Goal: Contribute content: Contribute content

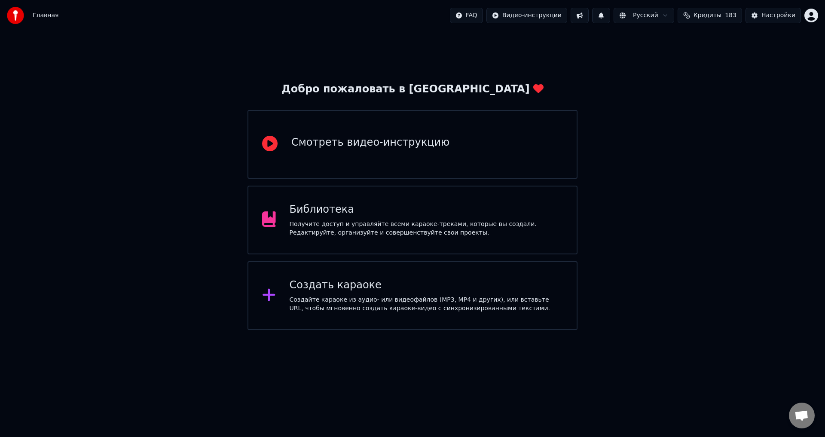
click at [447, 187] on div "Библиотека Получите доступ и управляйте всеми караоке-треками, которые вы созда…" at bounding box center [413, 220] width 330 height 69
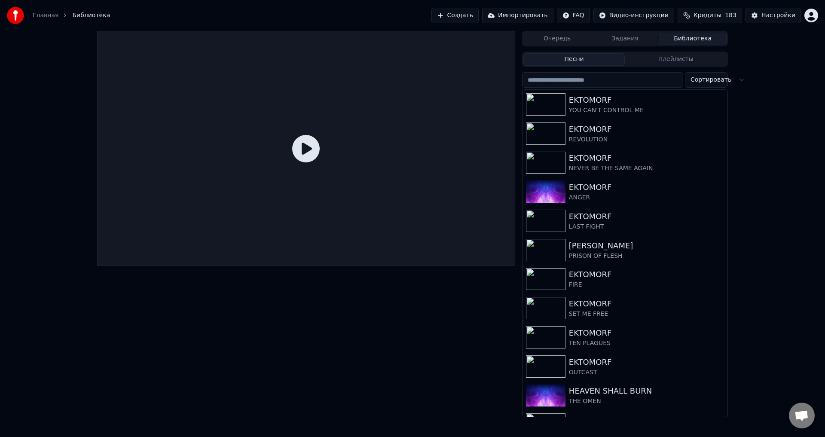
click at [460, 15] on button "Создать" at bounding box center [455, 15] width 47 height 15
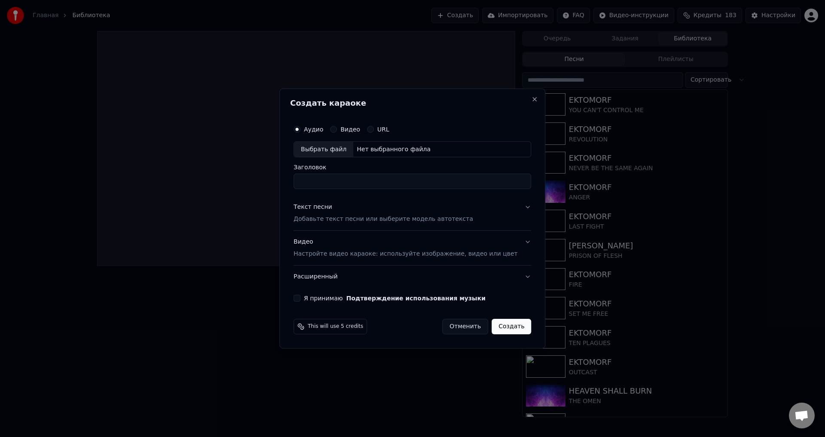
click at [345, 149] on div "Выбрать файл" at bounding box center [323, 149] width 59 height 15
click at [324, 180] on input "**********" at bounding box center [413, 181] width 238 height 15
type input "*******"
click at [339, 248] on div "Видео Настройте видео караоке: используйте изображение, видео или цвет" at bounding box center [406, 248] width 224 height 21
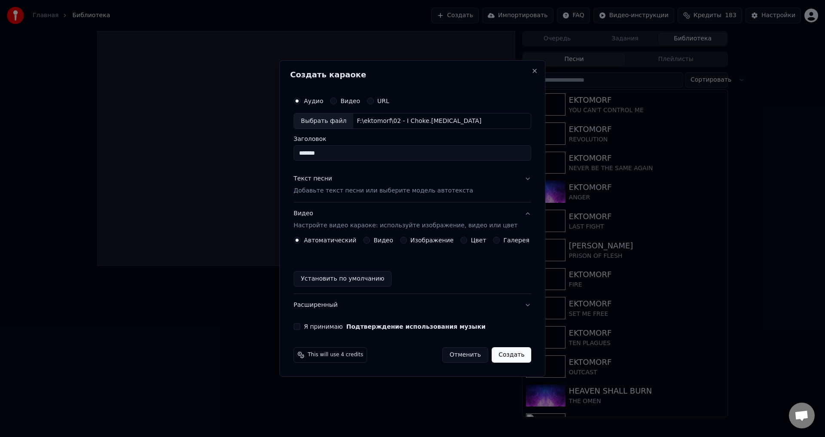
click at [404, 239] on button "Изображение" at bounding box center [403, 240] width 7 height 7
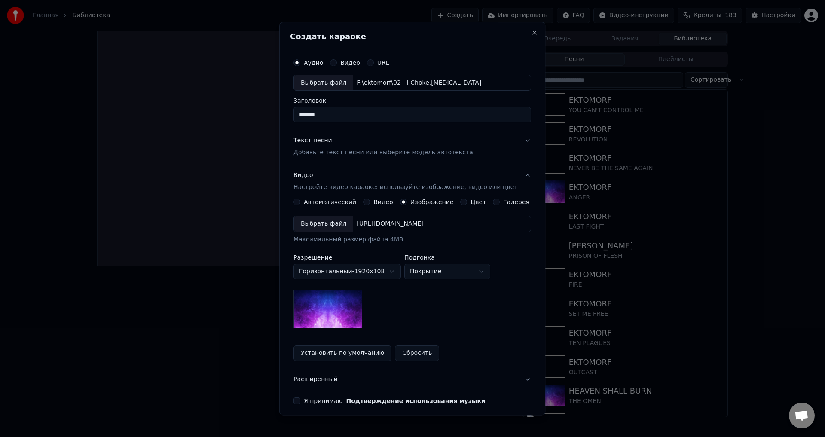
click at [331, 225] on div "Выбрать файл" at bounding box center [323, 224] width 59 height 15
click at [330, 223] on div "Выбрать файл" at bounding box center [323, 224] width 59 height 15
click at [325, 152] on p "Добавьте текст песни или выберите модель автотекста" at bounding box center [384, 153] width 180 height 9
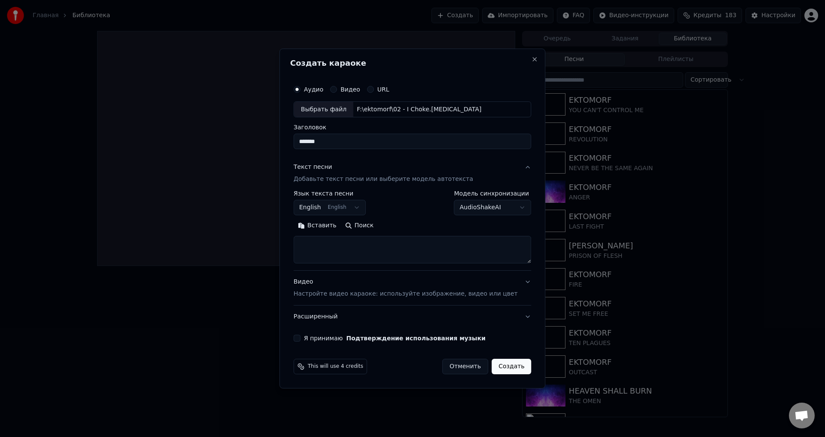
click at [365, 251] on textarea at bounding box center [413, 250] width 238 height 28
paste textarea "**********"
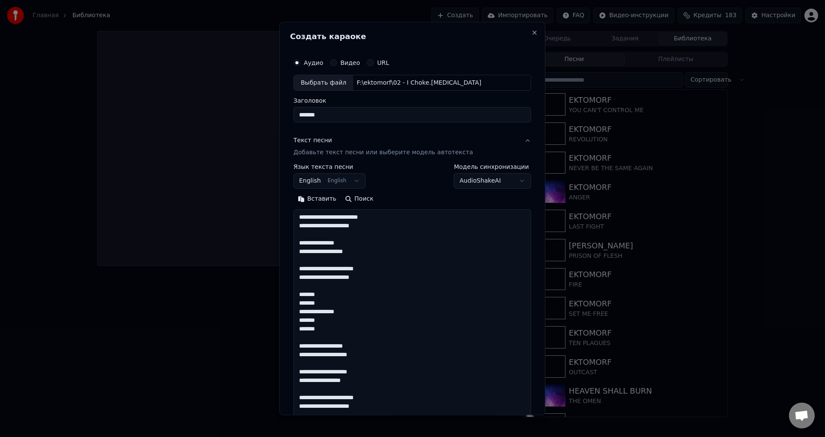
scroll to position [372, 0]
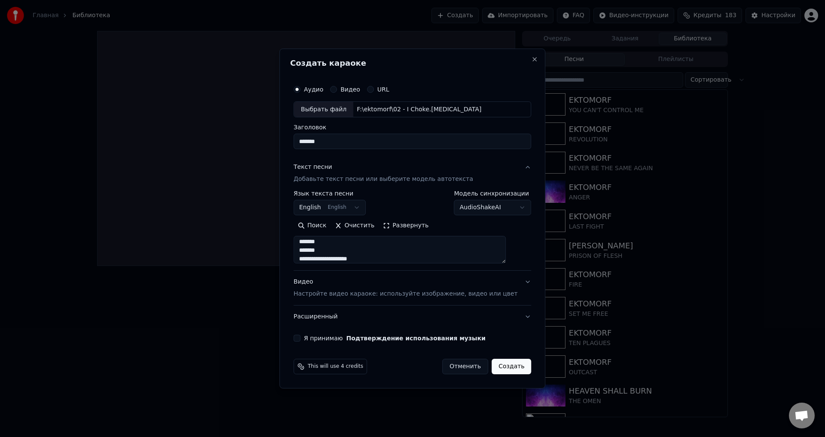
type textarea "**********"
click at [389, 249] on textarea at bounding box center [400, 250] width 212 height 28
paste textarea "**********"
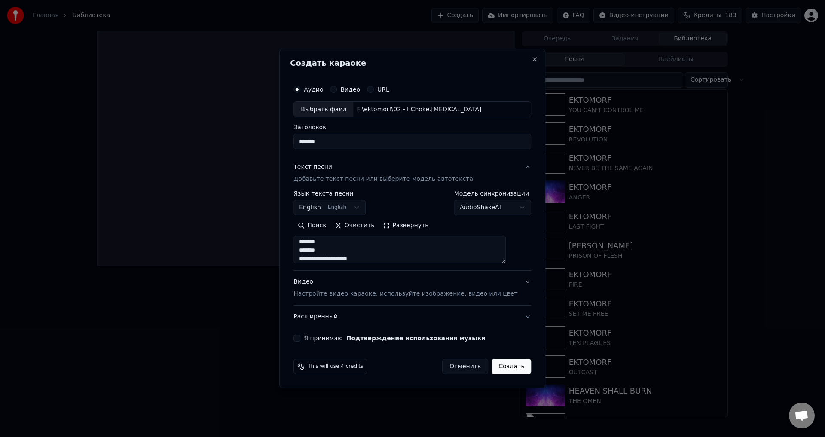
type textarea "**********"
click at [301, 338] on button "Я принимаю Подтверждение использования музыки" at bounding box center [297, 338] width 7 height 7
click at [495, 367] on button "Создать" at bounding box center [512, 366] width 40 height 15
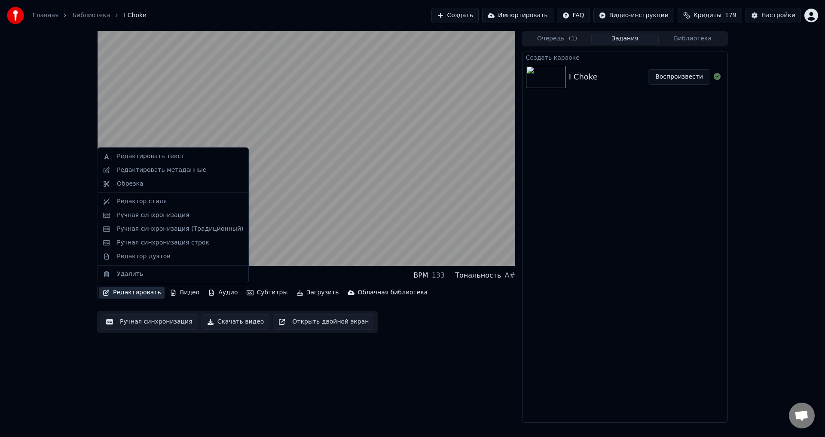
click at [144, 292] on button "Редактировать" at bounding box center [131, 293] width 65 height 12
click at [170, 169] on div "Редактировать метаданные" at bounding box center [161, 170] width 89 height 9
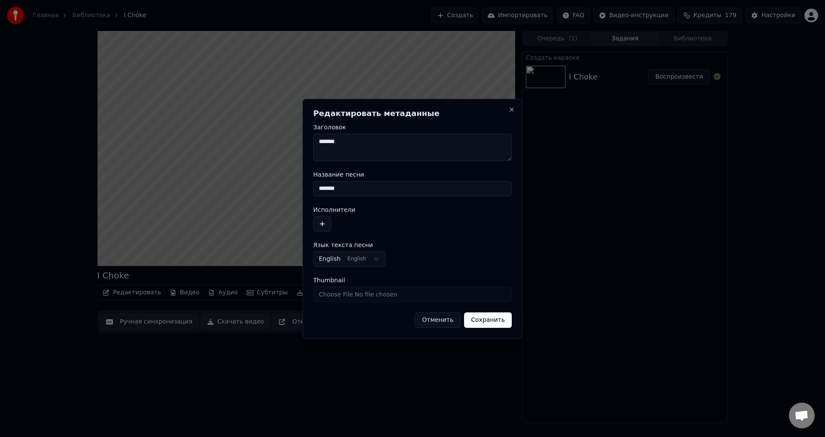
drag, startPoint x: 351, startPoint y: 187, endPoint x: 304, endPoint y: 189, distance: 46.9
click at [304, 189] on div "**********" at bounding box center [413, 219] width 220 height 240
type input "********"
click at [320, 226] on button "button" at bounding box center [322, 223] width 18 height 15
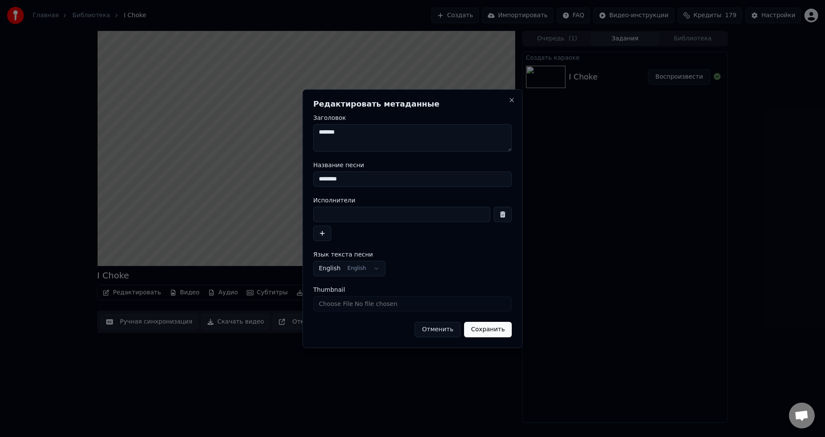
click at [367, 214] on input at bounding box center [401, 214] width 177 height 15
type input "*******"
click at [491, 326] on button "Сохранить" at bounding box center [488, 329] width 48 height 15
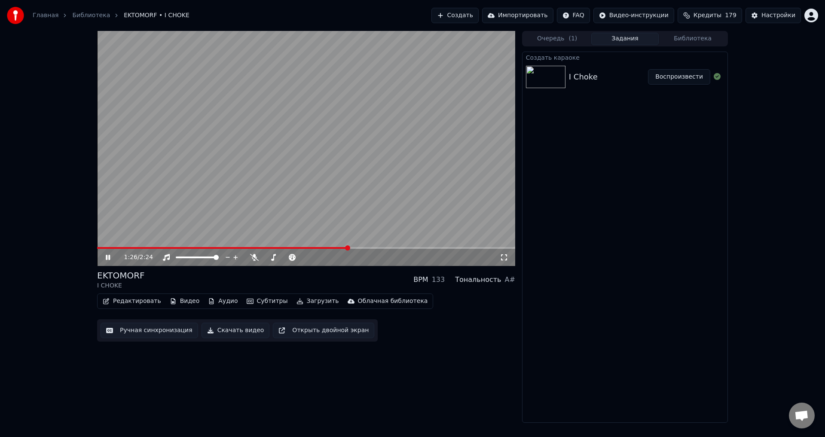
click at [140, 332] on button "Ручная синхронизация" at bounding box center [150, 330] width 98 height 15
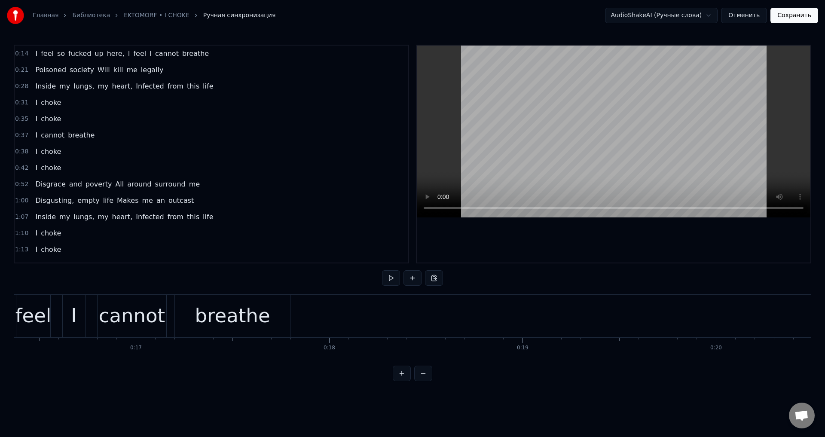
scroll to position [0, 3121]
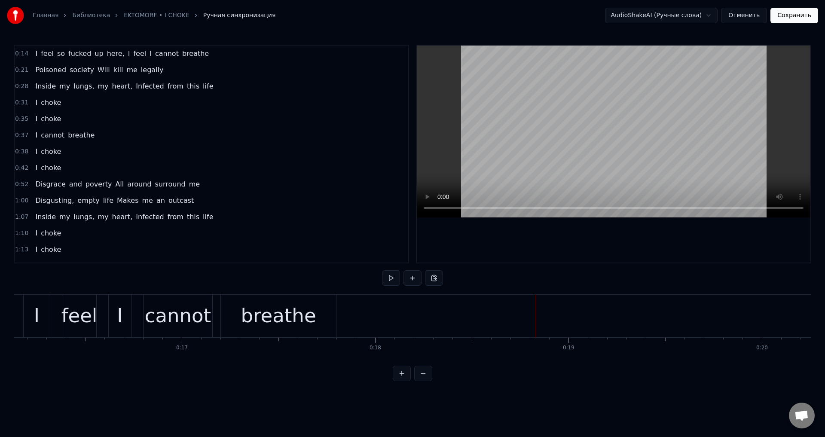
click at [156, 318] on div "cannot" at bounding box center [178, 315] width 67 height 29
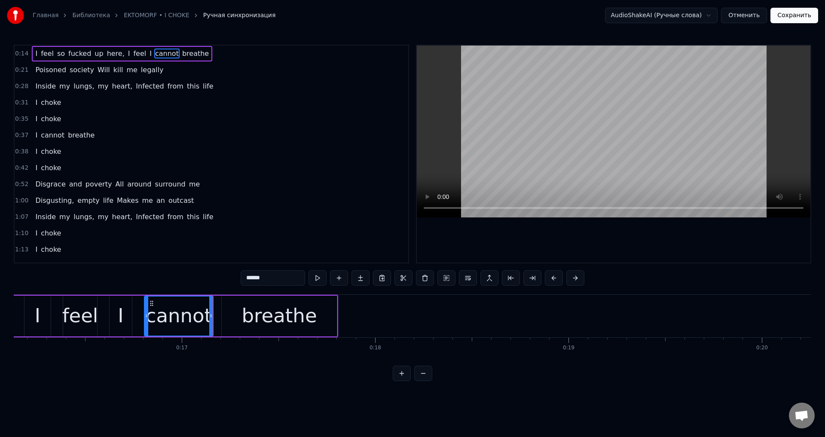
click at [236, 302] on div "breathe" at bounding box center [279, 316] width 115 height 41
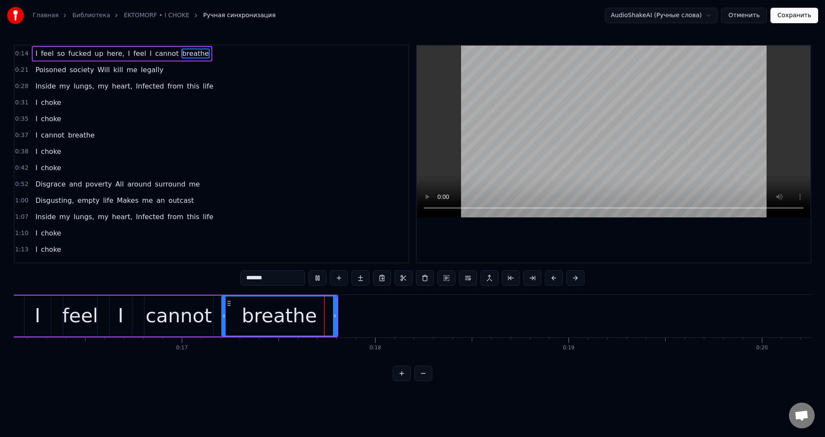
click at [187, 311] on div "cannot" at bounding box center [179, 315] width 67 height 29
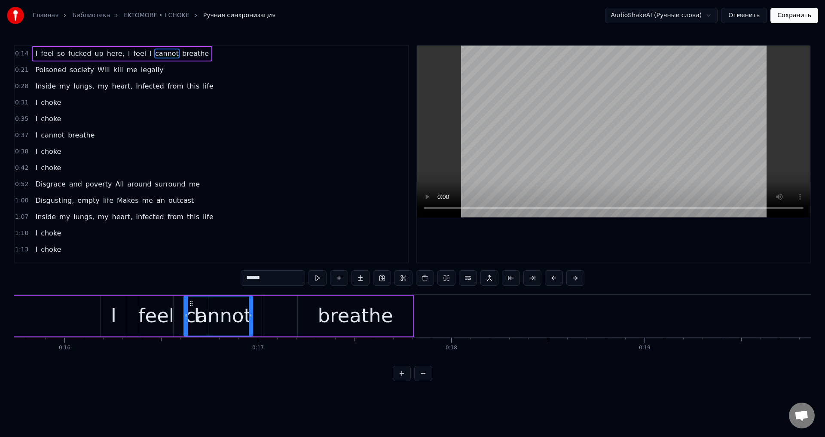
scroll to position [0, 3044]
drag, startPoint x: 151, startPoint y: 303, endPoint x: 219, endPoint y: 306, distance: 68.4
click at [219, 306] on icon at bounding box center [220, 303] width 7 height 7
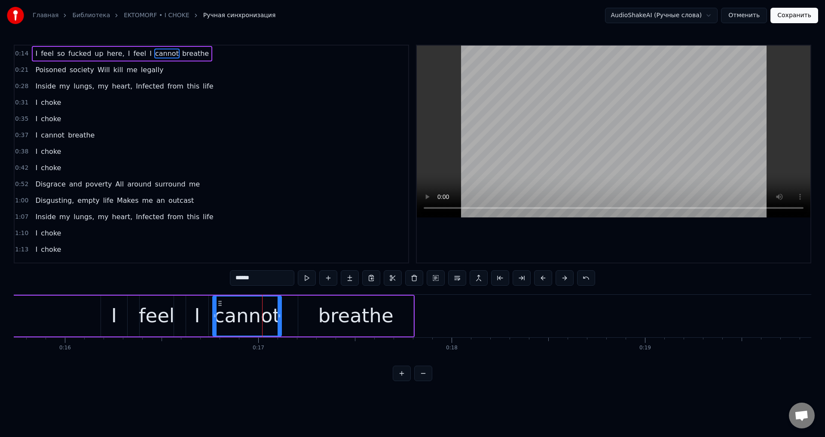
click at [308, 308] on div "breathe" at bounding box center [355, 316] width 115 height 41
type input "*******"
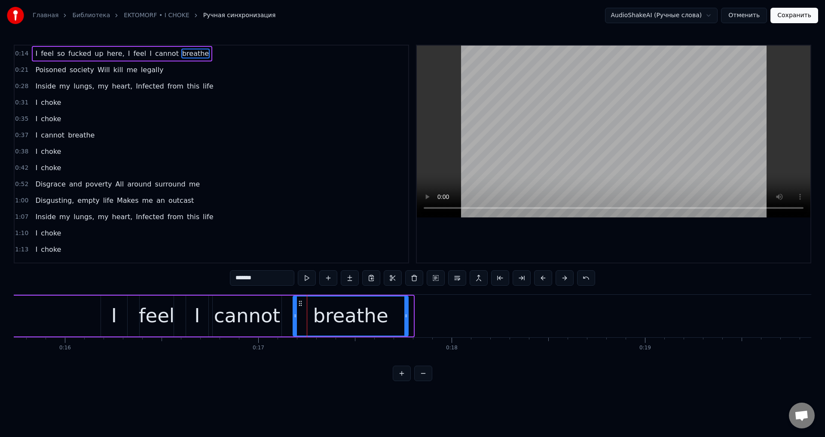
drag, startPoint x: 305, startPoint y: 302, endPoint x: 300, endPoint y: 304, distance: 5.4
click at [300, 304] on icon at bounding box center [300, 303] width 7 height 7
drag, startPoint x: 405, startPoint y: 311, endPoint x: 400, endPoint y: 312, distance: 5.3
click at [400, 312] on div at bounding box center [400, 316] width 3 height 39
click at [74, 311] on div "I feel so fucked up here, I feel I cannot breathe" at bounding box center [78, 316] width 653 height 43
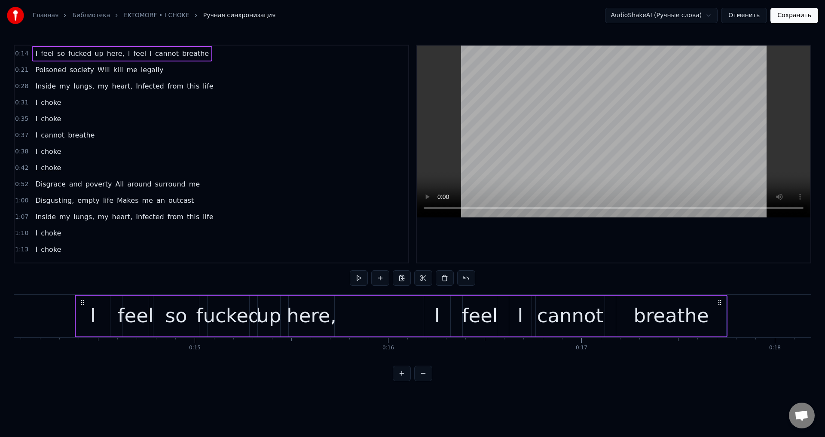
scroll to position [0, 2705]
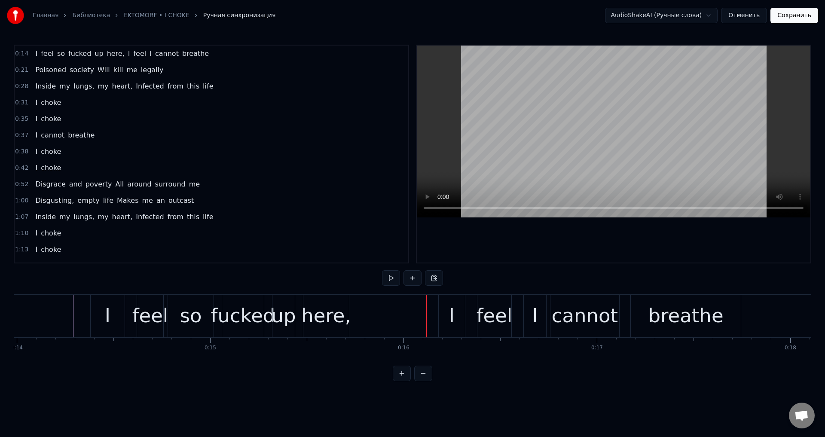
click at [199, 314] on div "so" at bounding box center [191, 315] width 22 height 29
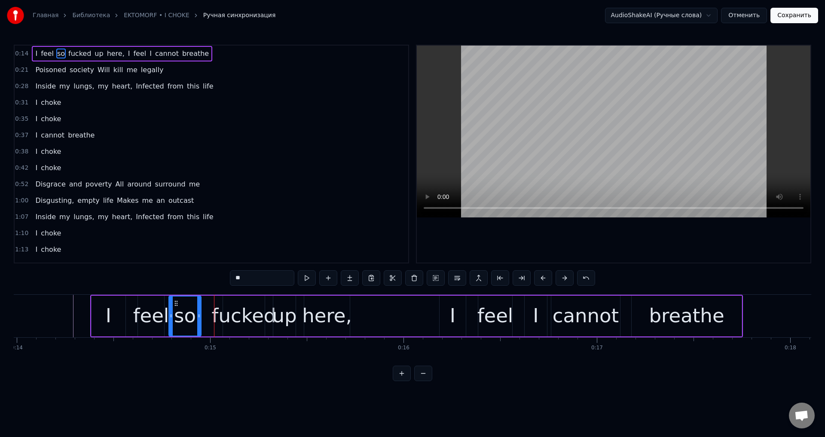
drag, startPoint x: 212, startPoint y: 313, endPoint x: 199, endPoint y: 315, distance: 13.4
click at [199, 315] on icon at bounding box center [198, 316] width 3 height 7
click at [228, 313] on div "fucked" at bounding box center [244, 315] width 64 height 29
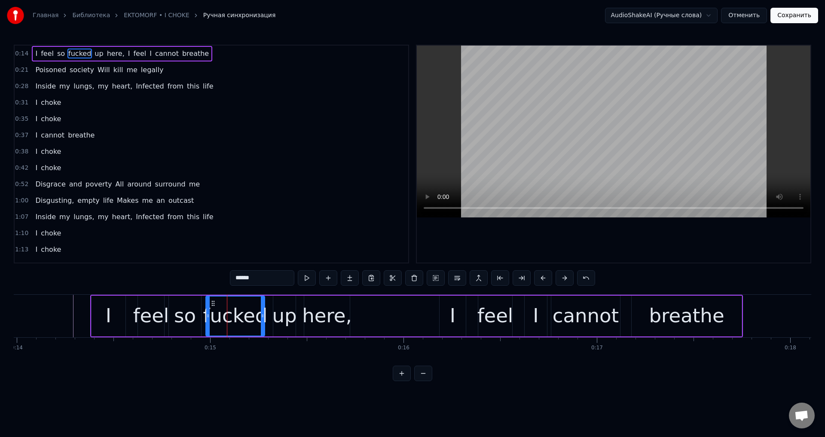
drag, startPoint x: 225, startPoint y: 313, endPoint x: 208, endPoint y: 315, distance: 17.3
click at [208, 315] on icon at bounding box center [207, 316] width 3 height 7
click at [286, 315] on div "up" at bounding box center [284, 315] width 25 height 29
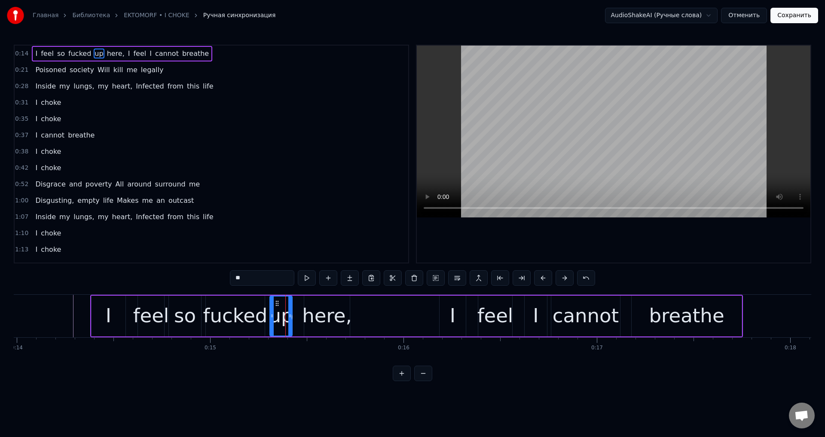
click at [276, 307] on icon at bounding box center [277, 303] width 7 height 7
click at [311, 311] on div "here," at bounding box center [327, 315] width 50 height 29
type input "*****"
click at [302, 317] on icon at bounding box center [303, 316] width 3 height 7
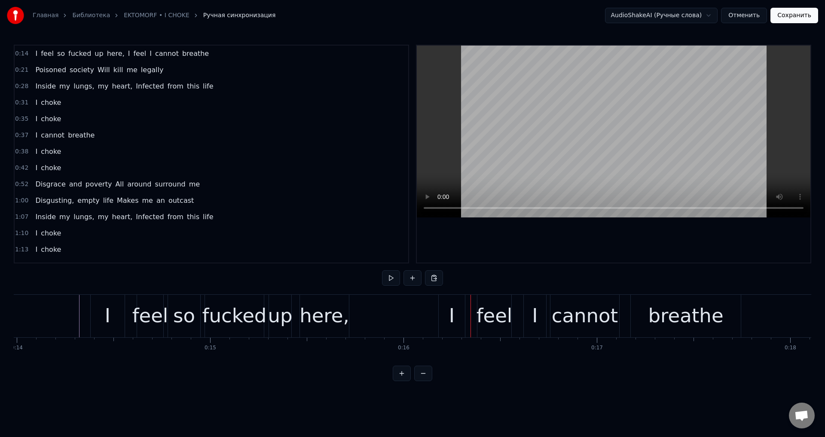
click at [148, 312] on div "feel" at bounding box center [150, 315] width 36 height 29
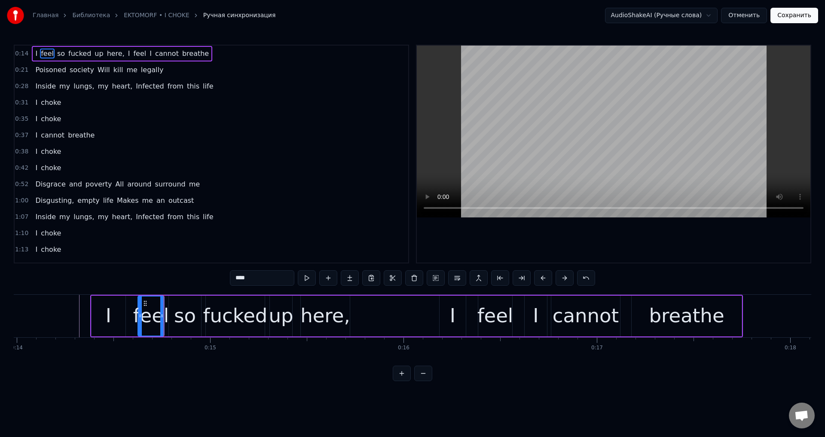
click at [179, 312] on div "so" at bounding box center [185, 315] width 22 height 29
click at [219, 312] on div "fucked" at bounding box center [235, 315] width 64 height 29
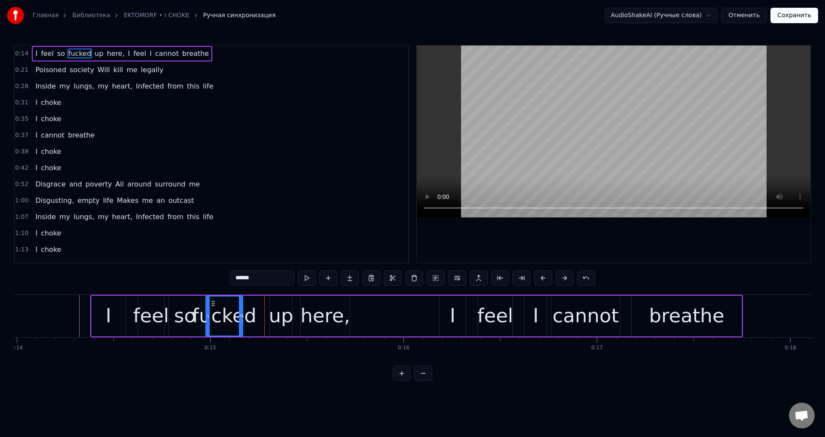
drag, startPoint x: 264, startPoint y: 313, endPoint x: 241, endPoint y: 317, distance: 22.8
click at [241, 317] on icon at bounding box center [240, 316] width 3 height 7
click at [279, 314] on div "up" at bounding box center [281, 315] width 25 height 29
type input "**"
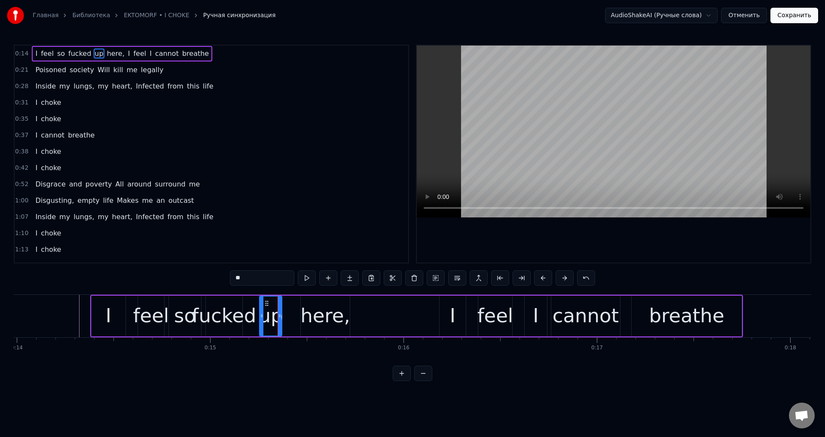
drag, startPoint x: 276, startPoint y: 305, endPoint x: 266, endPoint y: 307, distance: 10.6
click at [266, 307] on div "up" at bounding box center [270, 316] width 21 height 39
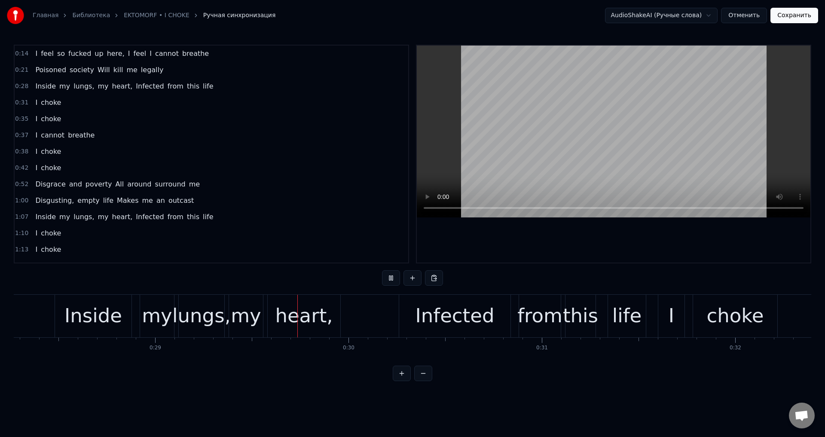
scroll to position [0, 5618]
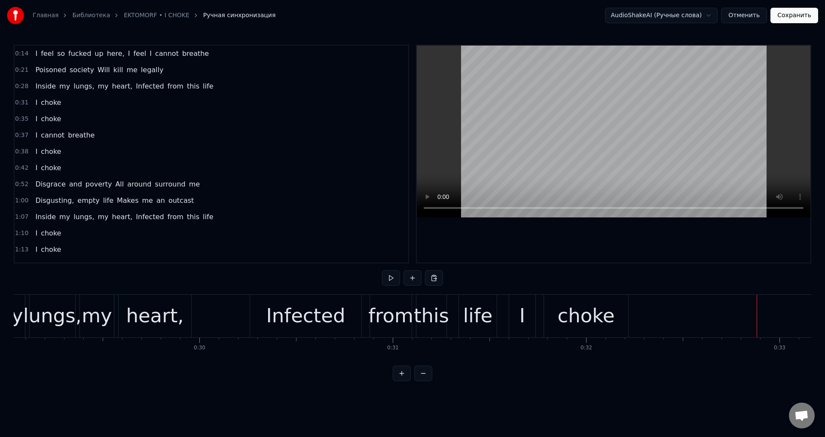
click at [528, 313] on div "I" at bounding box center [522, 316] width 26 height 43
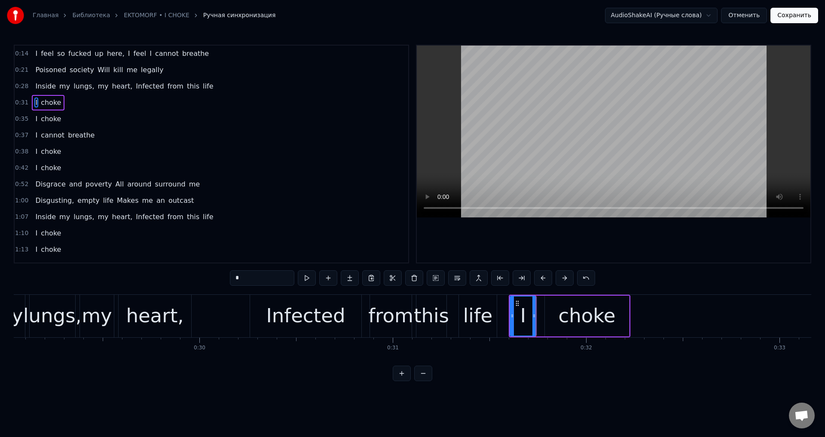
click at [491, 309] on div "life" at bounding box center [478, 316] width 38 height 43
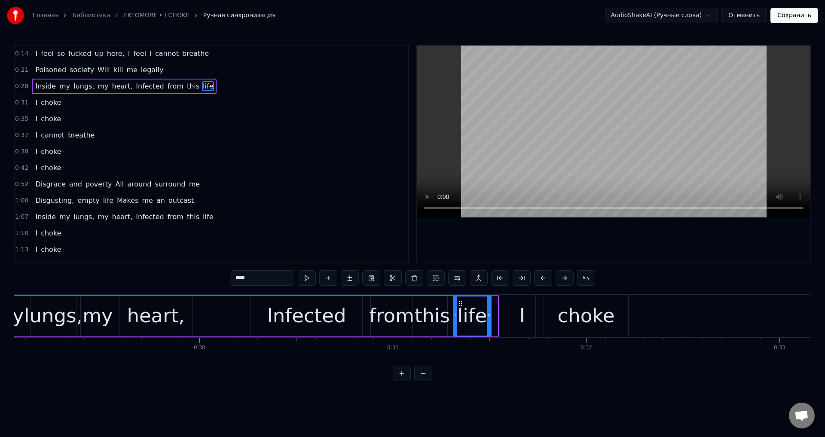
drag, startPoint x: 466, startPoint y: 304, endPoint x: 460, endPoint y: 305, distance: 6.2
click at [460, 305] on icon at bounding box center [460, 303] width 7 height 7
drag, startPoint x: 488, startPoint y: 311, endPoint x: 481, endPoint y: 314, distance: 7.7
click at [481, 314] on div at bounding box center [482, 316] width 3 height 39
click at [517, 307] on div "I" at bounding box center [522, 316] width 26 height 43
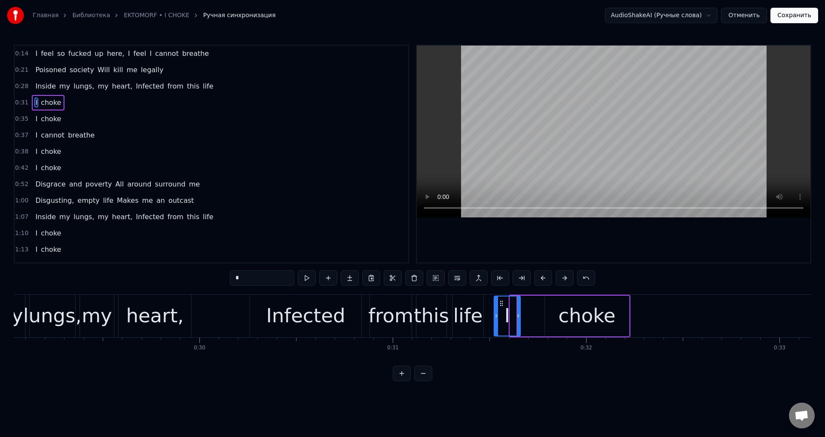
drag, startPoint x: 515, startPoint y: 303, endPoint x: 500, endPoint y: 306, distance: 16.3
click at [500, 306] on icon at bounding box center [501, 303] width 7 height 7
click at [550, 308] on div "choke" at bounding box center [587, 316] width 84 height 41
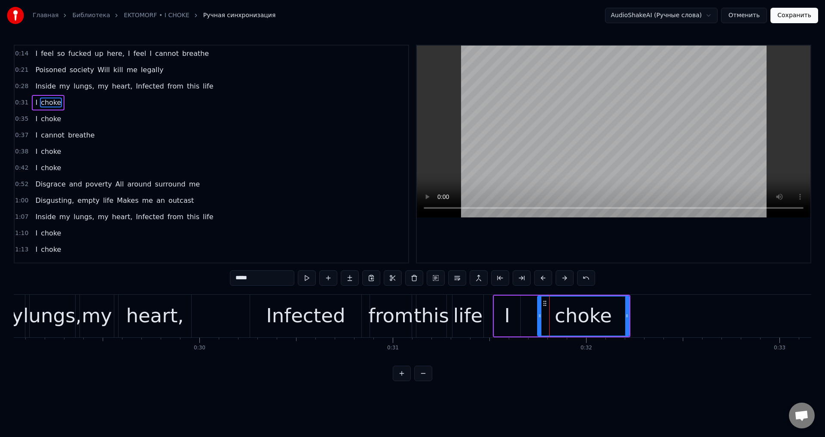
drag, startPoint x: 546, startPoint y: 311, endPoint x: 537, endPoint y: 313, distance: 8.4
click at [538, 313] on div at bounding box center [539, 316] width 3 height 39
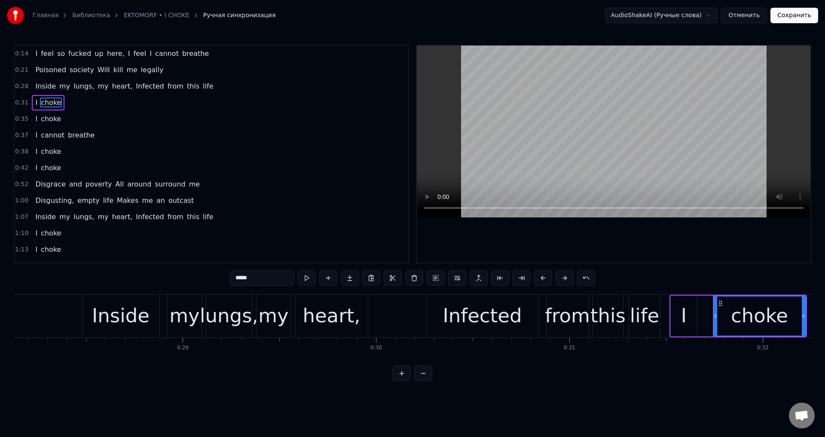
scroll to position [0, 5442]
click at [142, 309] on div "Inside" at bounding box center [121, 315] width 58 height 29
type input "******"
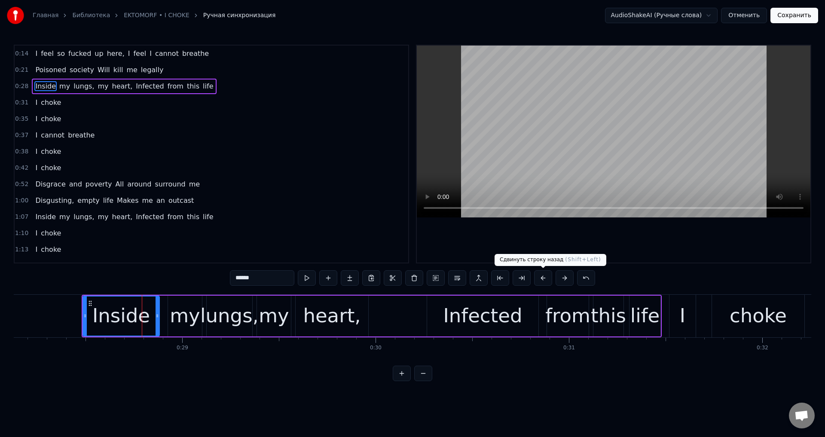
click at [546, 277] on button at bounding box center [543, 277] width 18 height 15
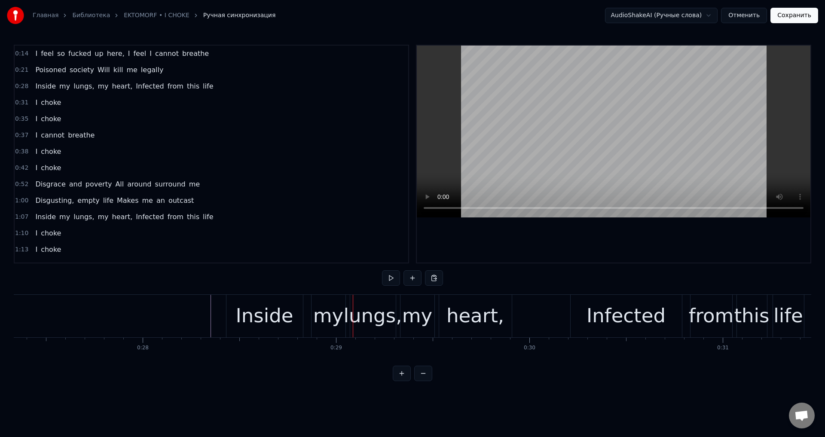
scroll to position [0, 5257]
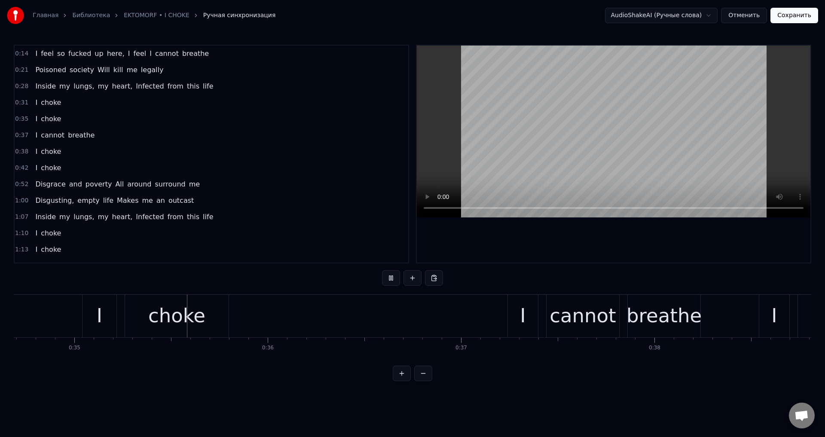
scroll to position [0, 6711]
click at [523, 313] on div "I" at bounding box center [522, 315] width 6 height 29
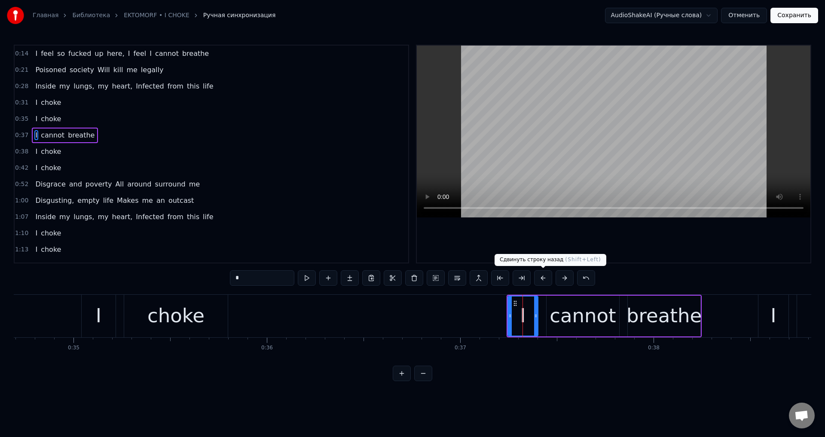
click at [545, 277] on button at bounding box center [543, 277] width 18 height 15
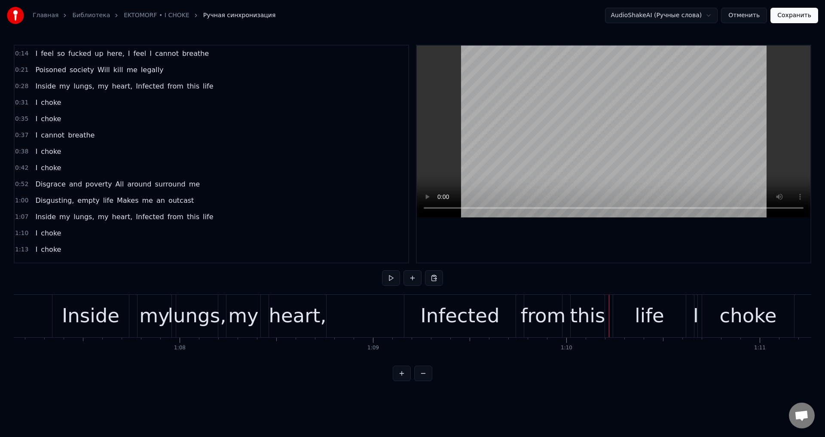
scroll to position [0, 12959]
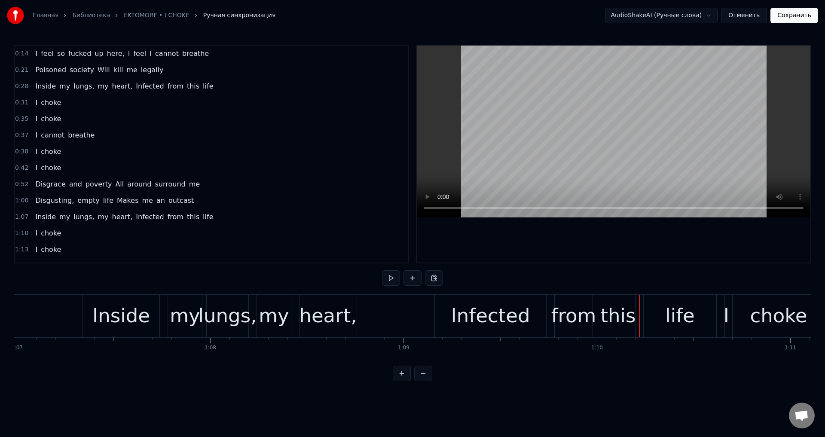
click at [102, 308] on div "Inside" at bounding box center [121, 315] width 58 height 29
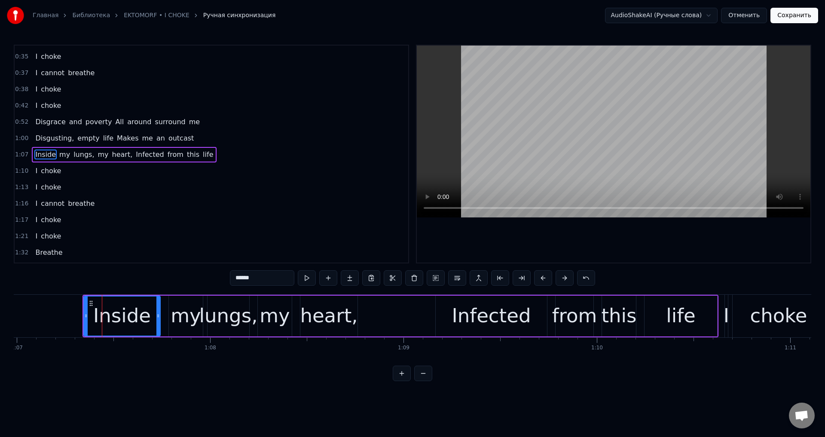
scroll to position [63, 0]
click at [540, 279] on button at bounding box center [543, 277] width 18 height 15
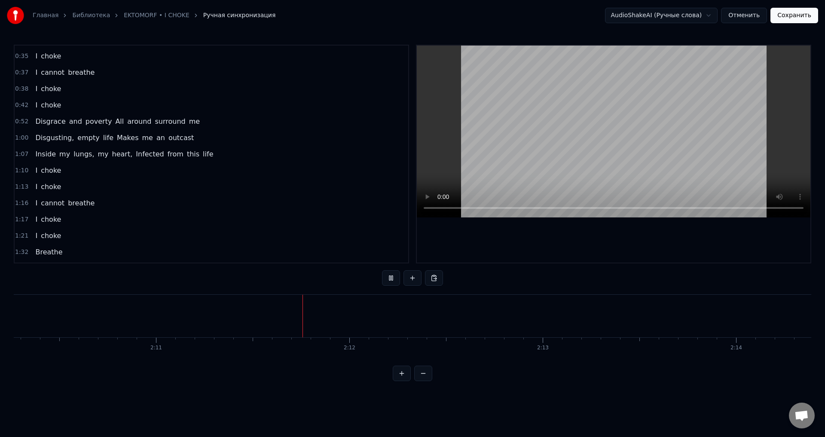
scroll to position [0, 25350]
click at [796, 19] on button "Сохранить" at bounding box center [795, 15] width 48 height 15
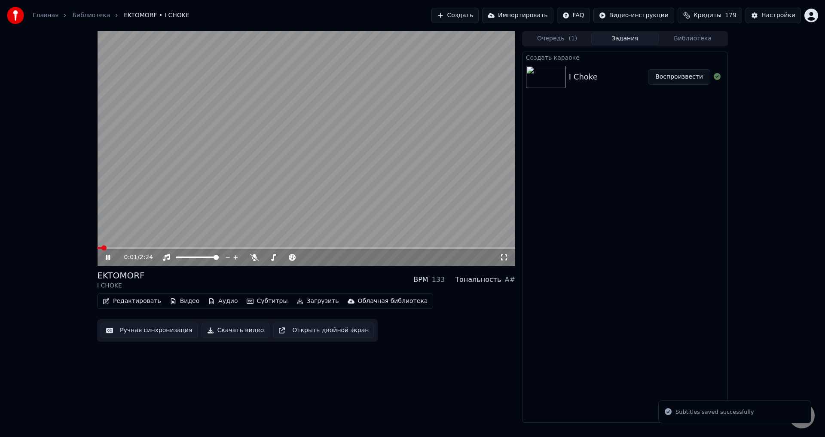
click at [132, 325] on button "Ручная синхронизация" at bounding box center [150, 330] width 98 height 15
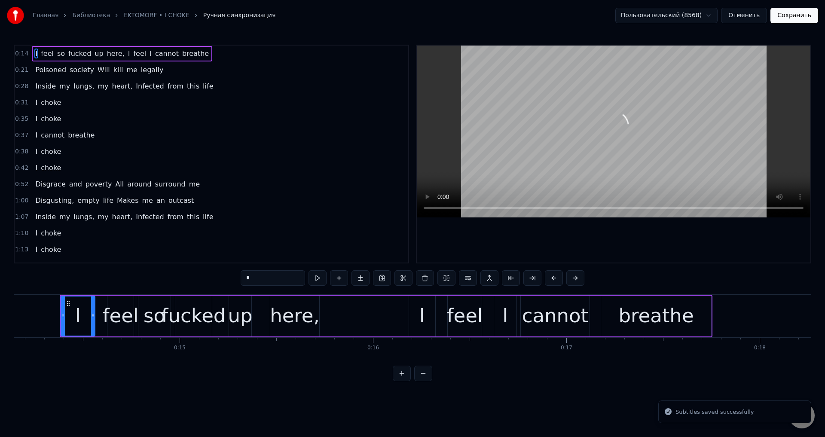
scroll to position [0, 2739]
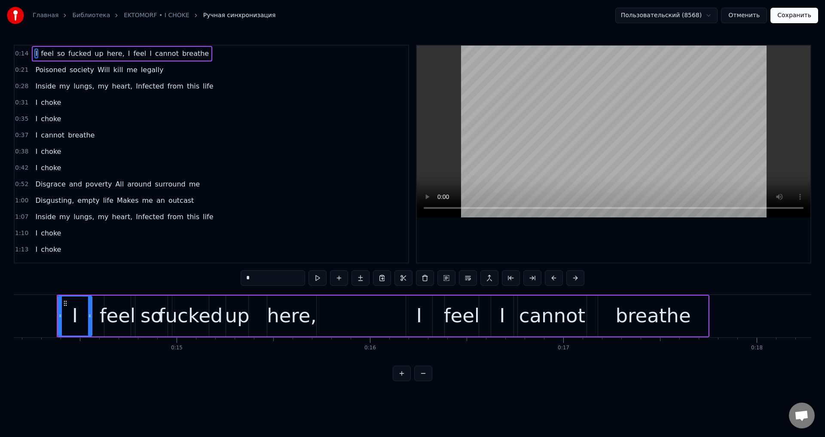
drag, startPoint x: 104, startPoint y: 366, endPoint x: 96, endPoint y: 366, distance: 7.7
click at [96, 366] on div "0:14 I feel so fucked up here, I feel I cannot breathe 0:21 Poisoned society Wi…" at bounding box center [413, 213] width 798 height 337
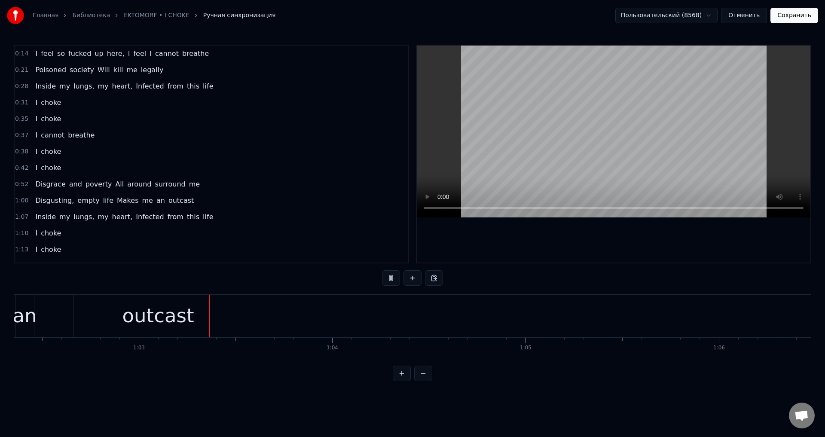
scroll to position [0, 12064]
click at [799, 20] on button "Сохранить" at bounding box center [795, 15] width 48 height 15
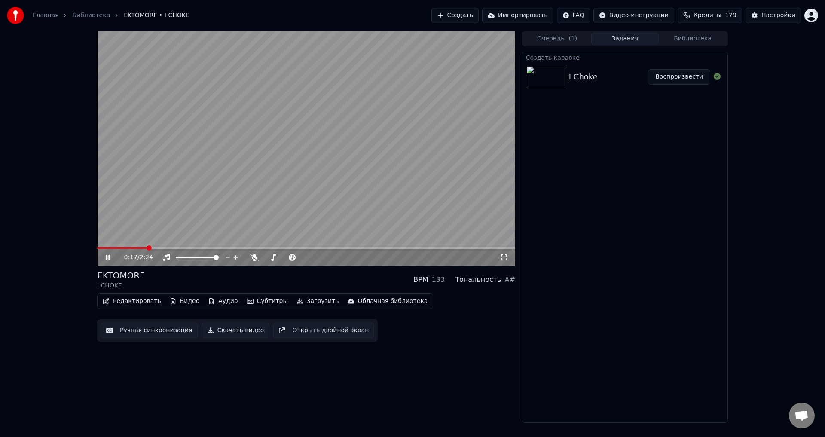
click at [377, 345] on div "0:17 / 2:24 EKTOMORF I CHOKE BPM 133 Тональность A# Редактировать Видео Аудио С…" at bounding box center [306, 227] width 418 height 392
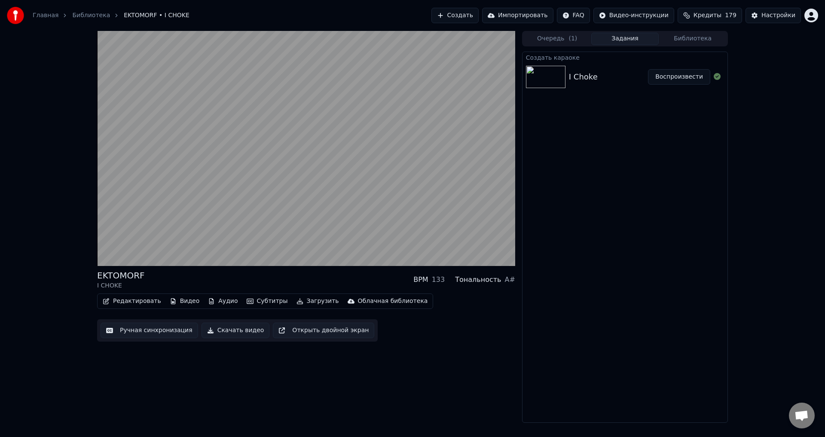
click at [334, 377] on div "EKTOMORF I CHOKE BPM 133 Тональность A# Редактировать Видео Аудио Субтитры Загр…" at bounding box center [306, 227] width 418 height 392
click at [305, 284] on div "EKTOMORF I CHOKE BPM 133 Тональность A#" at bounding box center [306, 280] width 418 height 21
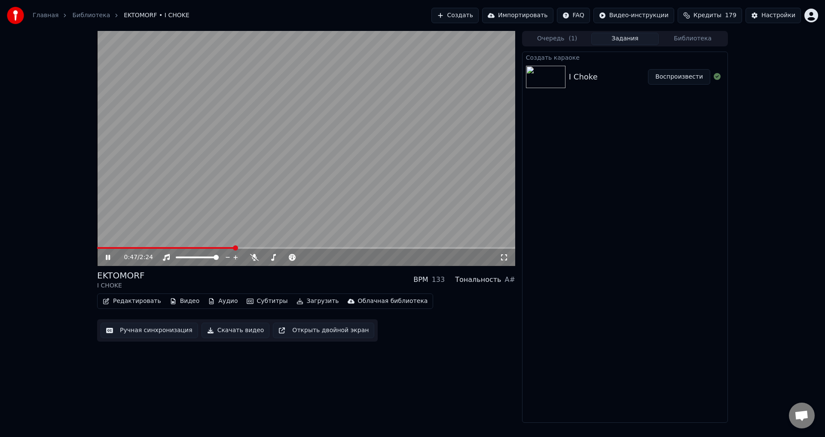
click at [270, 195] on video at bounding box center [306, 148] width 418 height 235
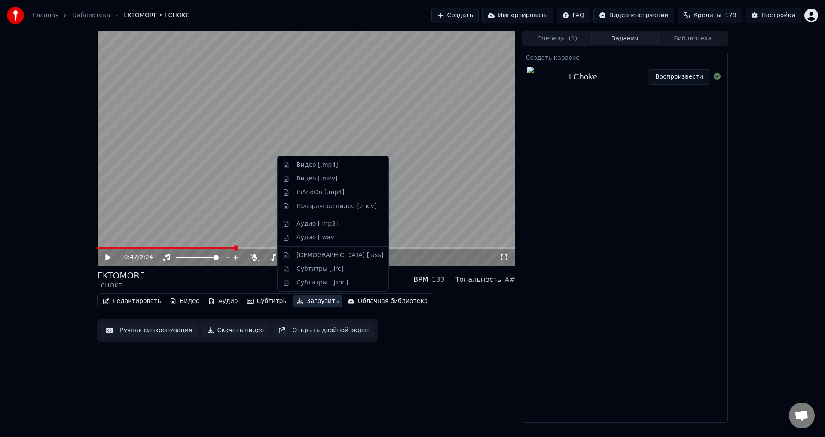
click at [293, 303] on button "Загрузить" at bounding box center [317, 301] width 49 height 12
click at [310, 228] on div "Аудио [.mp3]" at bounding box center [332, 224] width 107 height 14
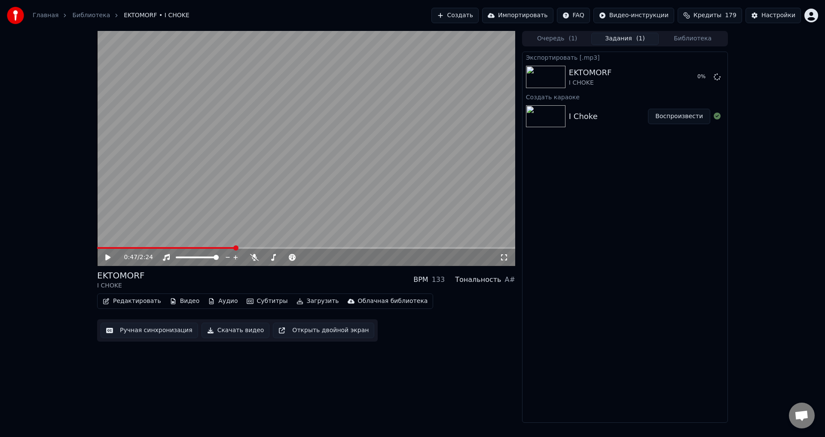
click at [304, 297] on button "Загрузить" at bounding box center [317, 301] width 49 height 12
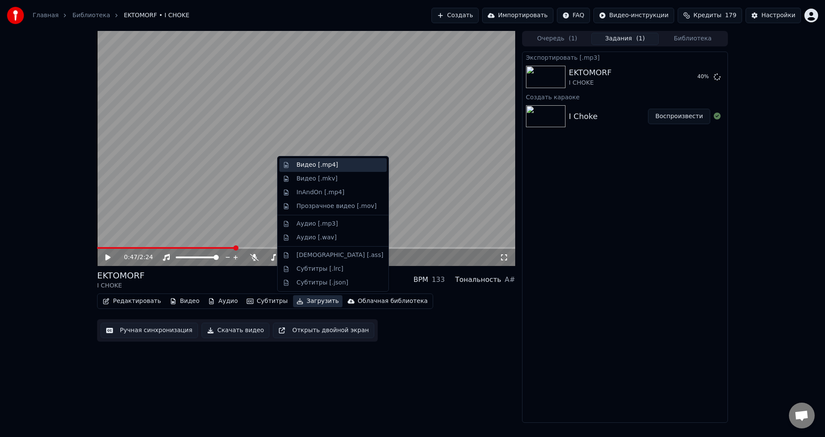
click at [317, 168] on div "Видео [.mp4]" at bounding box center [318, 165] width 42 height 9
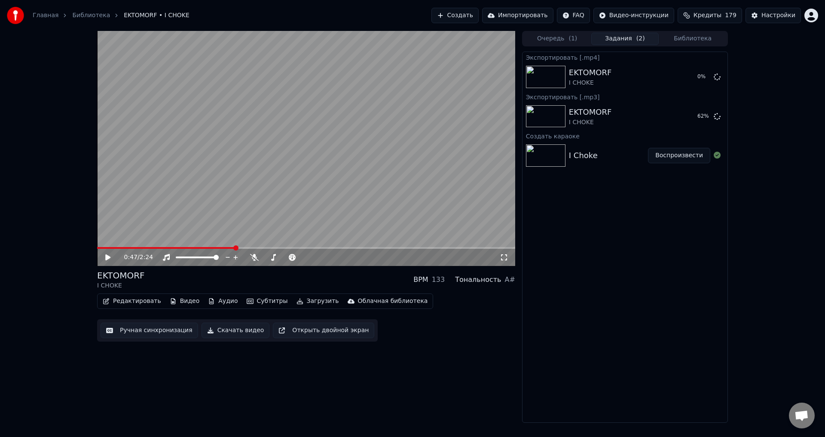
click at [295, 281] on div "EKTOMORF I CHOKE BPM 133 Тональность A#" at bounding box center [306, 280] width 418 height 21
click at [286, 382] on div "0:47 / 2:24 EKTOMORF I CHOKE BPM 133 Тональность A# Редактировать Видео Аудио С…" at bounding box center [306, 227] width 418 height 392
click at [310, 304] on button "Загрузить" at bounding box center [317, 301] width 49 height 12
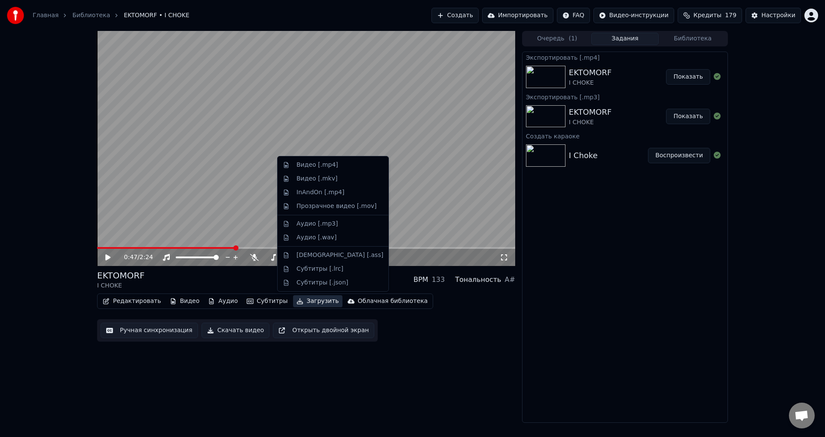
click at [482, 392] on div "0:47 / 2:24 EKTOMORF I CHOKE BPM 133 Тональность A# Редактировать Видео Аудио С…" at bounding box center [306, 227] width 418 height 392
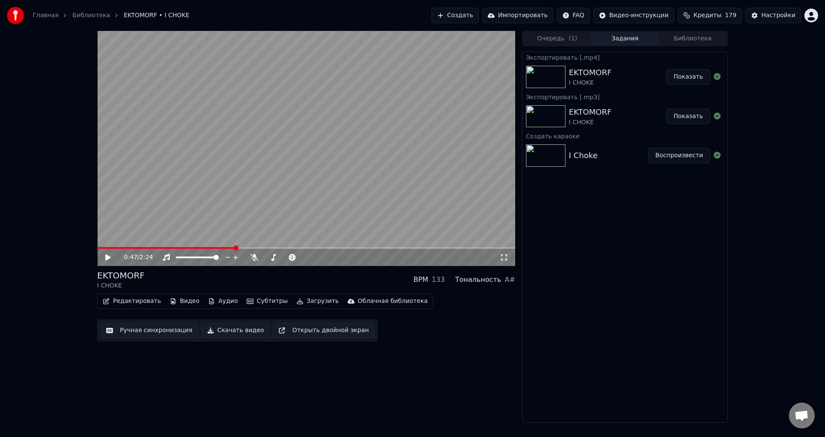
click at [479, 14] on button "Создать" at bounding box center [455, 15] width 47 height 15
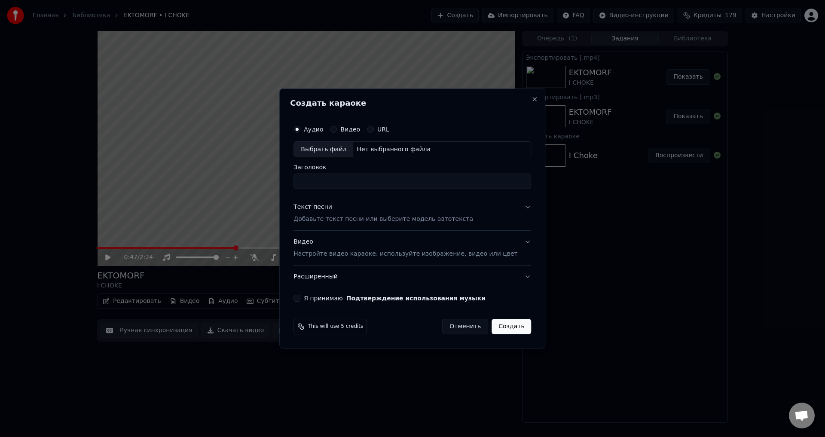
click at [326, 152] on div "Выбрать файл" at bounding box center [323, 149] width 59 height 15
click at [322, 182] on input "**********" at bounding box center [413, 181] width 238 height 15
type input "**********"
click at [351, 219] on p "Добавьте текст песни или выберите модель автотекста" at bounding box center [384, 219] width 180 height 9
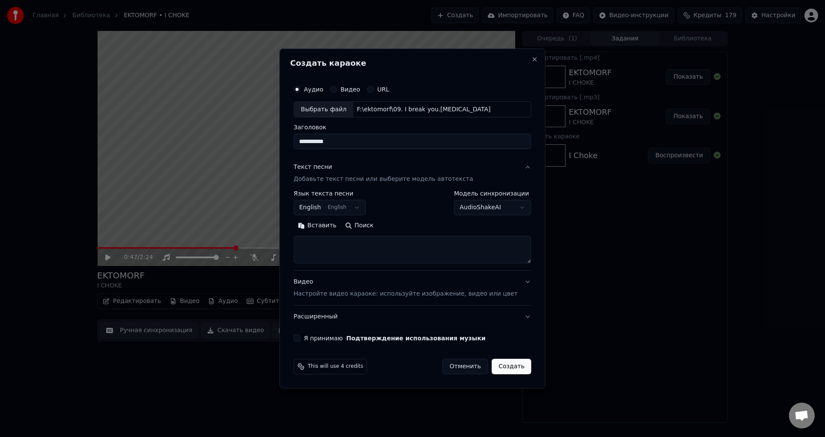
click at [387, 256] on textarea at bounding box center [413, 250] width 238 height 28
paste textarea "**********"
type textarea "**********"
click at [375, 292] on p "Настройте видео караоке: используйте изображение, видео или цвет" at bounding box center [406, 294] width 224 height 9
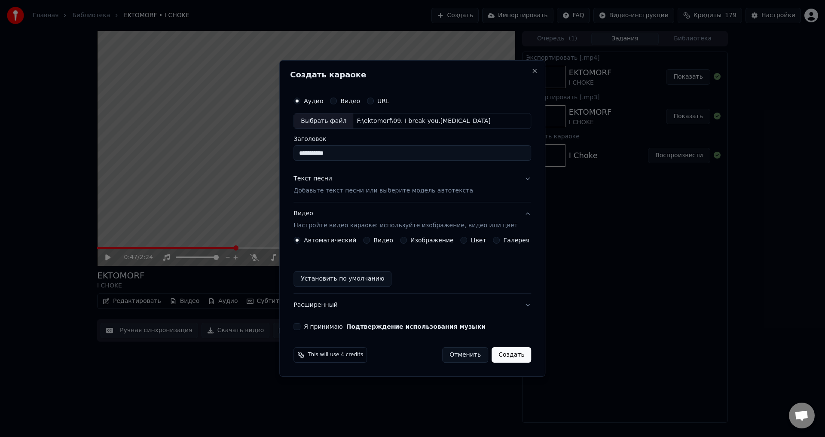
click at [405, 239] on button "Изображение" at bounding box center [403, 240] width 7 height 7
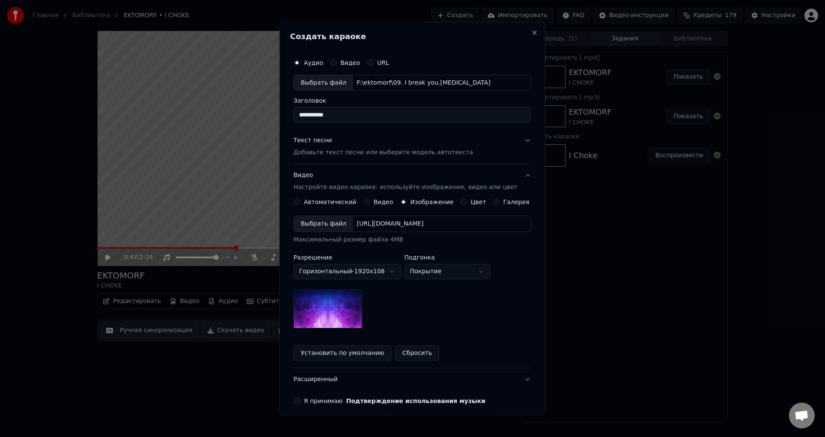
click at [327, 219] on div "Выбрать файл" at bounding box center [323, 224] width 59 height 15
click at [322, 227] on div "Выбрать файл" at bounding box center [323, 224] width 59 height 15
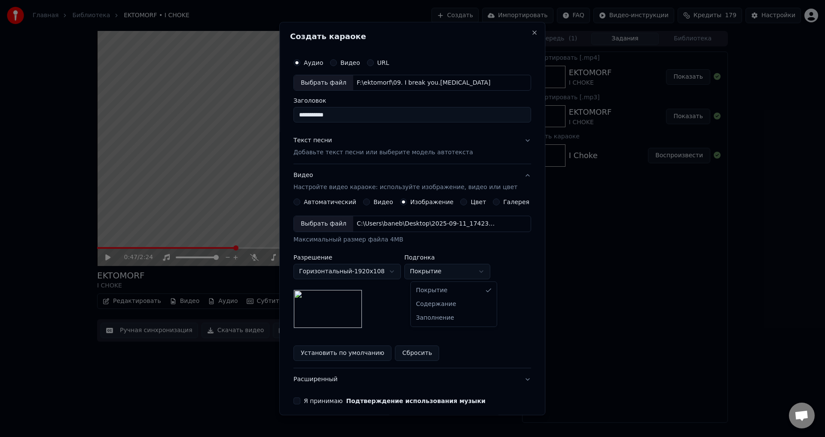
click at [438, 270] on body "**********" at bounding box center [412, 218] width 825 height 437
click at [437, 269] on body "**********" at bounding box center [412, 218] width 825 height 437
click at [433, 273] on body "**********" at bounding box center [412, 218] width 825 height 437
click at [328, 218] on div "Выбрать файл" at bounding box center [323, 224] width 59 height 15
click at [435, 275] on body "**********" at bounding box center [412, 218] width 825 height 437
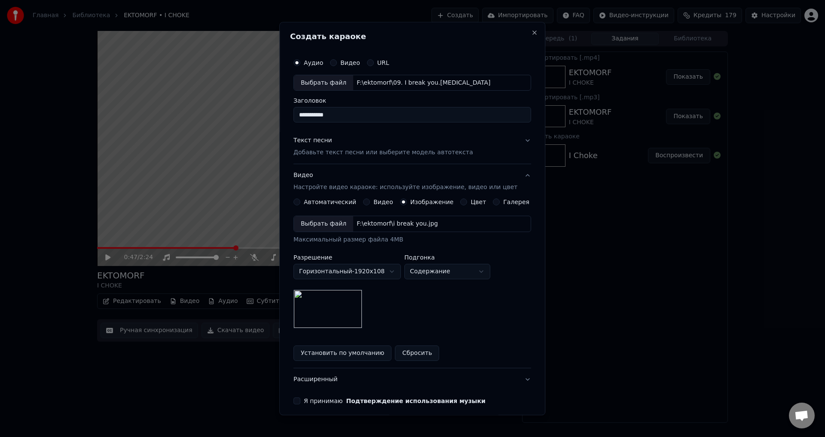
click at [439, 270] on body "**********" at bounding box center [412, 218] width 825 height 437
click at [439, 266] on body "**********" at bounding box center [412, 218] width 825 height 437
select select "*****"
click at [331, 226] on div "Выбрать файл" at bounding box center [323, 224] width 59 height 15
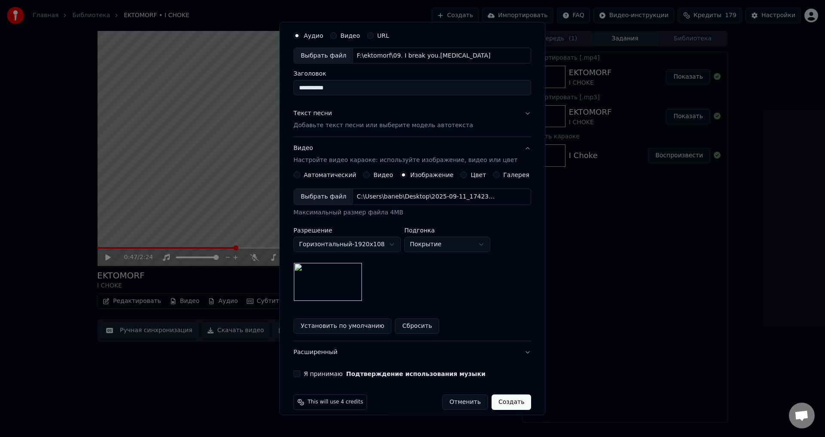
scroll to position [36, 0]
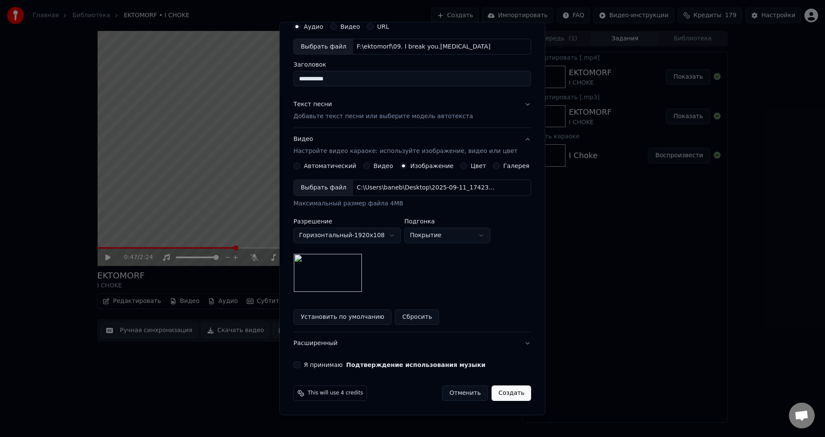
click at [301, 363] on button "Я принимаю Подтверждение использования музыки" at bounding box center [297, 365] width 7 height 7
click at [493, 396] on button "Создать" at bounding box center [512, 393] width 40 height 15
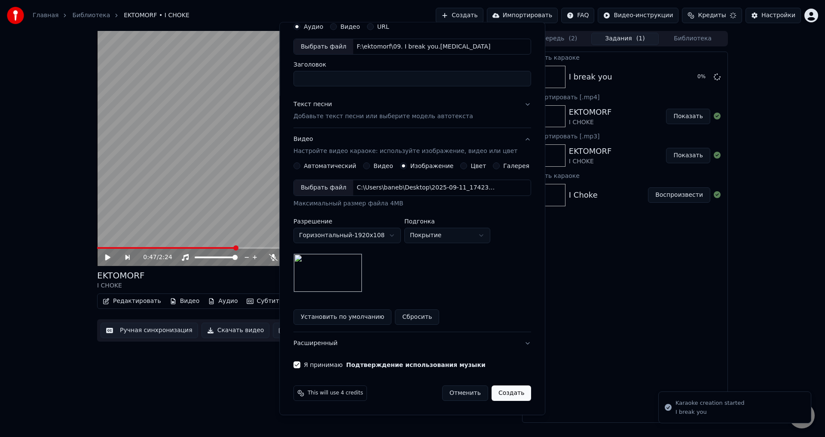
scroll to position [0, 0]
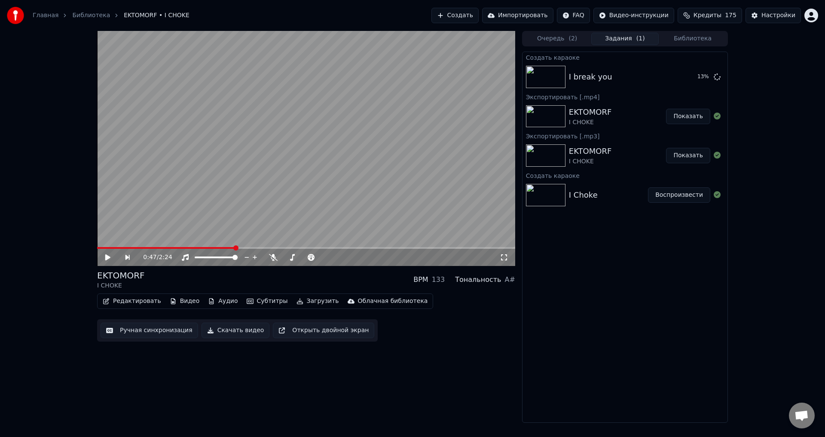
click at [306, 278] on div "EKTOMORF I CHOKE BPM 133 Тональность A#" at bounding box center [306, 280] width 418 height 21
click at [678, 73] on button "Воспроизвести" at bounding box center [679, 76] width 62 height 15
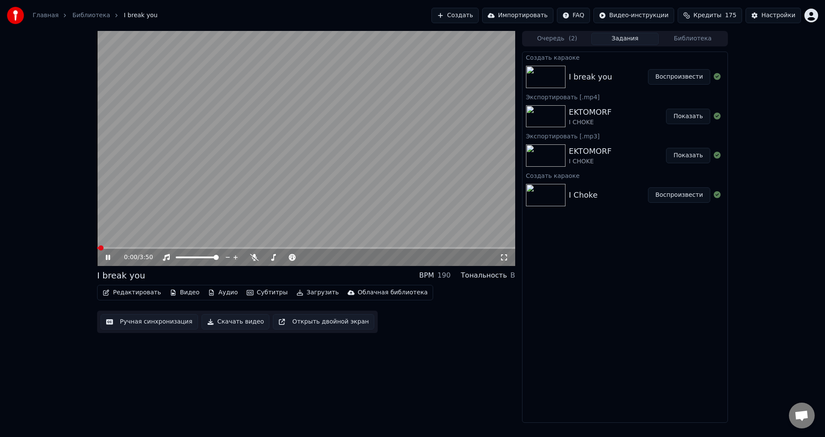
click at [20, 198] on div "0:00 / 3:50 I break you BPM 190 Тональность B Редактировать Видео Аудио Субтитр…" at bounding box center [412, 227] width 825 height 392
click at [139, 205] on video at bounding box center [306, 148] width 418 height 235
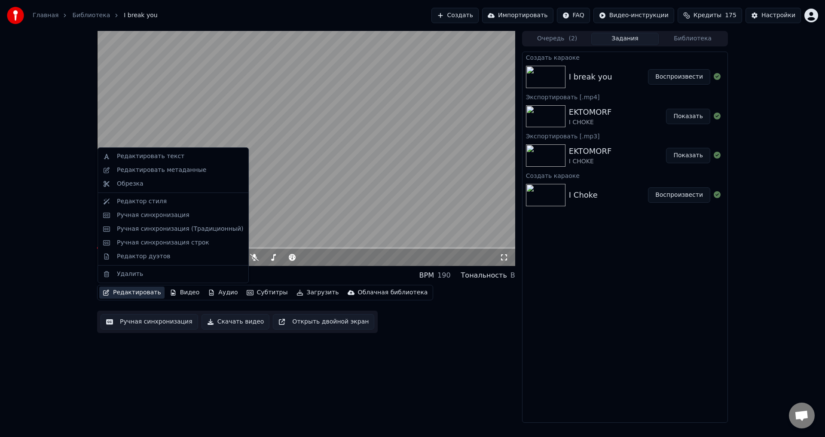
click at [145, 292] on button "Редактировать" at bounding box center [131, 293] width 65 height 12
click at [175, 172] on div "Редактировать метаданные" at bounding box center [161, 170] width 89 height 9
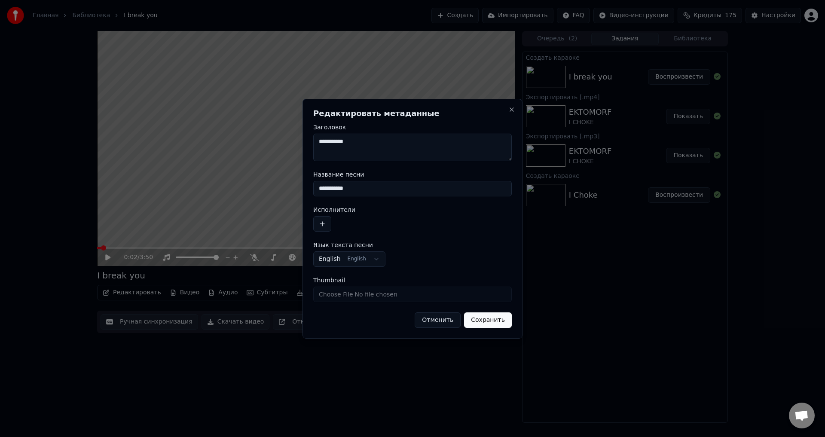
drag, startPoint x: 365, startPoint y: 187, endPoint x: 307, endPoint y: 191, distance: 58.2
click at [307, 191] on div "**********" at bounding box center [413, 219] width 220 height 240
type input "********"
click at [322, 223] on button "button" at bounding box center [322, 223] width 18 height 15
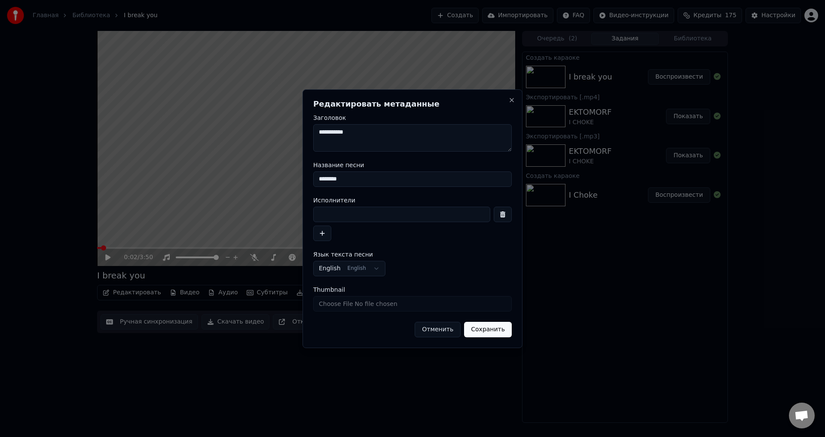
click at [360, 215] on input at bounding box center [401, 214] width 177 height 15
type input "**********"
click at [485, 333] on button "Сохранить" at bounding box center [488, 329] width 48 height 15
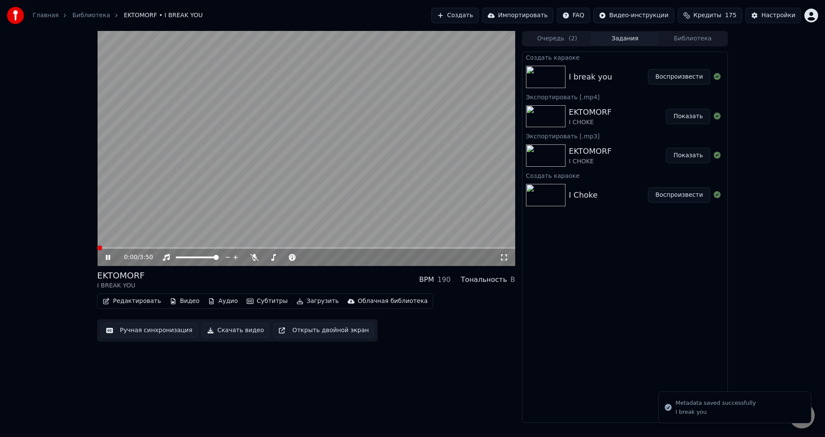
click at [97, 249] on span at bounding box center [99, 247] width 5 height 5
click at [270, 278] on div "EKTOMORF I BREAK YOU BPM 190 Тональность B" at bounding box center [306, 280] width 418 height 21
click at [136, 300] on button "Редактировать" at bounding box center [131, 301] width 65 height 12
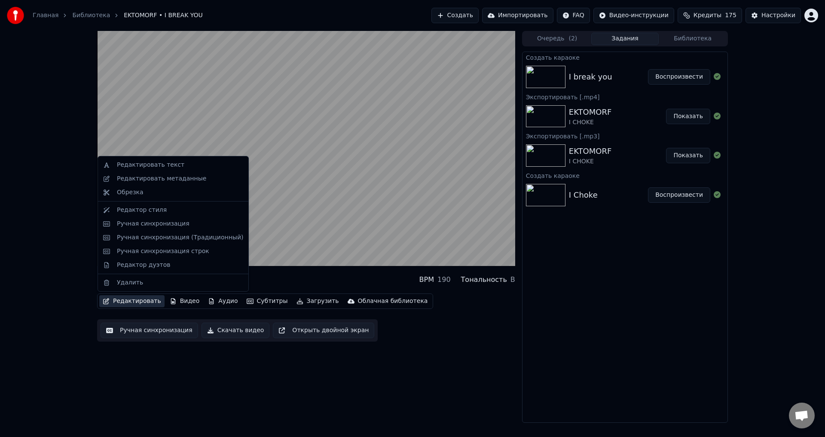
click at [135, 329] on button "Ручная синхронизация" at bounding box center [150, 330] width 98 height 15
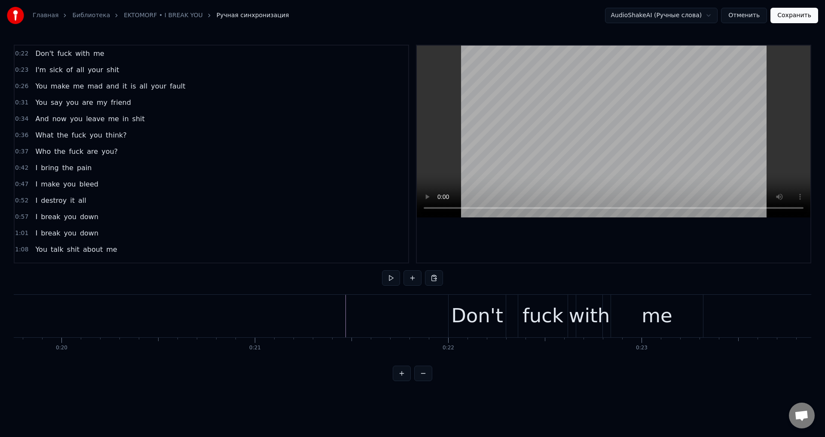
scroll to position [0, 3919]
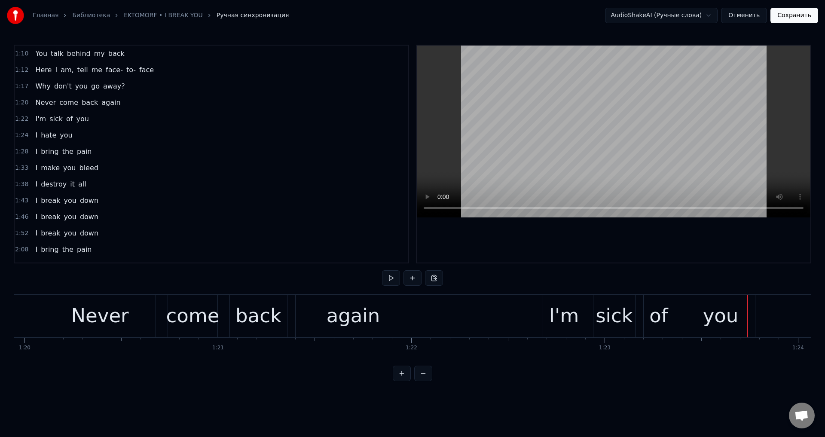
scroll to position [221, 0]
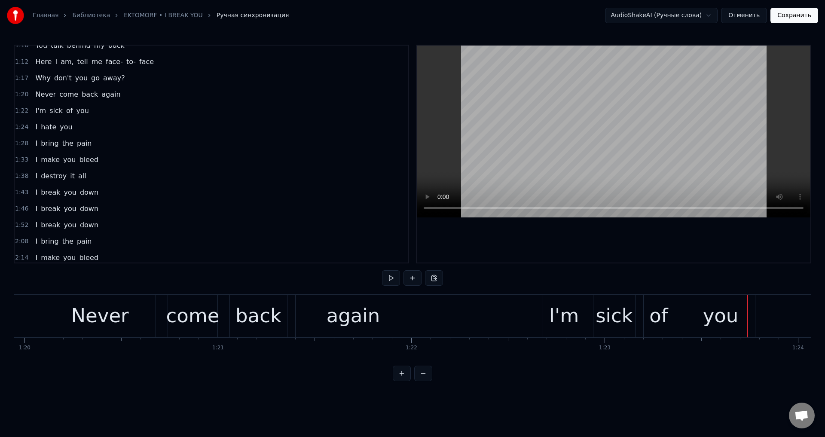
click at [68, 109] on div "I'm sick of you" at bounding box center [62, 110] width 60 height 15
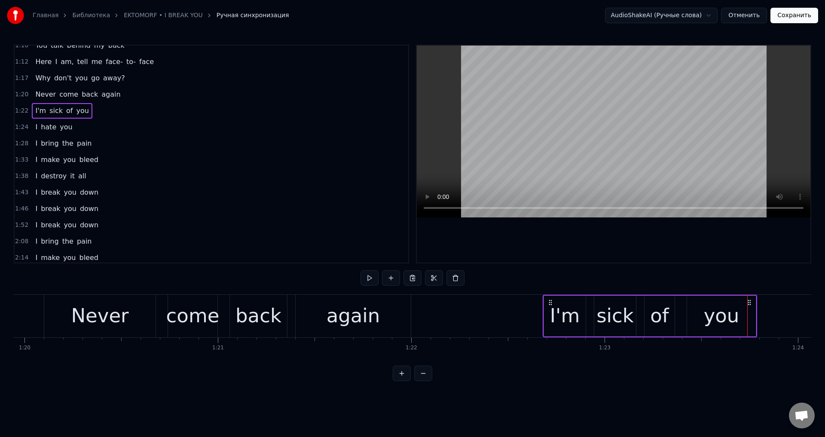
click at [79, 110] on span "you" at bounding box center [82, 111] width 14 height 10
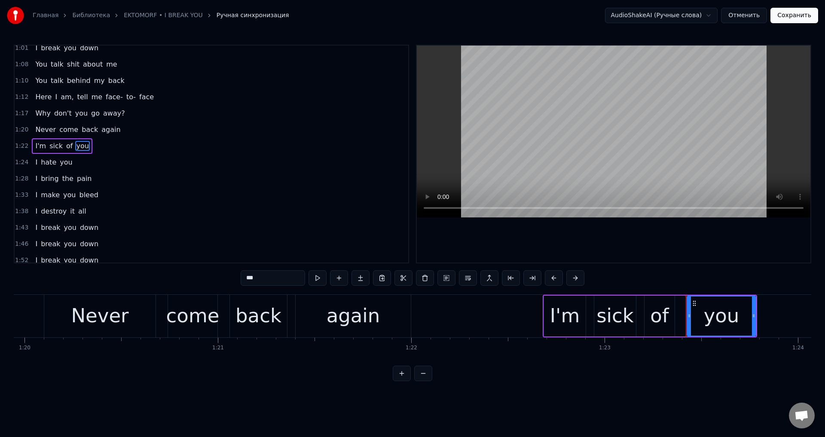
scroll to position [177, 0]
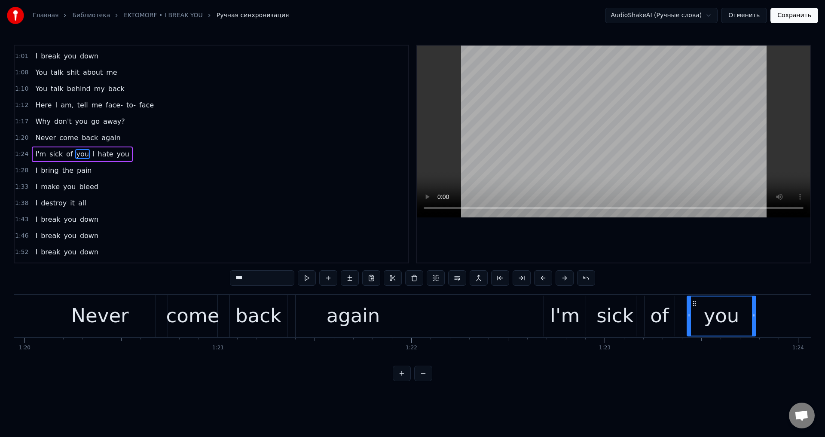
click at [259, 279] on input "***" at bounding box center [262, 277] width 64 height 15
type input "****"
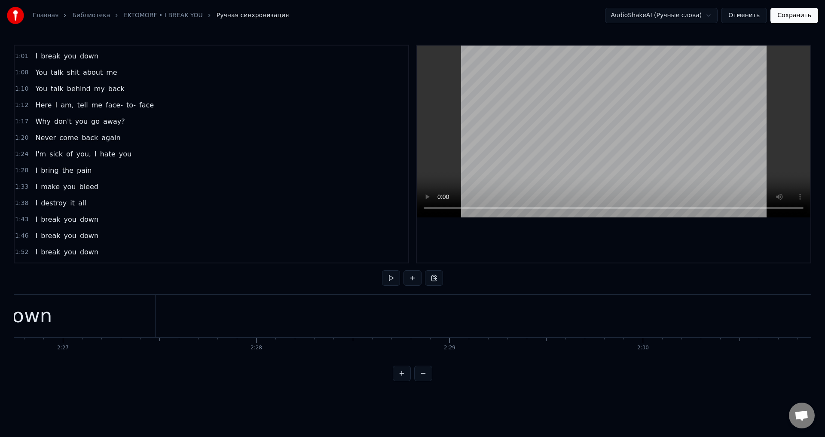
scroll to position [0, 28316]
click at [197, 319] on div "down" at bounding box center [99, 316] width 258 height 43
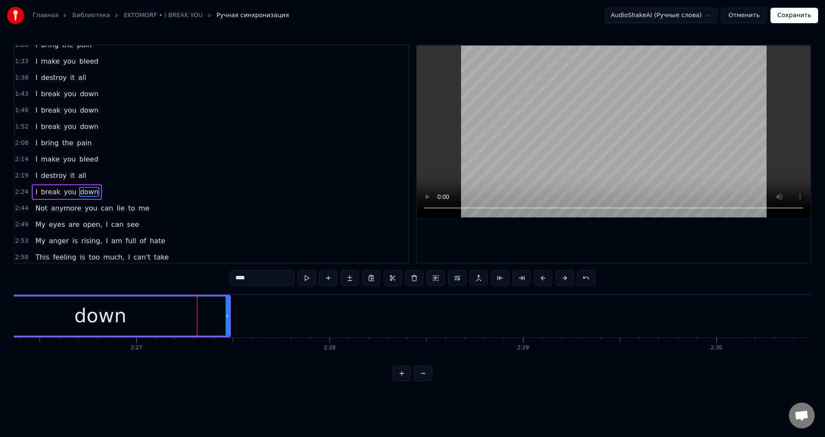
scroll to position [340, 0]
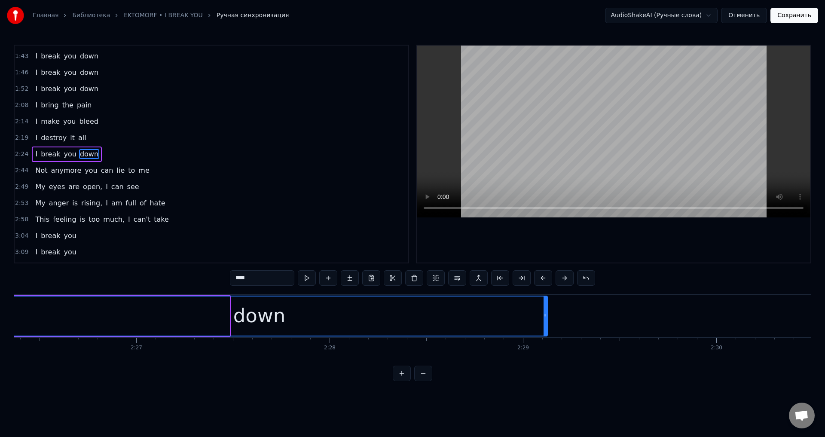
drag, startPoint x: 227, startPoint y: 314, endPoint x: 539, endPoint y: 323, distance: 312.3
click at [547, 315] on icon at bounding box center [545, 316] width 3 height 7
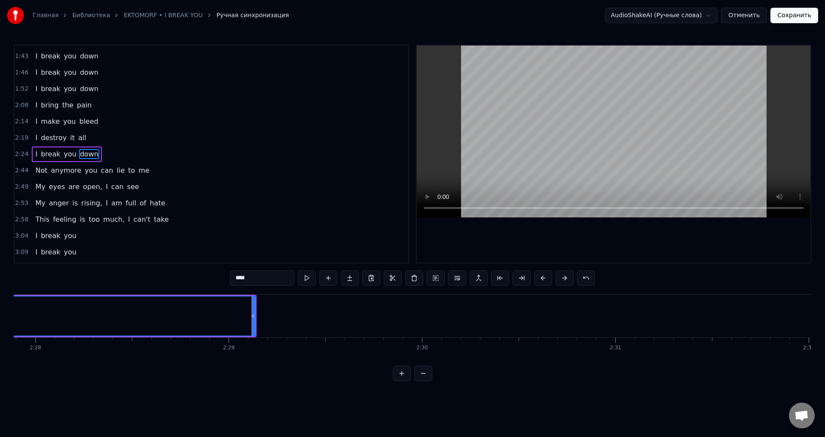
scroll to position [0, 28635]
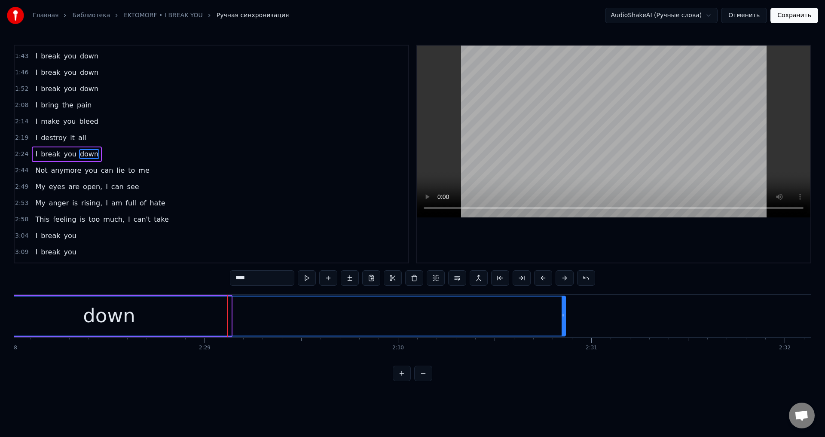
drag, startPoint x: 229, startPoint y: 313, endPoint x: 563, endPoint y: 314, distance: 334.5
click at [563, 314] on icon at bounding box center [563, 316] width 3 height 7
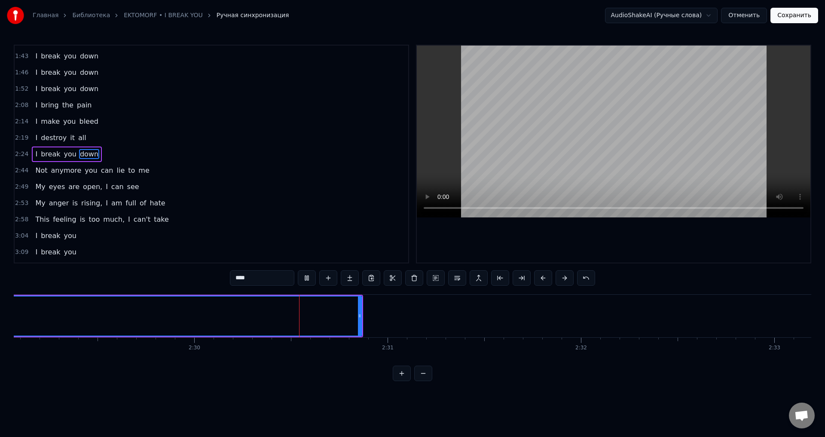
scroll to position [0, 28988]
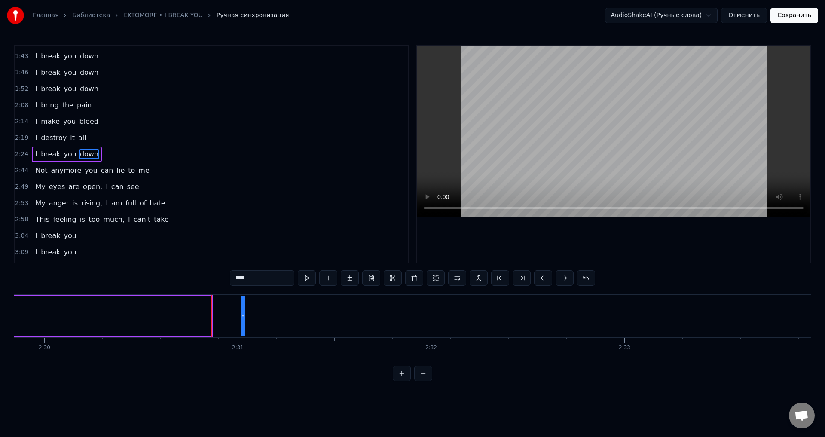
drag, startPoint x: 210, startPoint y: 316, endPoint x: 243, endPoint y: 316, distance: 33.1
click at [243, 316] on icon at bounding box center [242, 316] width 3 height 7
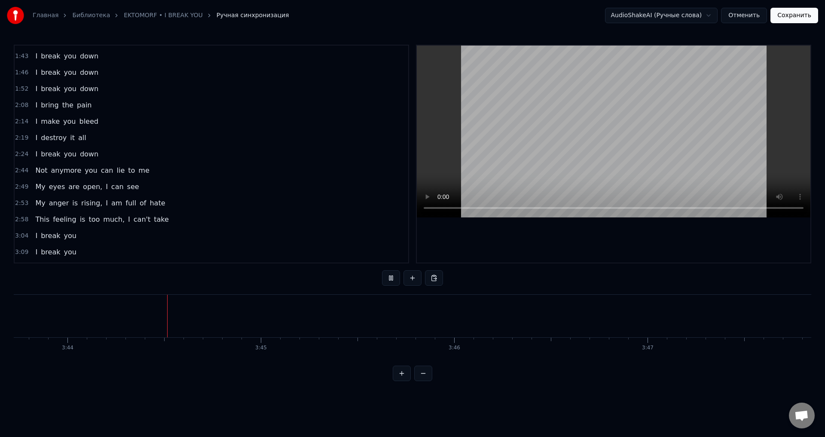
scroll to position [0, 43282]
click at [795, 15] on button "Сохранить" at bounding box center [795, 15] width 48 height 15
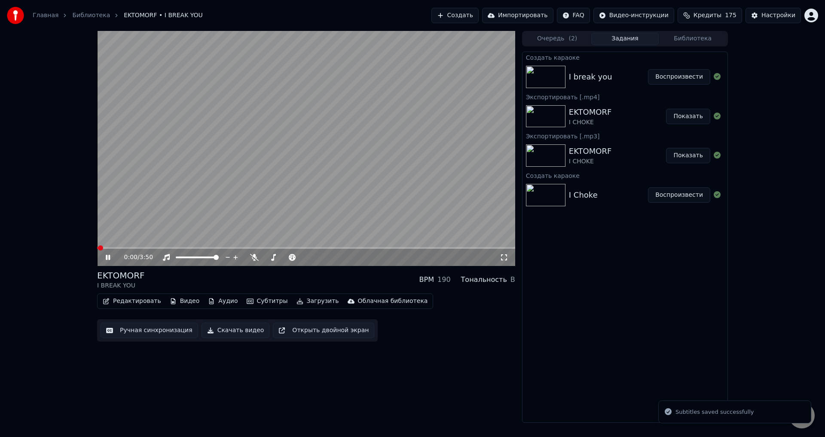
click at [135, 248] on span at bounding box center [306, 248] width 418 height 2
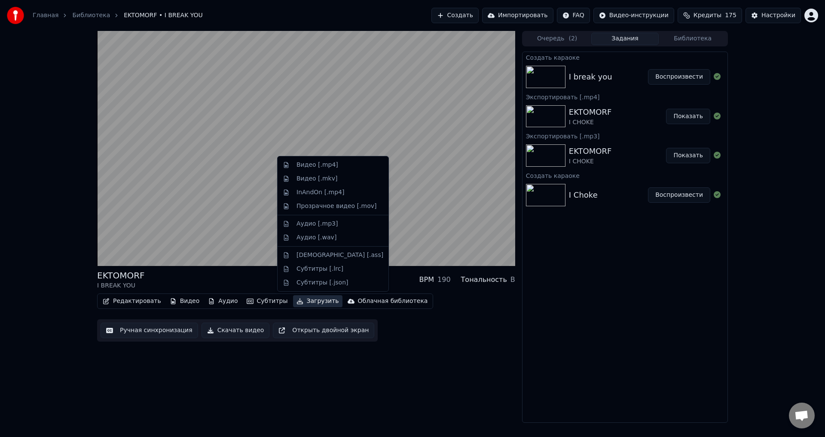
click at [301, 304] on button "Загрузить" at bounding box center [317, 301] width 49 height 12
click at [313, 225] on div "Аудио [.mp3]" at bounding box center [317, 224] width 41 height 9
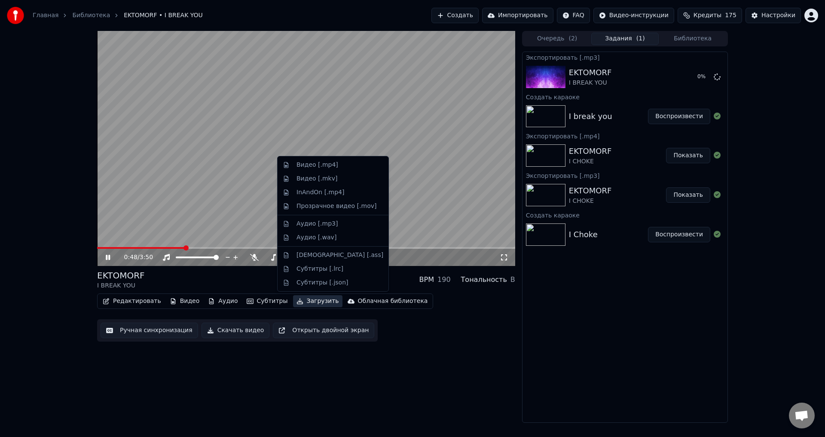
click at [298, 304] on button "Загрузить" at bounding box center [317, 301] width 49 height 12
click at [310, 166] on div "Видео [.mp4]" at bounding box center [318, 165] width 42 height 9
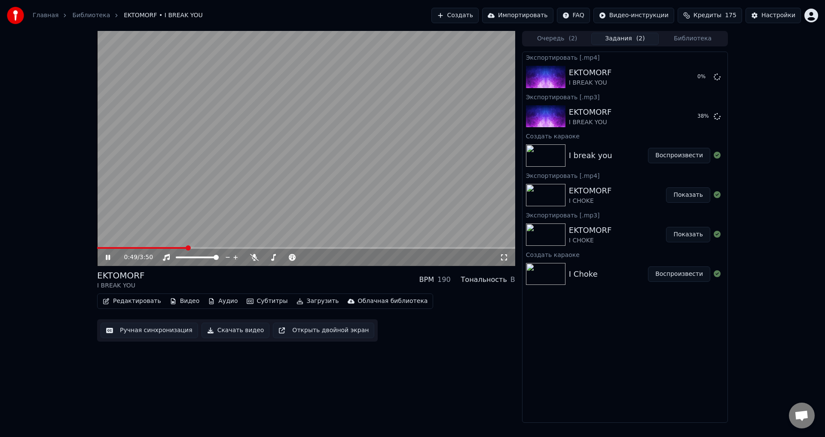
click at [304, 282] on div "EKTOMORF I BREAK YOU BPM 190 Тональность B" at bounding box center [306, 280] width 418 height 21
drag, startPoint x: 346, startPoint y: 174, endPoint x: 447, endPoint y: 104, distance: 123.3
click at [347, 170] on video at bounding box center [306, 148] width 418 height 235
click at [694, 40] on button "Библиотека" at bounding box center [693, 39] width 68 height 12
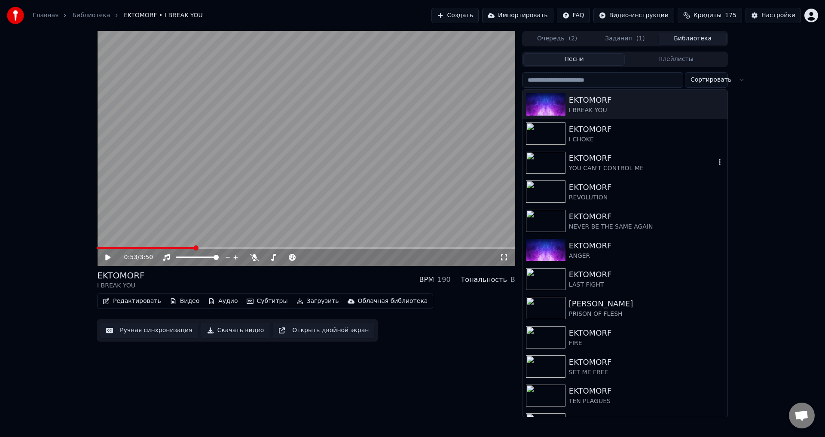
click at [592, 169] on div "YOU CAN'T CONTROL ME" at bounding box center [642, 168] width 147 height 9
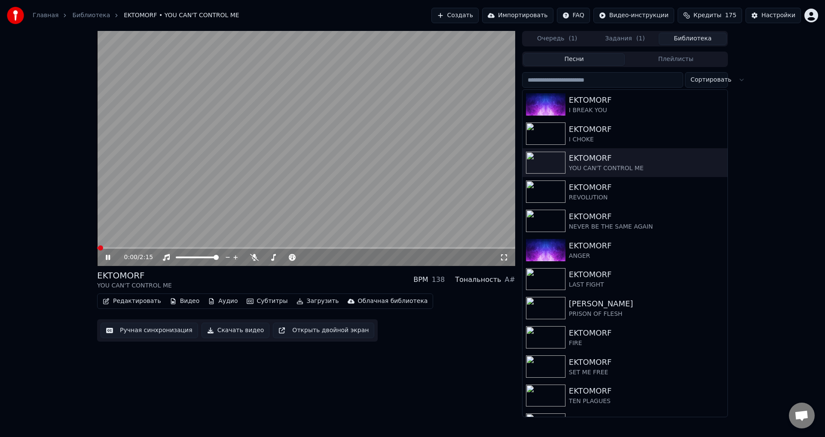
click at [304, 280] on div "EKTOMORF YOU CAN'T CONTROL ME BPM 138 Тональность A#" at bounding box center [306, 280] width 418 height 21
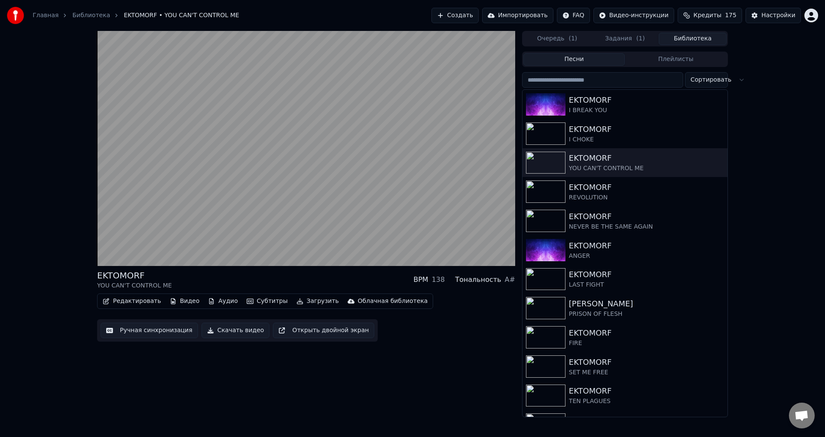
click at [301, 276] on div "EKTOMORF YOU CAN'T CONTROL ME BPM 138 Тональность A#" at bounding box center [306, 280] width 418 height 21
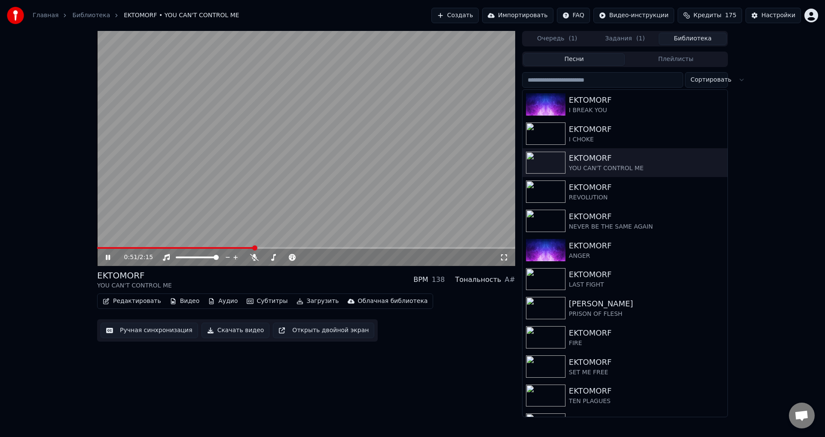
click at [310, 277] on div "EKTOMORF YOU CAN'T CONTROL ME BPM 138 Тональность A#" at bounding box center [306, 280] width 418 height 21
click at [317, 276] on div "EKTOMORF YOU CAN'T CONTROL ME BPM 138 Тональность A#" at bounding box center [306, 280] width 418 height 21
click at [469, 355] on div "1:19 / 2:15 EKTOMORF YOU CAN'T CONTROL ME BPM 138 Тональность A# Редактировать …" at bounding box center [306, 224] width 418 height 386
click at [639, 36] on span "( 1 )" at bounding box center [641, 38] width 9 height 9
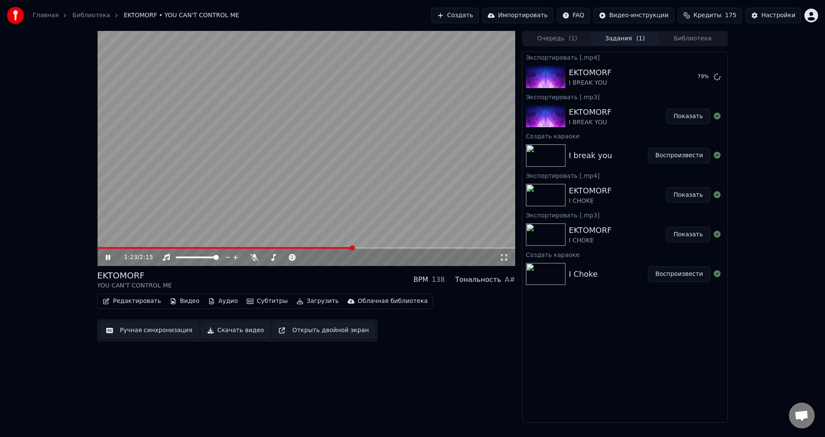
click at [411, 143] on video at bounding box center [306, 148] width 418 height 235
click at [686, 77] on button "Показать" at bounding box center [688, 76] width 44 height 15
click at [479, 16] on button "Создать" at bounding box center [455, 15] width 47 height 15
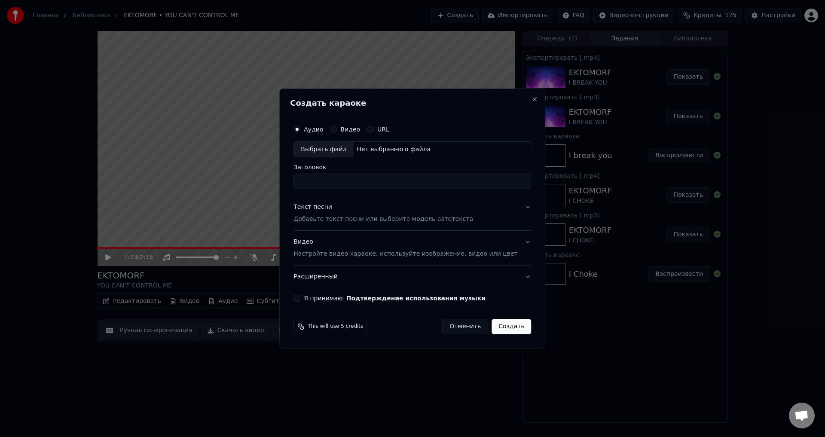
click at [345, 146] on div "Выбрать файл" at bounding box center [323, 149] width 59 height 15
type input "**********"
click at [356, 218] on p "Добавьте текст песни или выберите модель автотекста" at bounding box center [384, 219] width 180 height 9
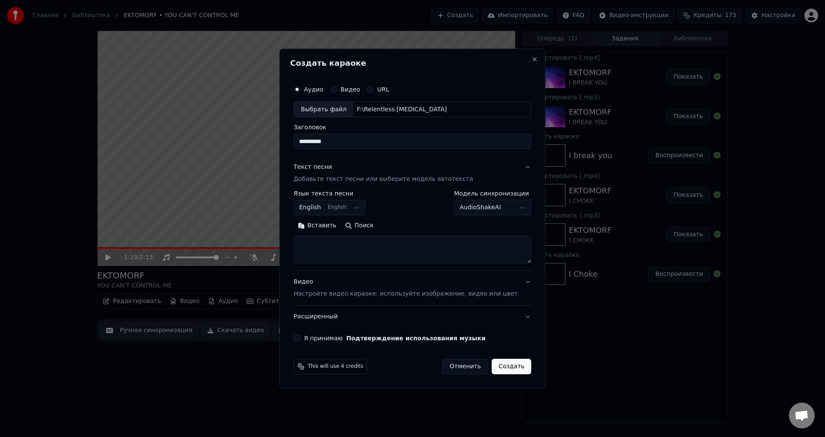
click at [354, 252] on textarea at bounding box center [413, 250] width 238 height 28
paste textarea "**********"
type textarea "**********"
click at [364, 289] on div "Видео Настройте видео караоке: используйте изображение, видео или цвет" at bounding box center [406, 288] width 224 height 21
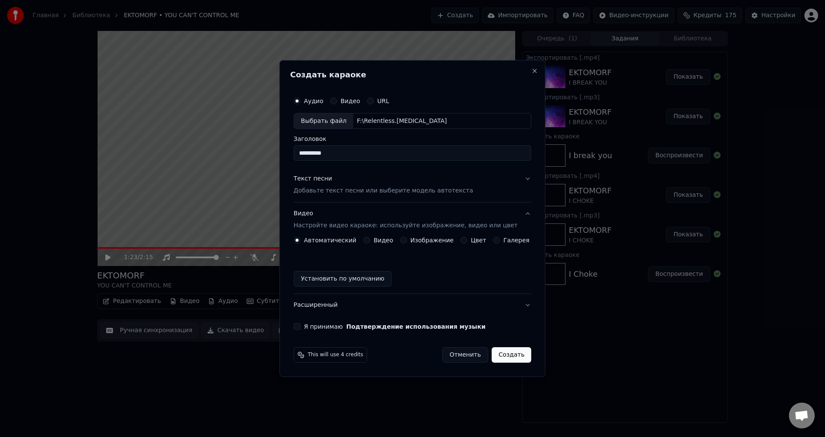
click at [405, 239] on button "Изображение" at bounding box center [403, 240] width 7 height 7
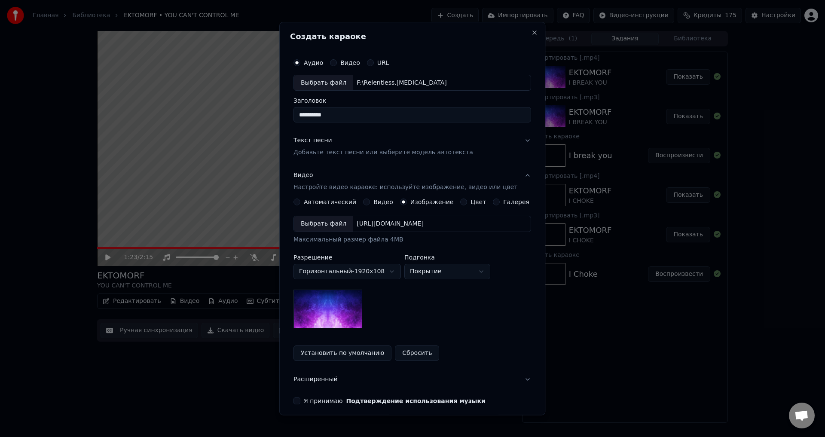
click at [332, 222] on div "Выбрать файл" at bounding box center [323, 224] width 59 height 15
click at [319, 219] on div "Выбрать файл" at bounding box center [323, 224] width 59 height 15
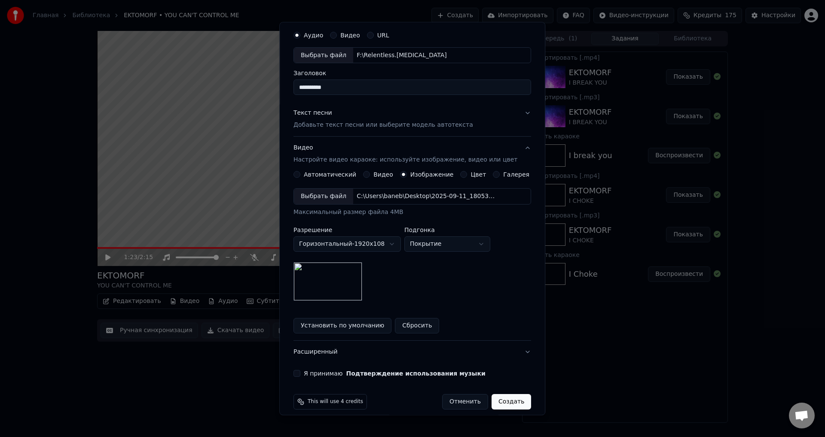
scroll to position [36, 0]
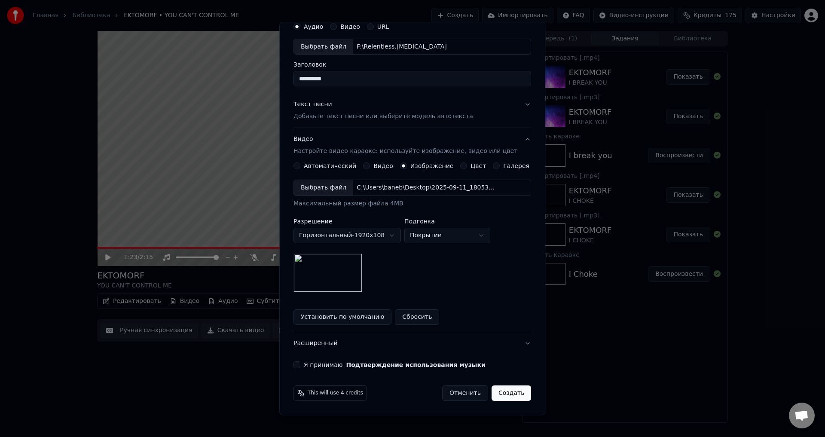
click at [301, 364] on button "Я принимаю Подтверждение использования музыки" at bounding box center [297, 365] width 7 height 7
click at [503, 395] on button "Создать" at bounding box center [512, 393] width 40 height 15
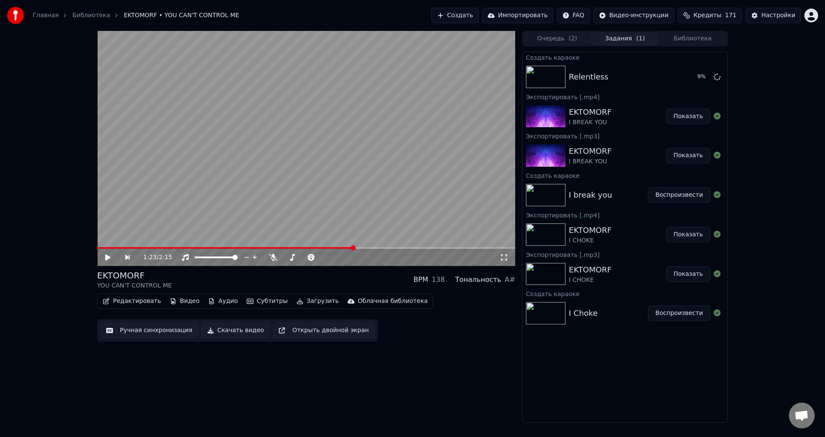
click at [297, 380] on div "1:23 / 2:15 EKTOMORF YOU CAN'T CONTROL ME BPM 138 Тональность A# Редактировать …" at bounding box center [306, 227] width 418 height 392
click at [672, 75] on button "Воспроизвести" at bounding box center [679, 76] width 62 height 15
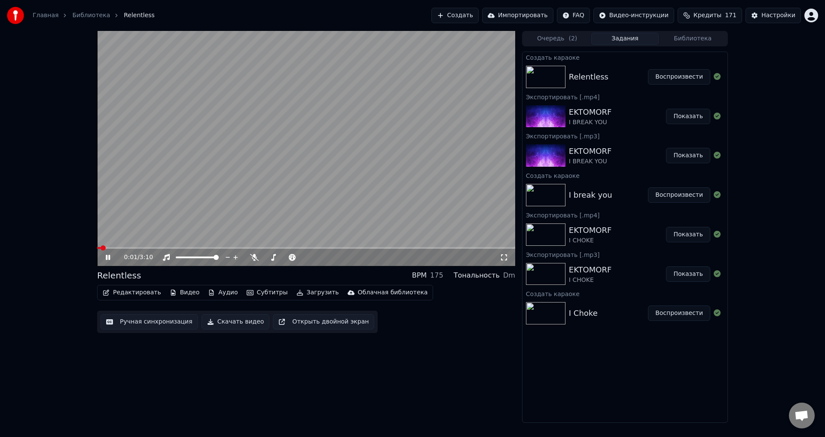
click at [191, 162] on video at bounding box center [306, 148] width 418 height 235
click at [141, 299] on button "Редактировать" at bounding box center [131, 293] width 65 height 12
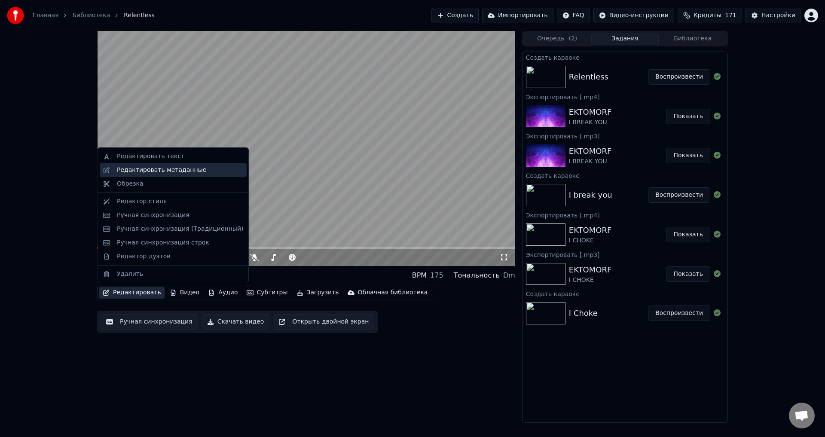
click at [169, 174] on div "Редактировать метаданные" at bounding box center [161, 170] width 89 height 9
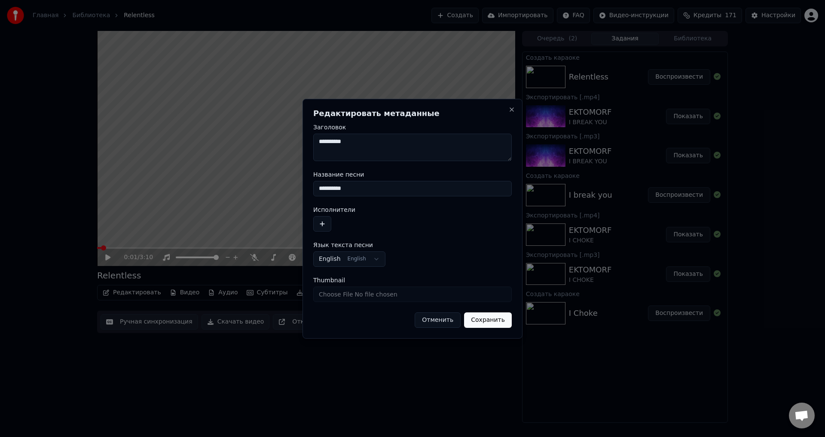
drag, startPoint x: 356, startPoint y: 190, endPoint x: 302, endPoint y: 190, distance: 53.7
click at [302, 190] on body "Главная Библиотека Relentless Создать Импортировать FAQ Видео-инструкции Кредит…" at bounding box center [412, 218] width 825 height 437
type input "**********"
click at [320, 228] on button "button" at bounding box center [322, 223] width 18 height 15
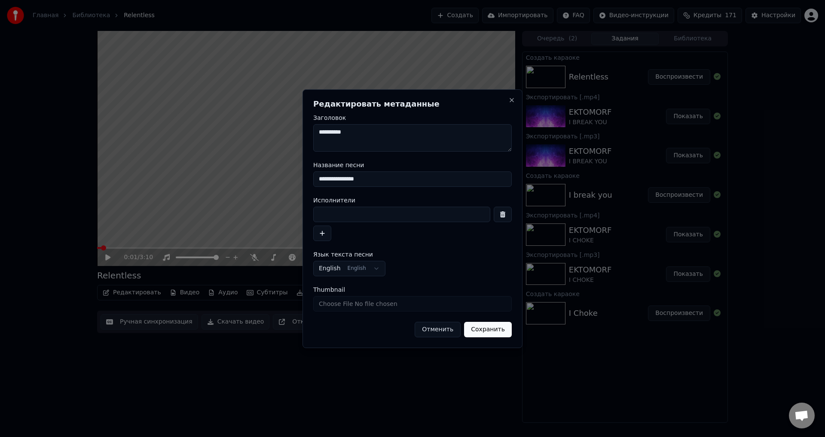
click at [358, 214] on input at bounding box center [401, 214] width 177 height 15
type input "**********"
click at [481, 323] on button "Сохранить" at bounding box center [488, 329] width 48 height 15
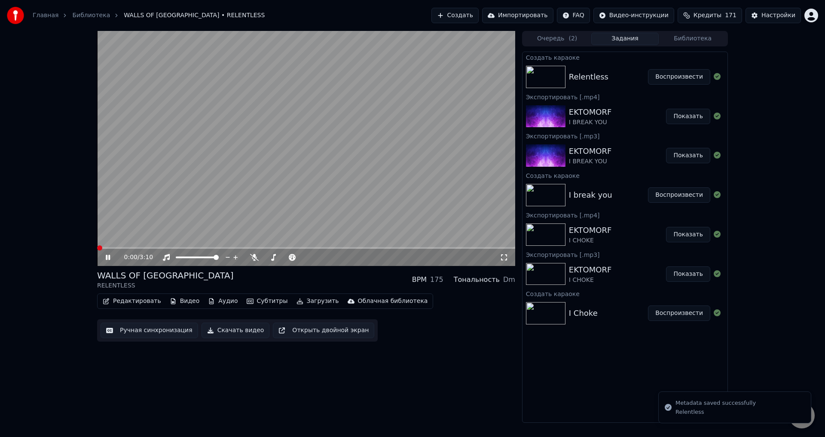
click at [97, 249] on span at bounding box center [97, 248] width 0 height 2
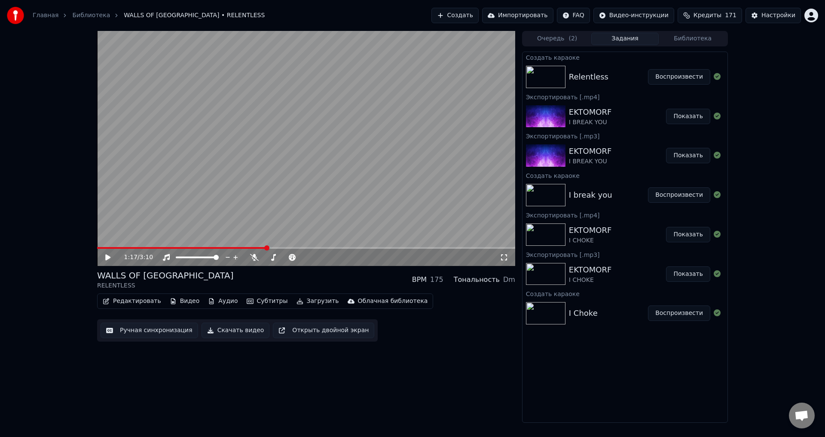
click at [128, 300] on button "Редактировать" at bounding box center [131, 301] width 65 height 12
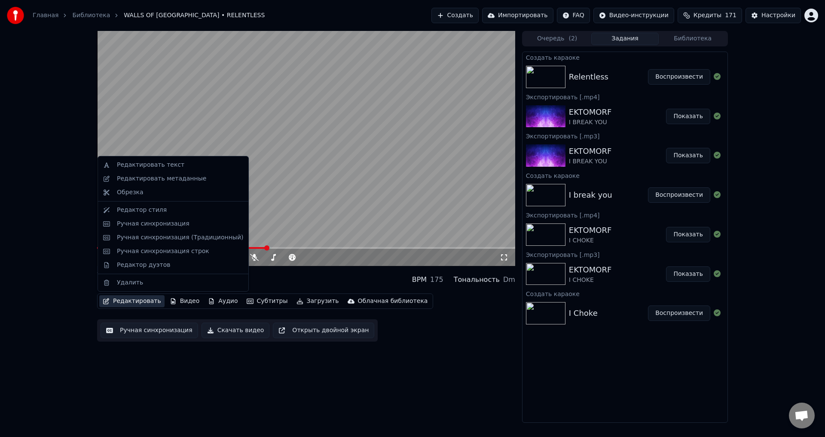
click at [139, 334] on button "Ручная синхронизация" at bounding box center [150, 330] width 98 height 15
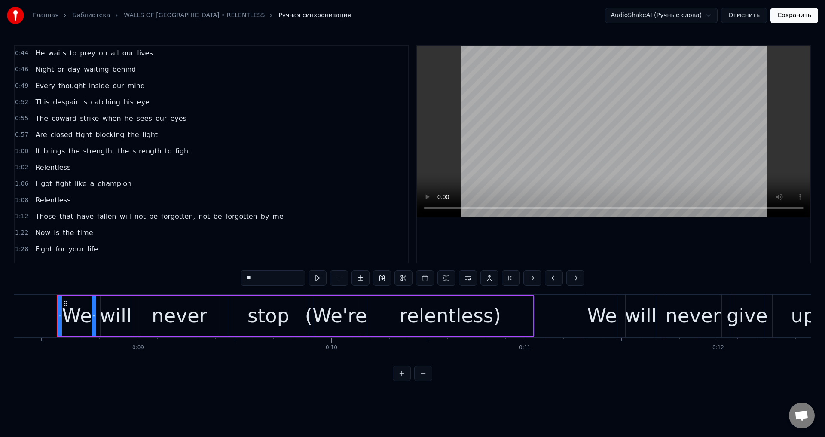
scroll to position [129, 0]
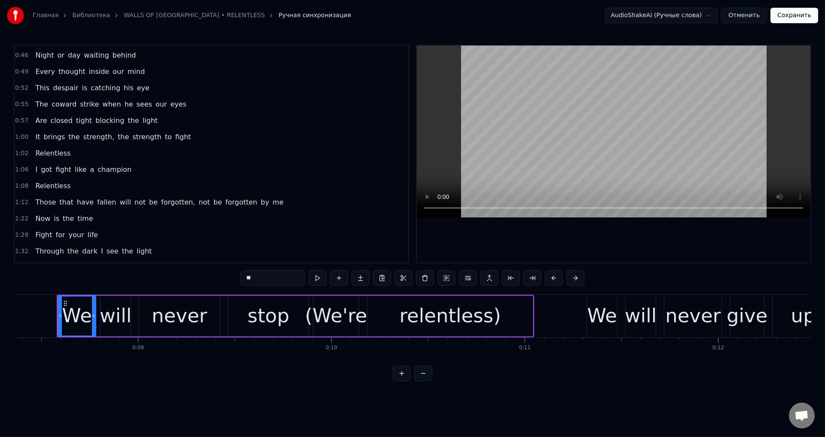
click at [198, 202] on span "not" at bounding box center [204, 202] width 13 height 10
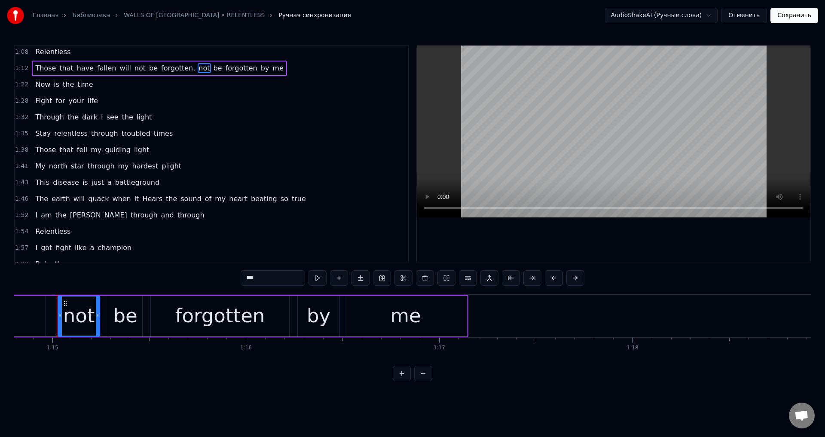
scroll to position [220, 0]
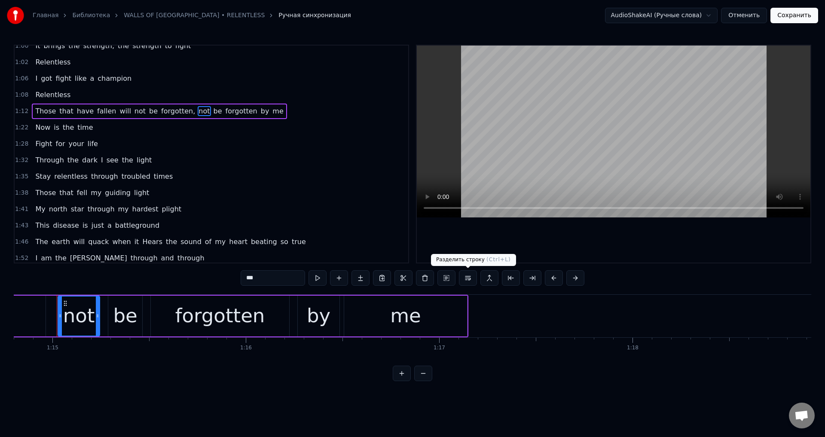
click at [468, 279] on button at bounding box center [468, 277] width 18 height 15
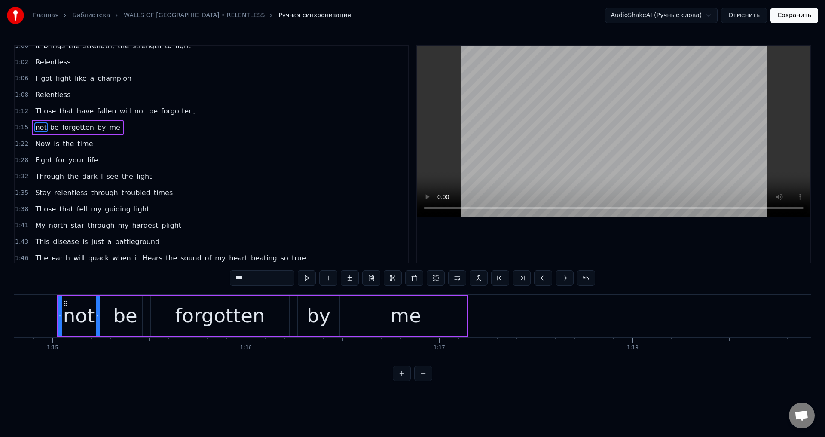
scroll to position [193, 0]
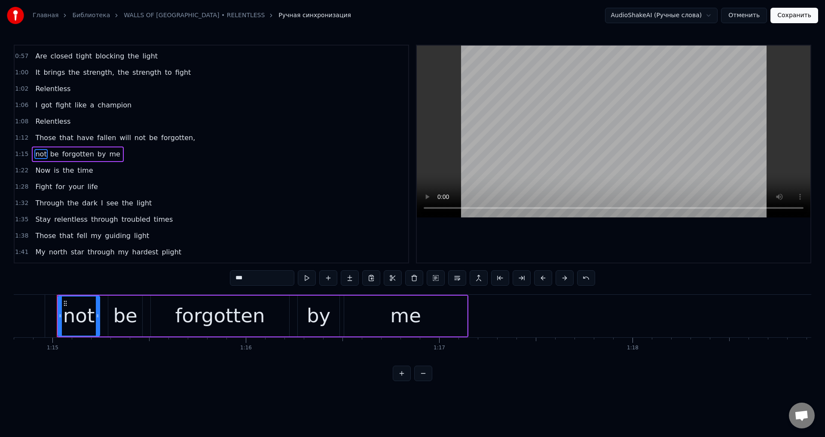
click at [166, 139] on span "forgotten," at bounding box center [178, 138] width 36 height 10
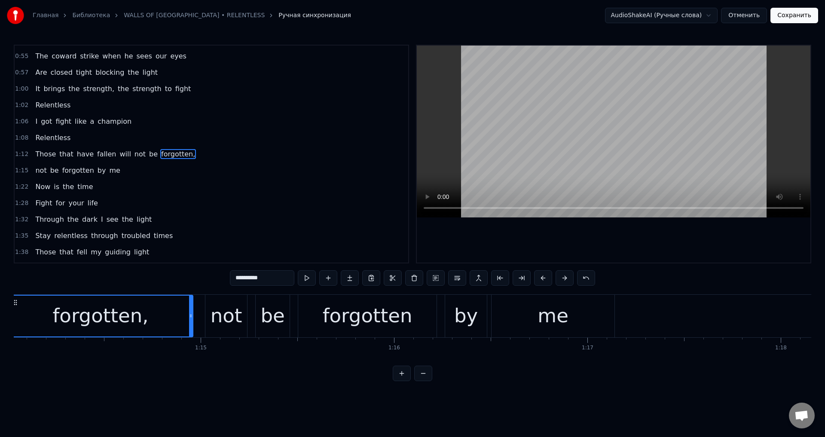
scroll to position [0, 14273]
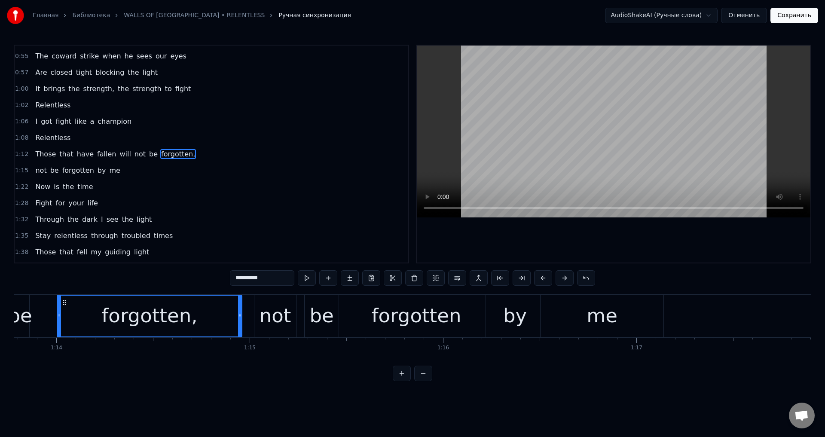
click at [275, 279] on input "**********" at bounding box center [262, 277] width 64 height 15
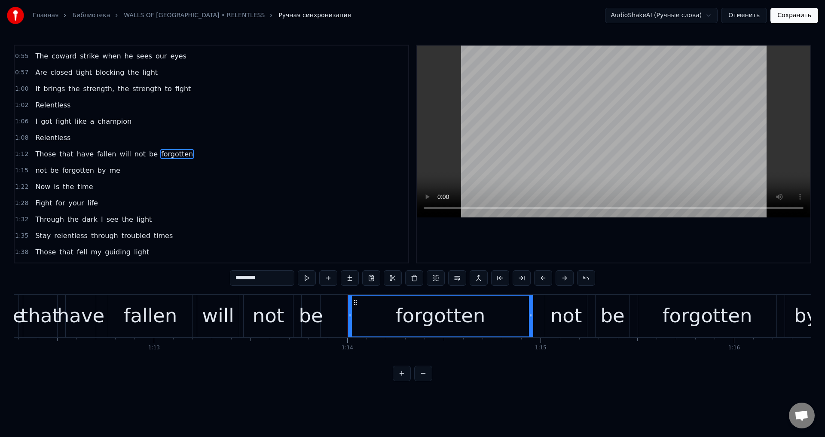
scroll to position [0, 13942]
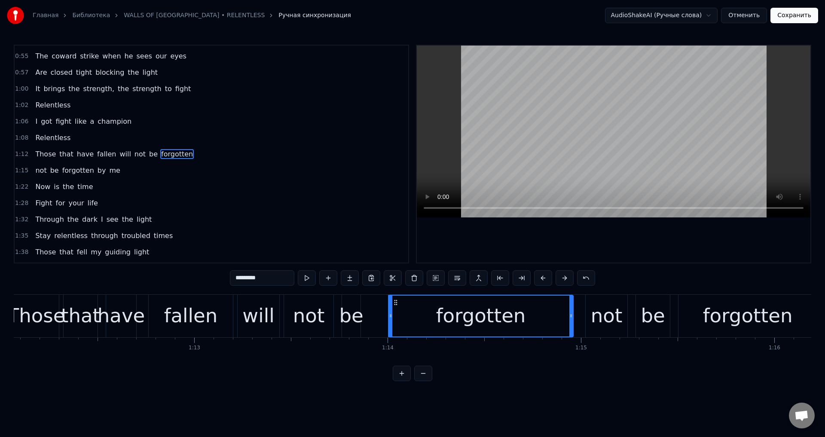
type input "*********"
click at [133, 175] on div "1:15 not be forgotten by me" at bounding box center [212, 171] width 394 height 16
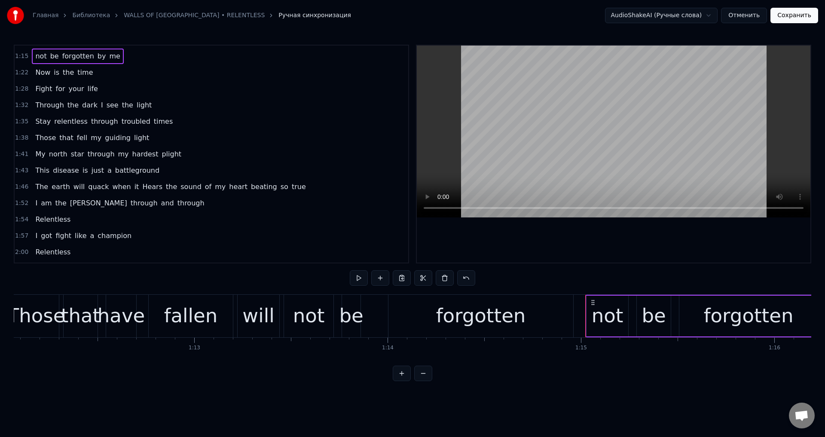
scroll to position [306, 0]
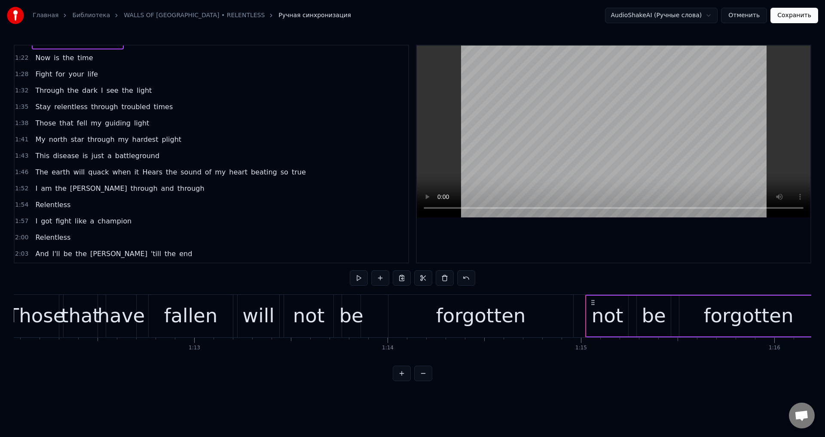
click at [71, 178] on div "The earth will quack when it Hears the sound of my heart beating so true" at bounding box center [170, 172] width 277 height 15
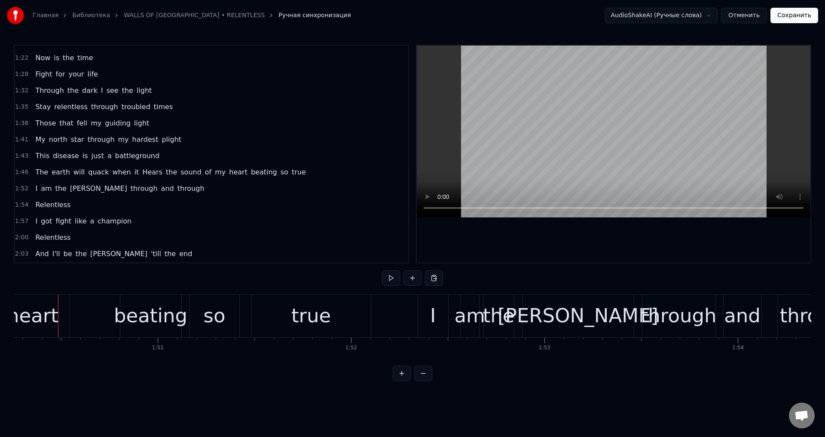
scroll to position [0, 21331]
click at [204, 173] on span "of" at bounding box center [208, 172] width 8 height 10
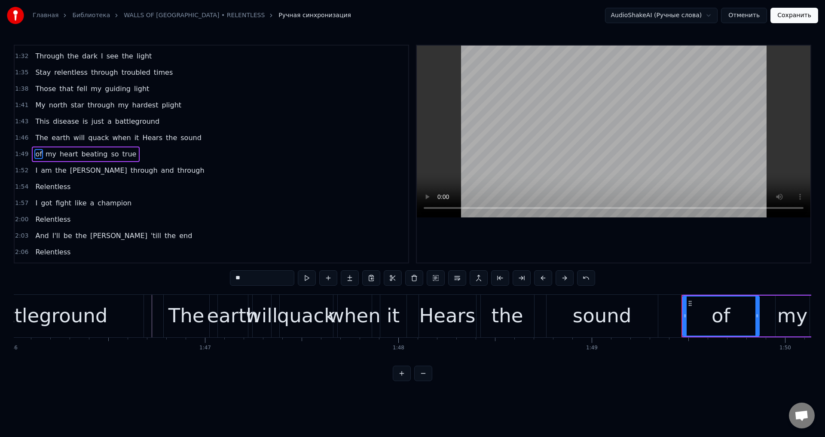
scroll to position [0, 20408]
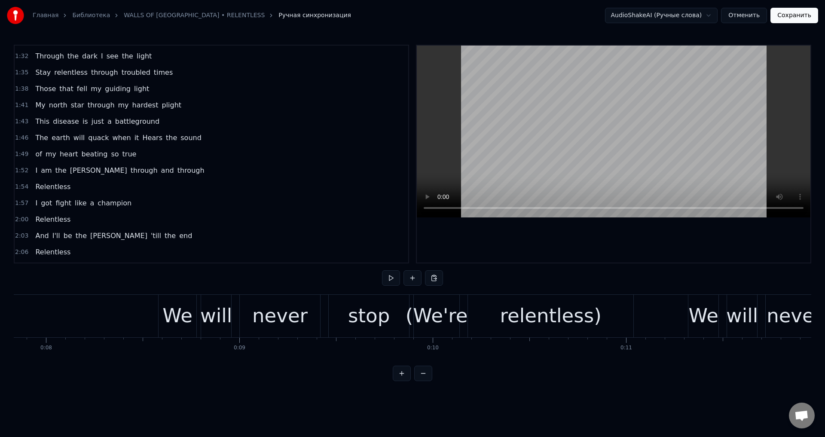
scroll to position [0, 1435]
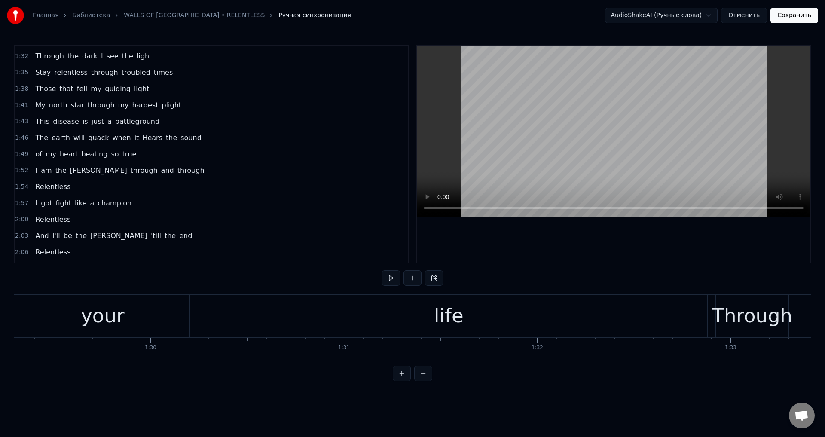
scroll to position [0, 17013]
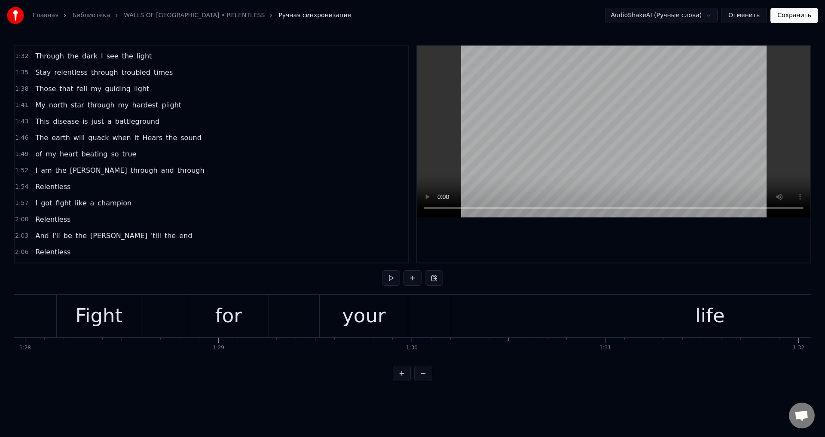
click at [345, 317] on div "your" at bounding box center [363, 315] width 43 height 29
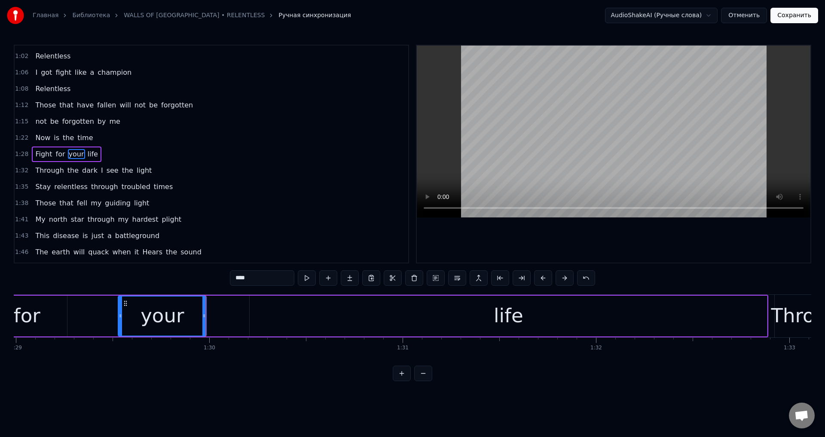
scroll to position [0, 17316]
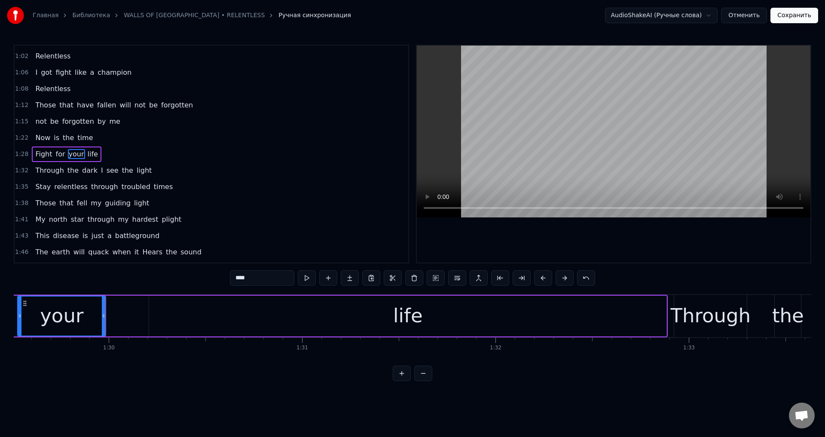
click at [645, 311] on div "life" at bounding box center [408, 316] width 518 height 41
type input "****"
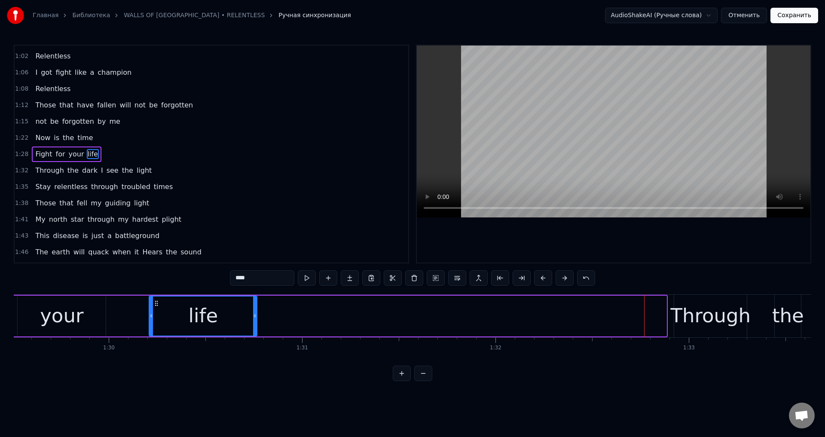
drag, startPoint x: 665, startPoint y: 316, endPoint x: 255, endPoint y: 328, distance: 409.9
click at [255, 328] on div at bounding box center [254, 316] width 3 height 39
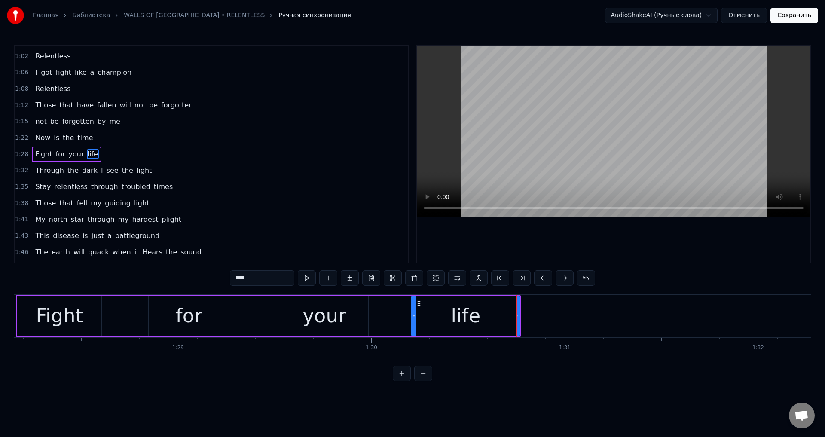
scroll to position [0, 16912]
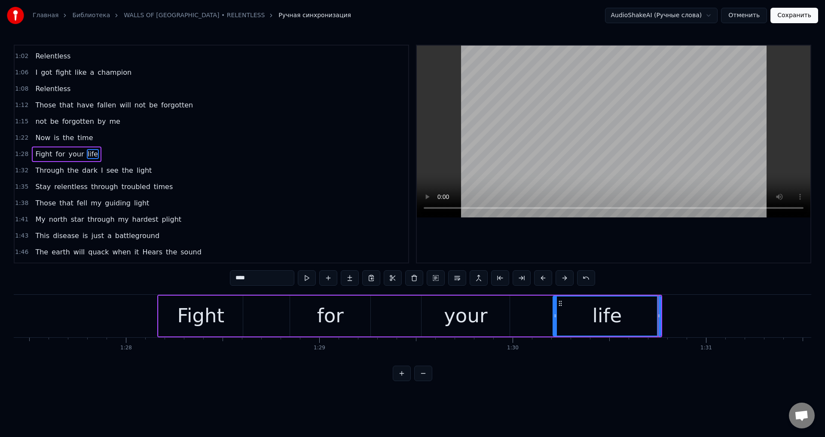
click at [87, 293] on div "0:08 We will never stop (We're relentless) 0:11 We will never give up (We're re…" at bounding box center [413, 213] width 798 height 337
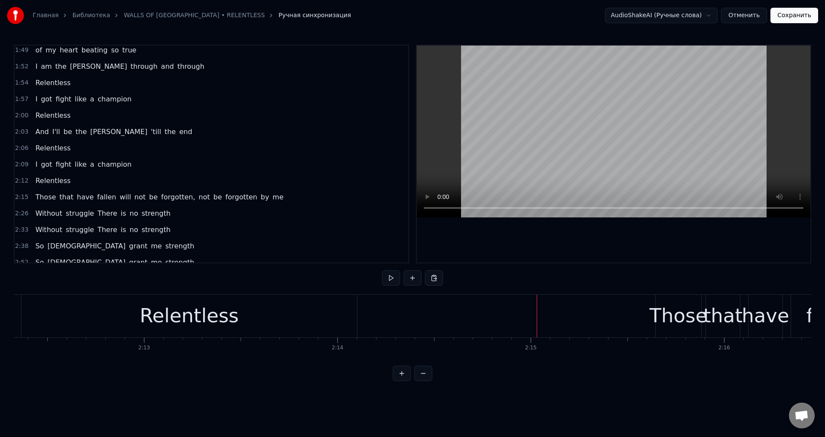
scroll to position [448, 0]
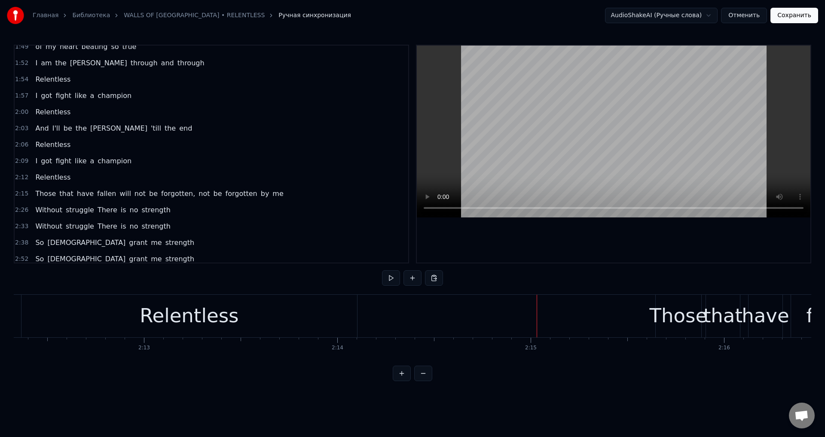
click at [198, 190] on span "not" at bounding box center [204, 194] width 13 height 10
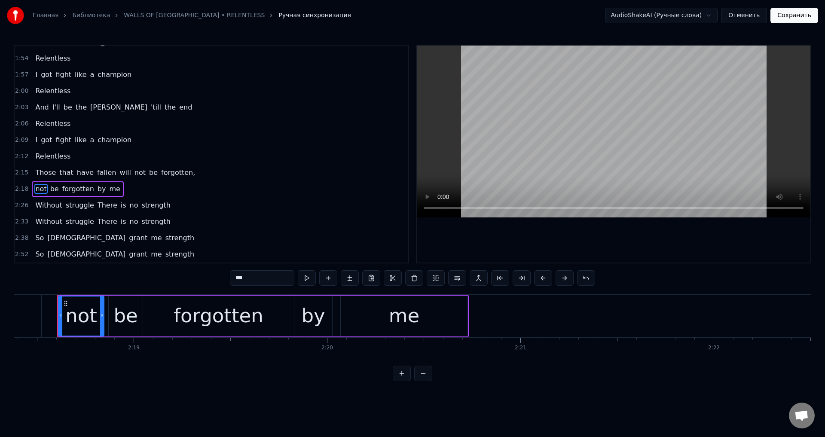
scroll to position [504, 0]
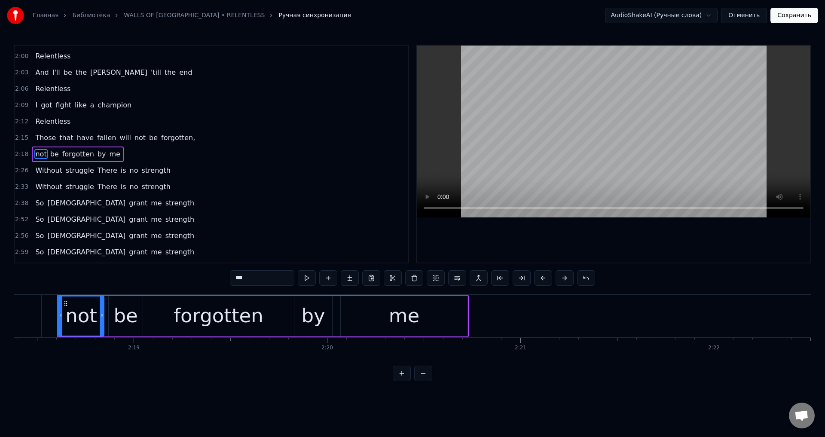
click at [160, 139] on span "forgotten," at bounding box center [178, 138] width 36 height 10
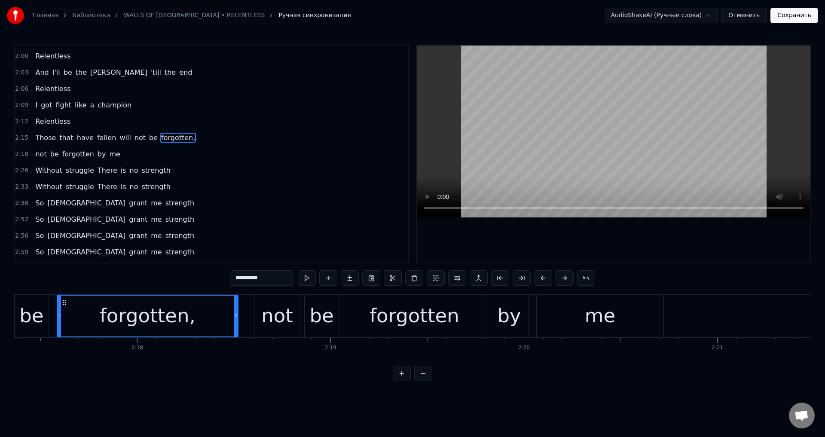
scroll to position [0, 26574]
click at [276, 279] on input "**********" at bounding box center [262, 277] width 64 height 15
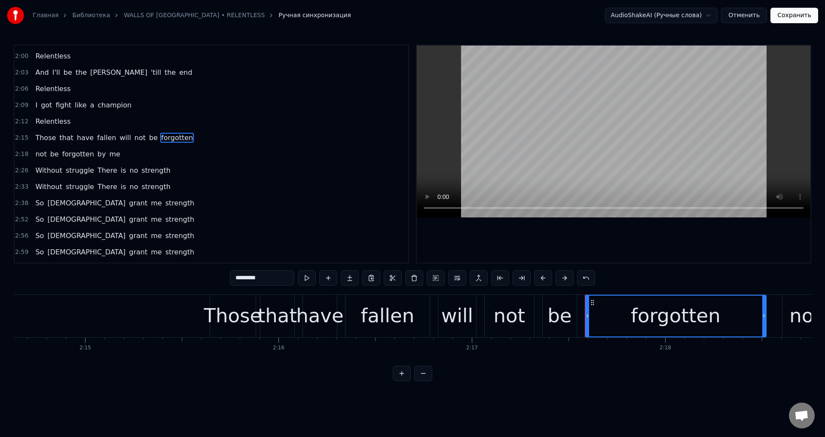
scroll to position [0, 26005]
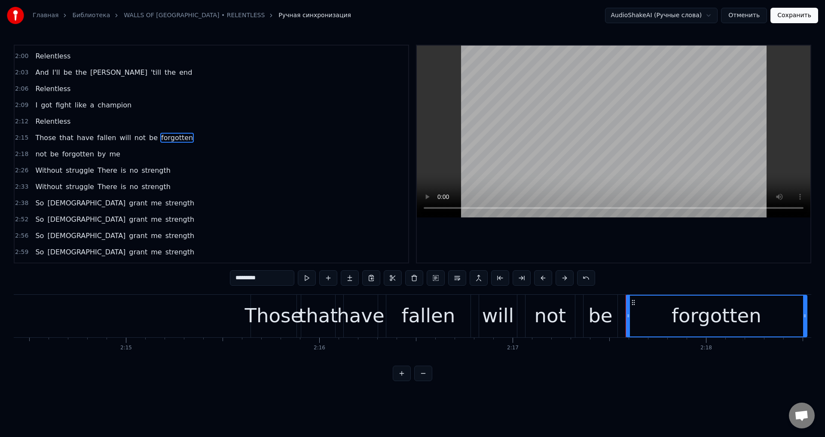
type input "*********"
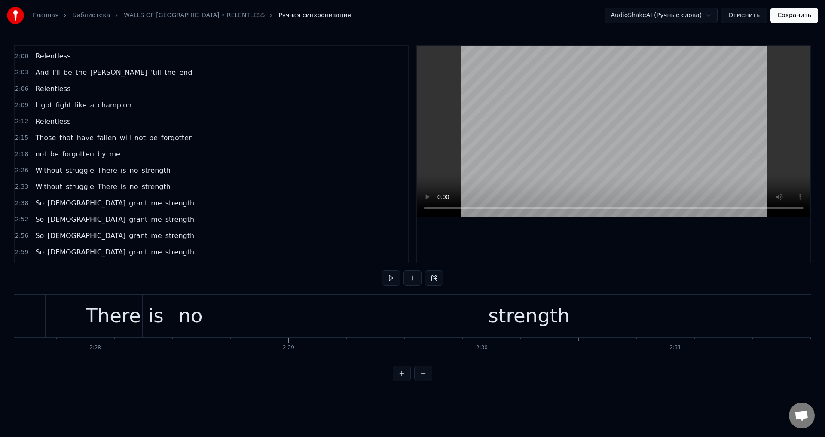
scroll to position [0, 28511]
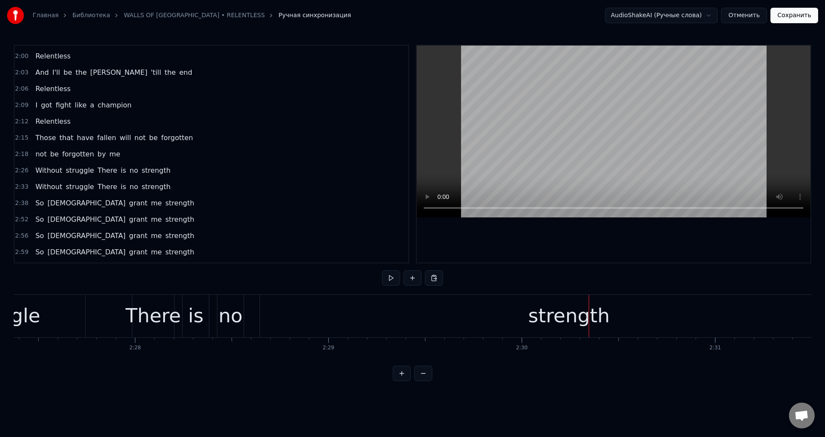
click at [368, 326] on div "strength" at bounding box center [569, 316] width 618 height 43
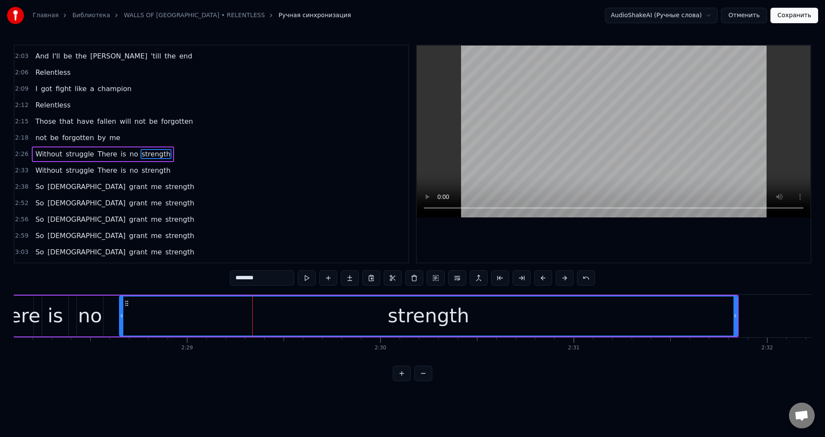
scroll to position [0, 28672]
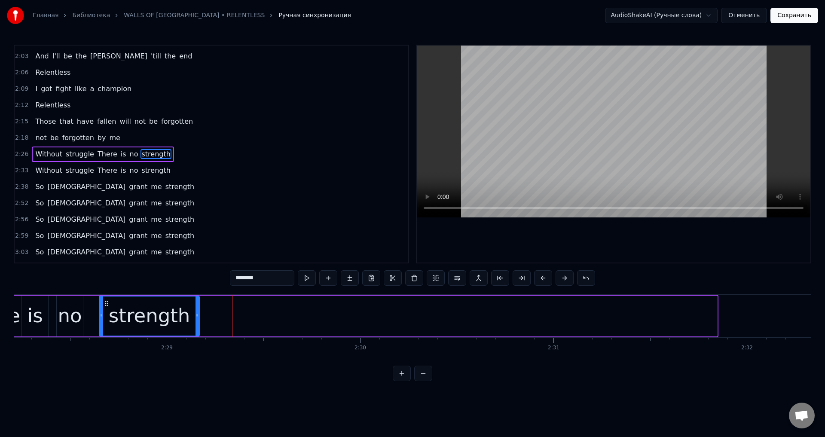
drag, startPoint x: 715, startPoint y: 311, endPoint x: 197, endPoint y: 344, distance: 519.1
click at [197, 344] on div "We will never stop (We're relentless) We will never give up (We're relentless) …" at bounding box center [413, 326] width 798 height 64
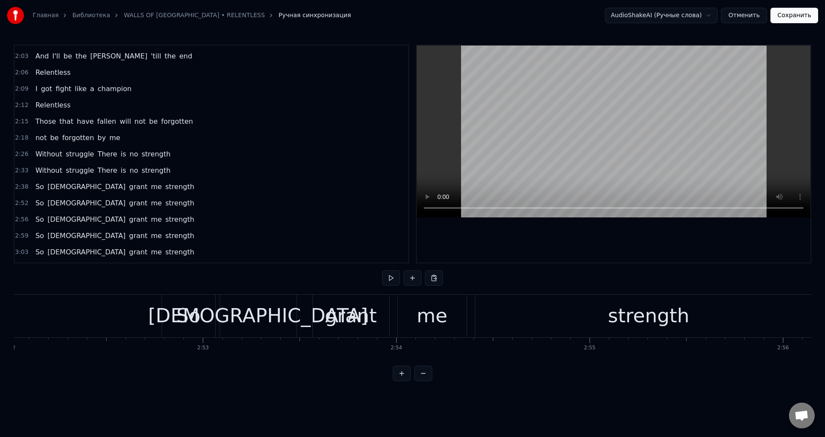
scroll to position [0, 33239]
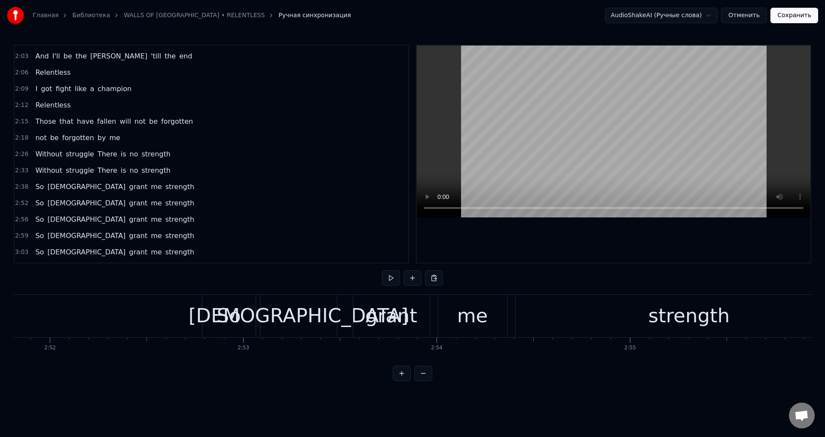
click at [598, 326] on div "strength" at bounding box center [689, 316] width 347 height 43
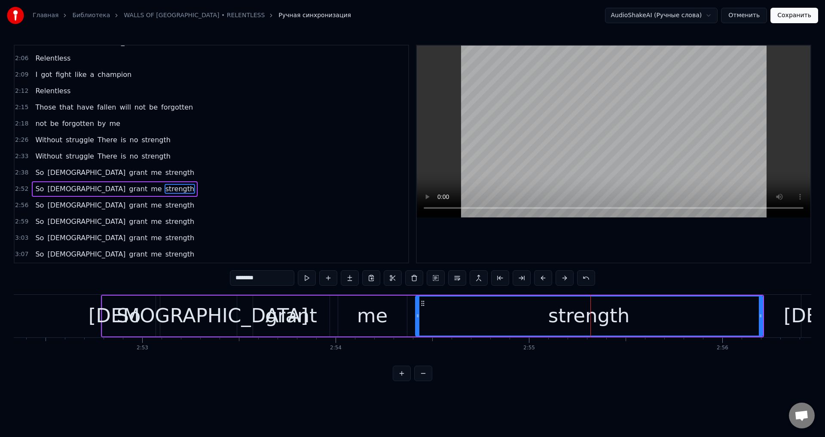
scroll to position [0, 33360]
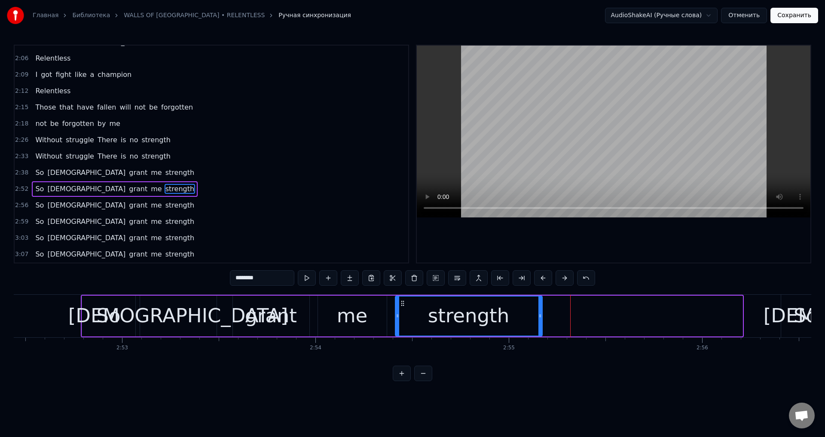
drag, startPoint x: 740, startPoint y: 315, endPoint x: 540, endPoint y: 325, distance: 200.6
click at [540, 325] on div at bounding box center [540, 316] width 3 height 39
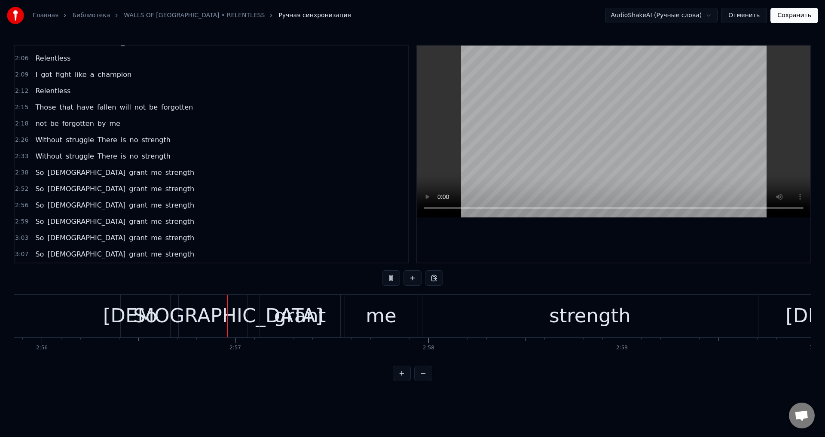
scroll to position [0, 34082]
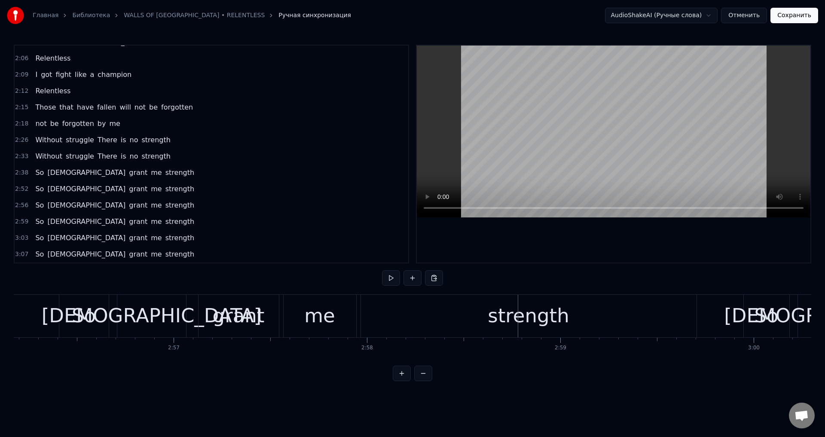
click at [661, 312] on div "strength" at bounding box center [529, 316] width 336 height 43
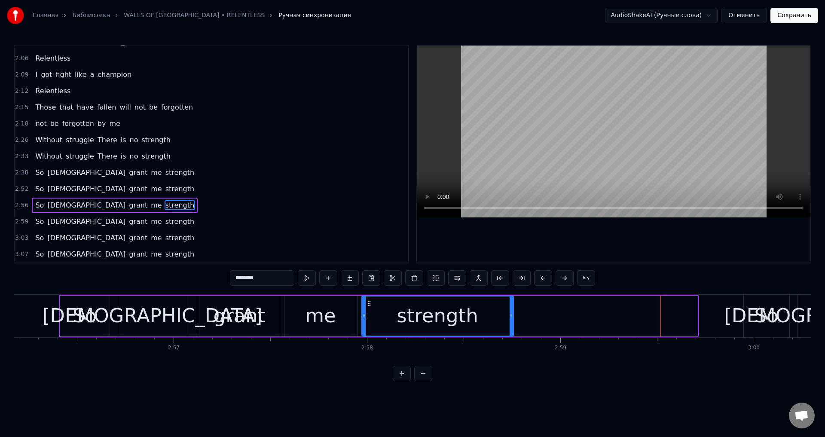
drag, startPoint x: 694, startPoint y: 313, endPoint x: 510, endPoint y: 321, distance: 184.1
click at [510, 321] on div at bounding box center [511, 316] width 3 height 39
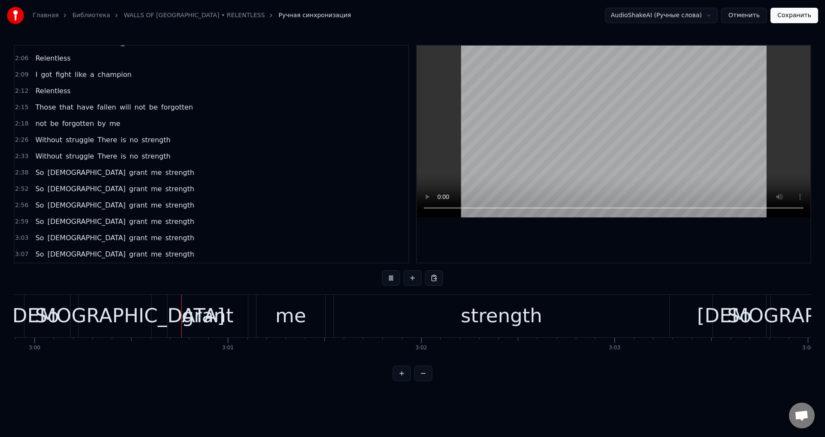
scroll to position [0, 34803]
click at [657, 310] on div "strength" at bounding box center [501, 316] width 336 height 43
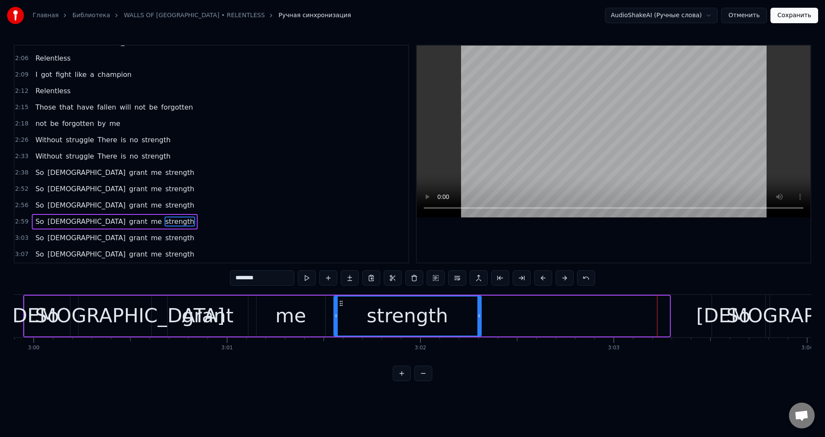
drag, startPoint x: 668, startPoint y: 315, endPoint x: 478, endPoint y: 321, distance: 190.6
click at [478, 321] on div at bounding box center [479, 316] width 3 height 39
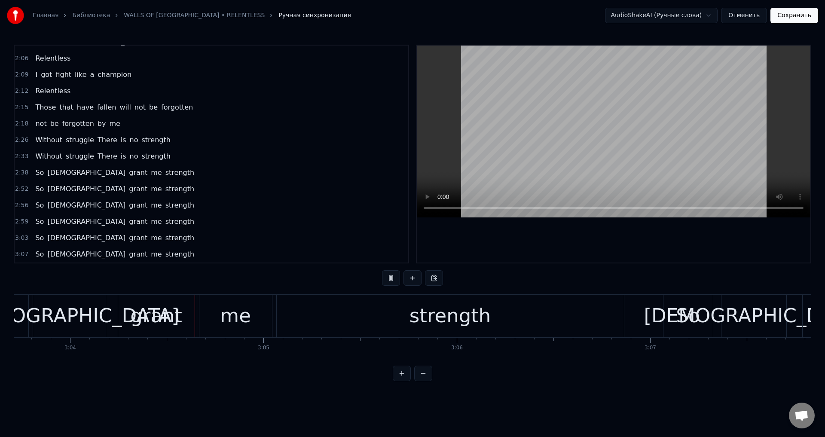
scroll to position [0, 35546]
click at [614, 313] on div "strength" at bounding box center [444, 316] width 347 height 43
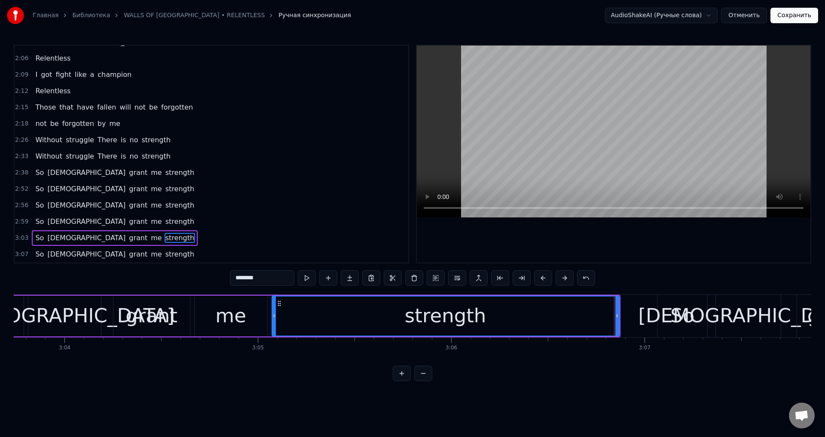
drag, startPoint x: 619, startPoint y: 318, endPoint x: 607, endPoint y: 320, distance: 12.6
click at [607, 320] on div "strength" at bounding box center [446, 316] width 348 height 41
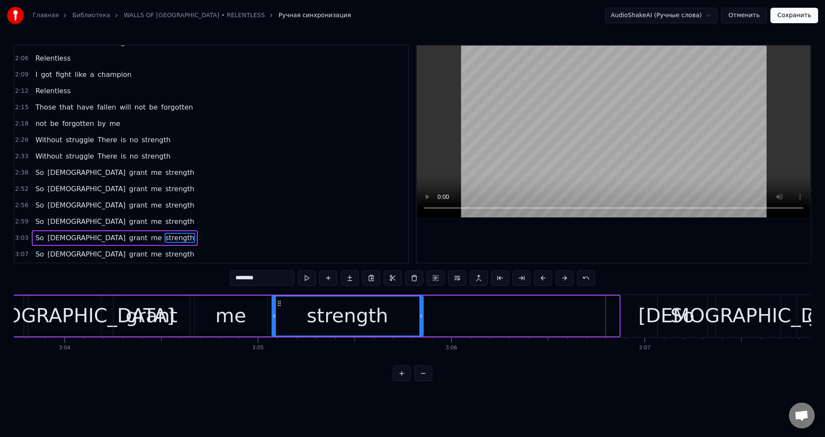
drag, startPoint x: 616, startPoint y: 315, endPoint x: 420, endPoint y: 325, distance: 196.3
click at [420, 325] on div at bounding box center [421, 316] width 3 height 39
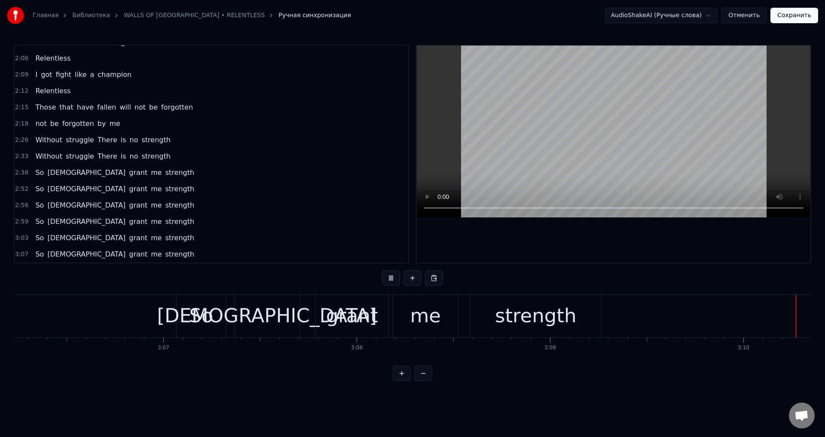
scroll to position [0, 36029]
click at [800, 20] on button "Сохранить" at bounding box center [795, 15] width 48 height 15
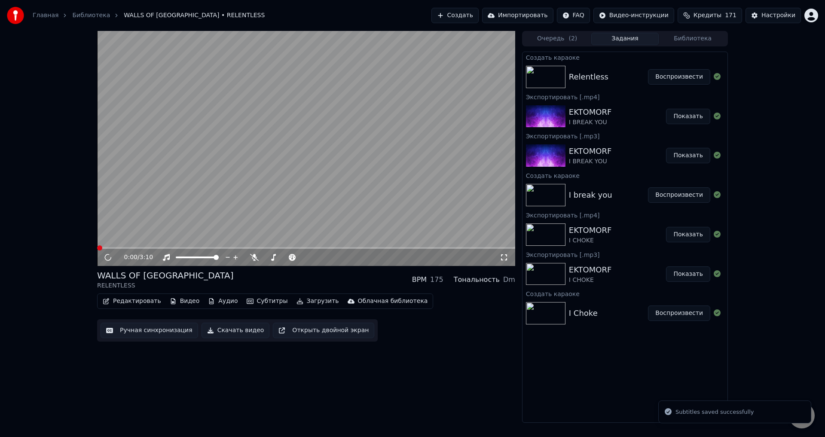
click at [337, 182] on video at bounding box center [306, 148] width 418 height 235
click at [342, 167] on video at bounding box center [306, 148] width 418 height 235
click at [503, 260] on icon at bounding box center [504, 257] width 9 height 7
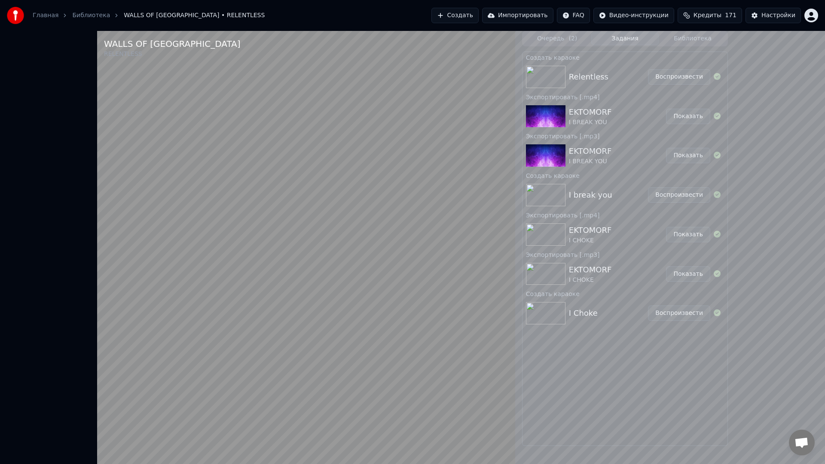
click at [515, 255] on video at bounding box center [306, 263] width 418 height 464
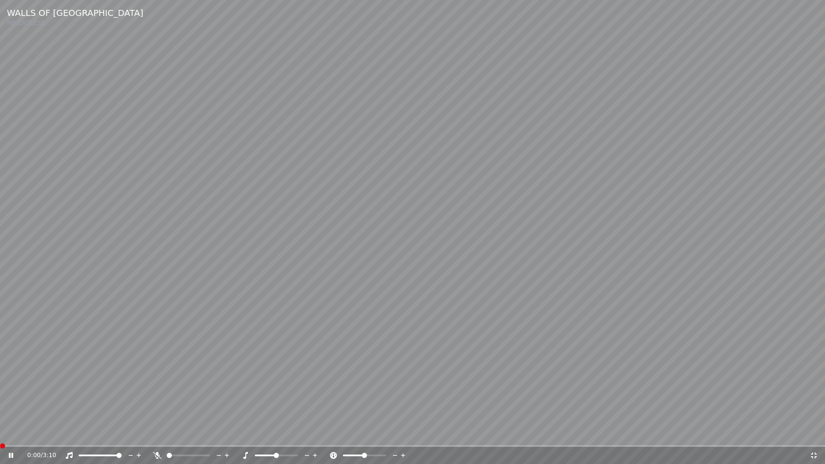
click at [0, 437] on span at bounding box center [2, 446] width 5 height 5
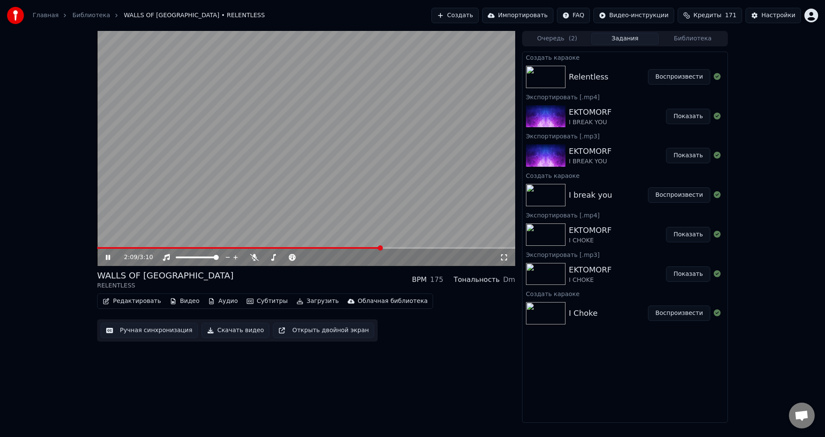
click at [377, 200] on video at bounding box center [306, 148] width 418 height 235
click at [154, 326] on button "Ручная синхронизация" at bounding box center [150, 330] width 98 height 15
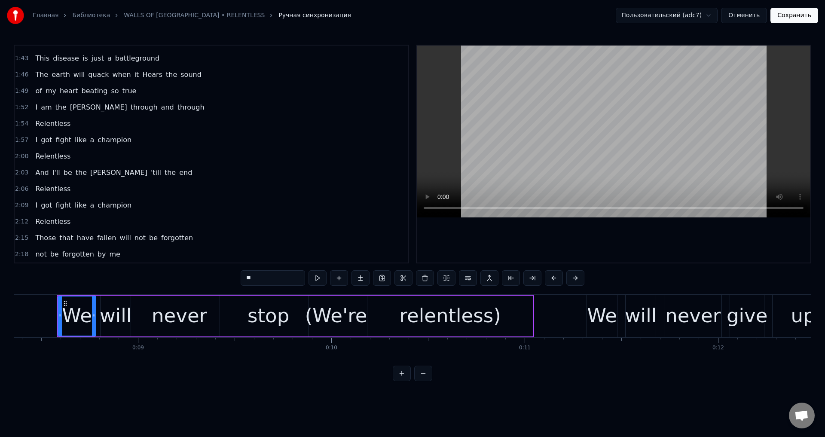
scroll to position [412, 0]
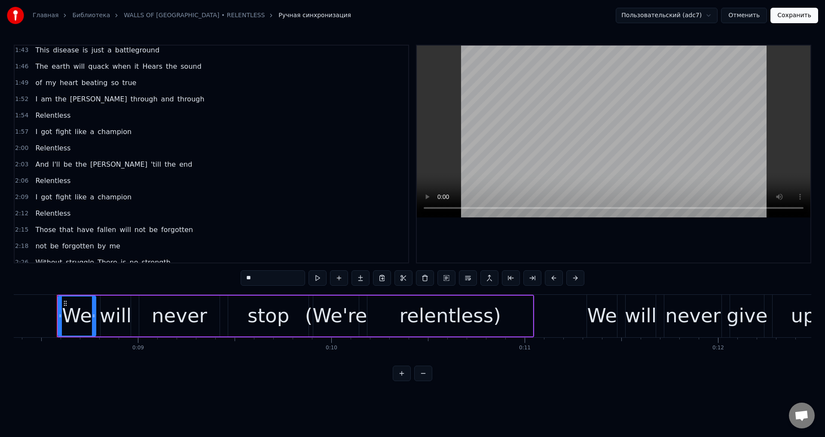
click at [100, 157] on div "And I'll be the [PERSON_NAME] 'till the end" at bounding box center [114, 164] width 164 height 15
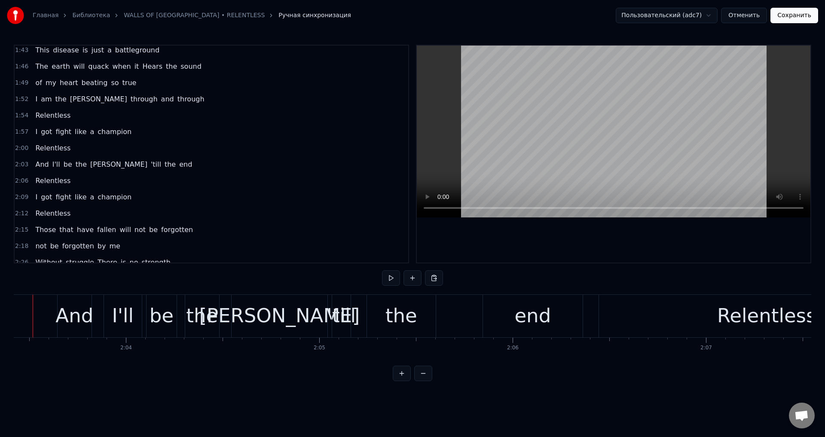
scroll to position [0, 23853]
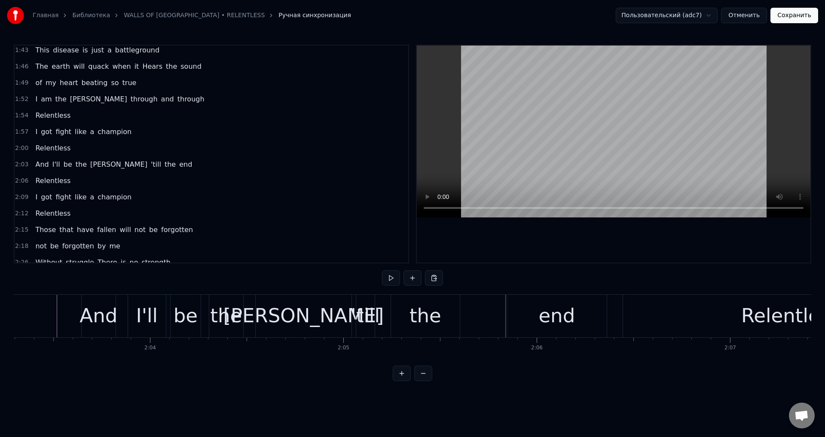
click at [369, 312] on div "'till" at bounding box center [365, 315] width 29 height 29
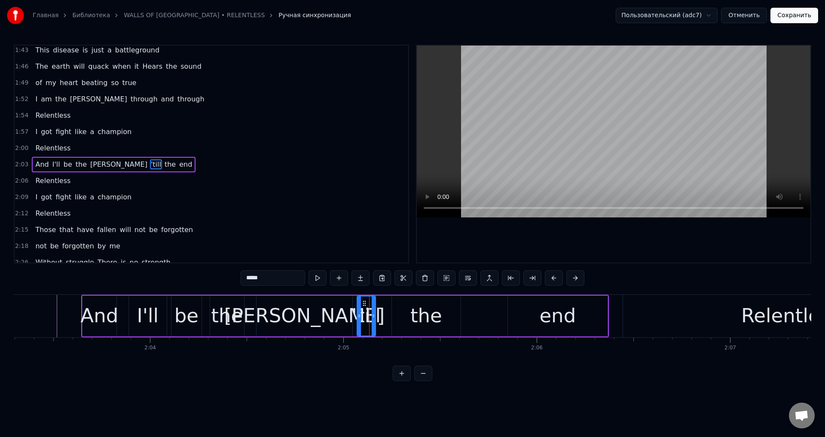
scroll to position [422, 0]
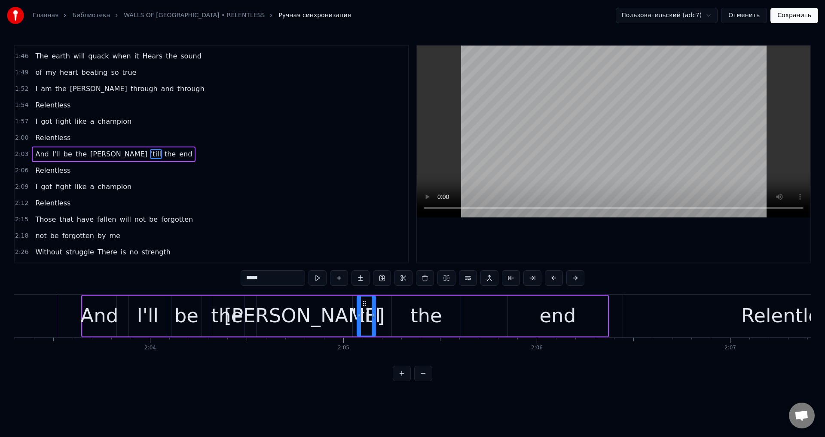
click at [399, 311] on div "the" at bounding box center [426, 316] width 69 height 41
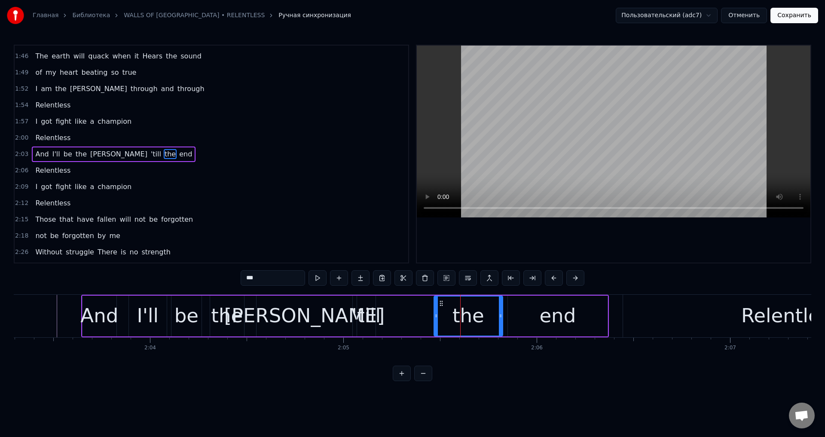
drag, startPoint x: 400, startPoint y: 303, endPoint x: 442, endPoint y: 308, distance: 42.4
click at [442, 308] on div "the" at bounding box center [469, 316] width 68 height 39
drag, startPoint x: 435, startPoint y: 312, endPoint x: 461, endPoint y: 319, distance: 26.7
click at [461, 319] on div at bounding box center [461, 316] width 3 height 39
click at [371, 307] on div "'till" at bounding box center [366, 315] width 29 height 29
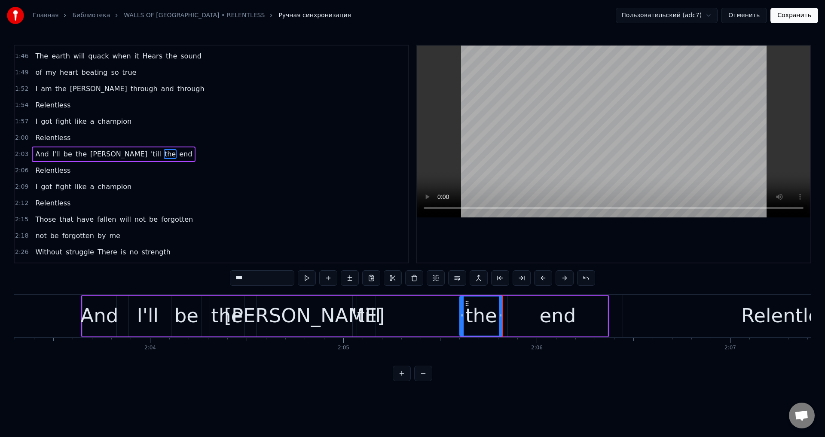
type input "*****"
drag, startPoint x: 364, startPoint y: 304, endPoint x: 389, endPoint y: 308, distance: 25.6
click at [390, 308] on div "And I'll be the [PERSON_NAME] 'till the end" at bounding box center [345, 316] width 528 height 43
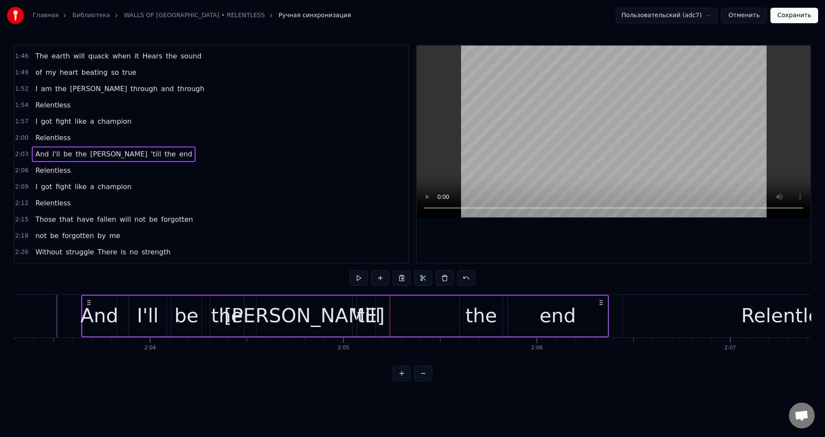
click at [375, 310] on div "'till" at bounding box center [366, 315] width 29 height 29
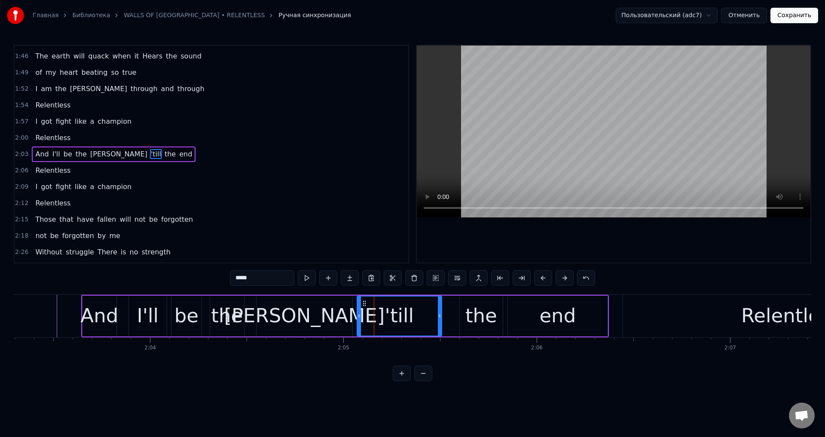
drag, startPoint x: 374, startPoint y: 314, endPoint x: 440, endPoint y: 315, distance: 66.2
click at [440, 315] on icon at bounding box center [439, 316] width 3 height 7
drag, startPoint x: 360, startPoint y: 316, endPoint x: 384, endPoint y: 317, distance: 24.1
click at [384, 317] on icon at bounding box center [382, 316] width 3 height 7
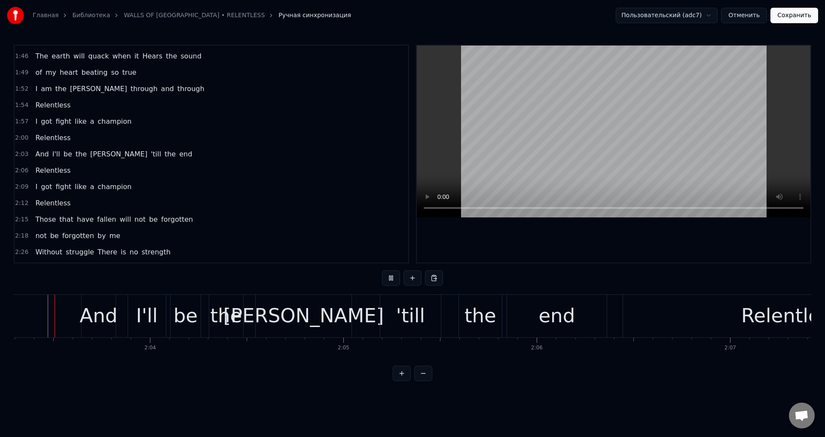
scroll to position [0, 23844]
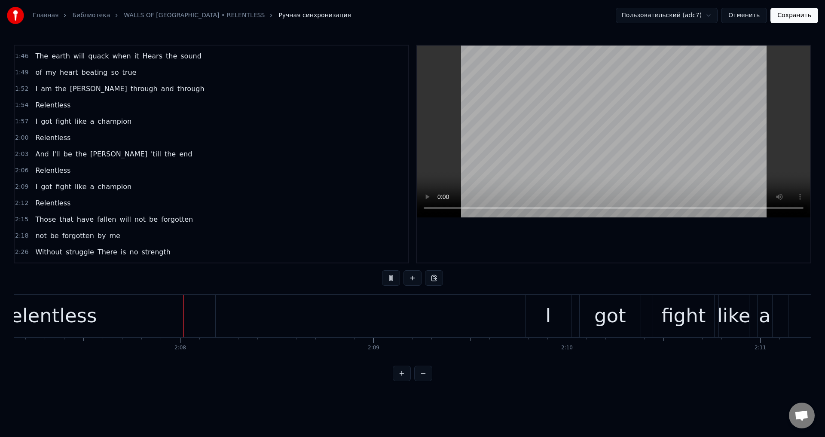
scroll to position [0, 24599]
click at [794, 17] on button "Сохранить" at bounding box center [795, 15] width 48 height 15
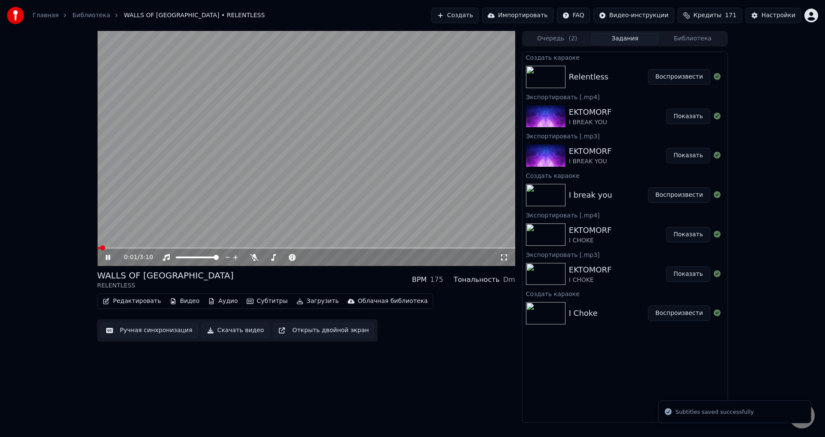
click at [315, 248] on span at bounding box center [306, 248] width 418 height 2
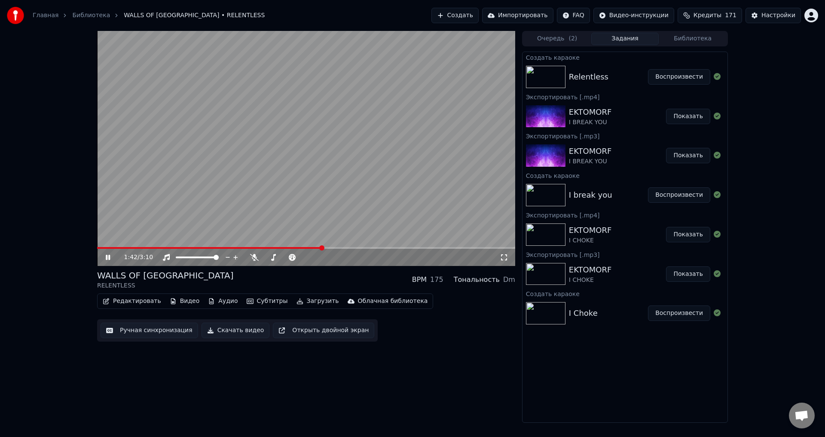
click at [504, 258] on icon at bounding box center [504, 257] width 9 height 7
click at [316, 173] on video at bounding box center [306, 148] width 418 height 235
click at [314, 170] on video at bounding box center [306, 148] width 418 height 235
click at [301, 283] on div "WALLS OF JERICHO RELENTLESS BPM 175 Тональность Dm" at bounding box center [306, 280] width 418 height 21
click at [471, 15] on button "Создать" at bounding box center [455, 15] width 47 height 15
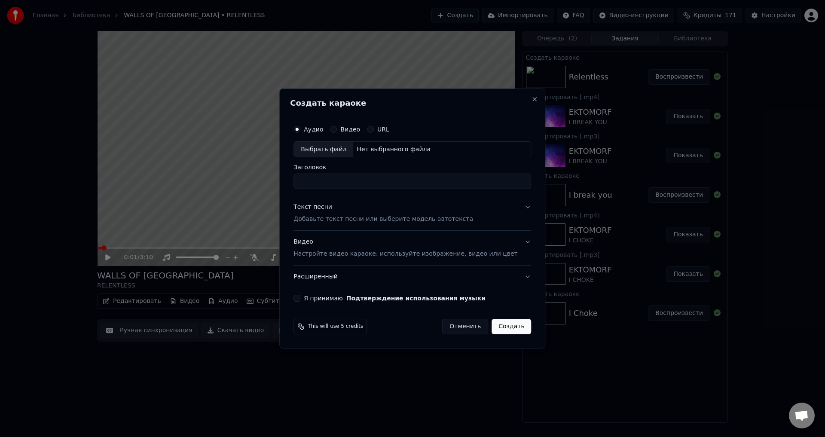
click at [336, 150] on div "Выбрать файл" at bounding box center [323, 149] width 59 height 15
drag, startPoint x: 346, startPoint y: 179, endPoint x: 307, endPoint y: 181, distance: 39.1
click at [307, 181] on input "**********" at bounding box center [413, 181] width 238 height 15
type input "**********"
click at [328, 211] on div "Текст песни" at bounding box center [313, 207] width 39 height 9
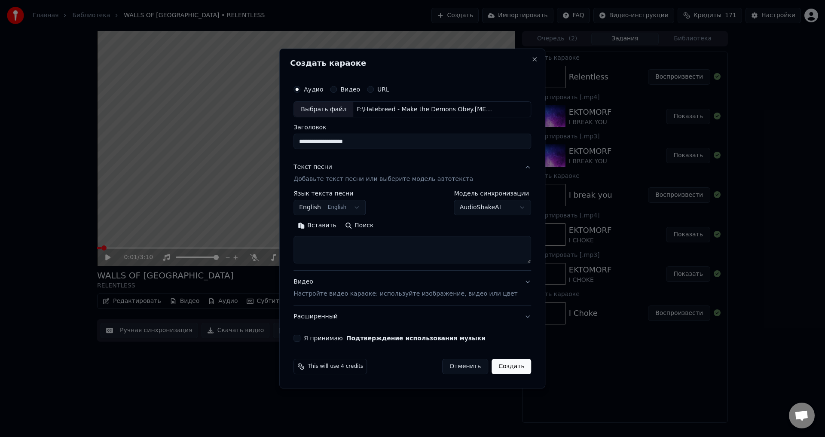
click at [377, 178] on p "Добавьте текст песни или выберите модель автотекста" at bounding box center [384, 179] width 180 height 9
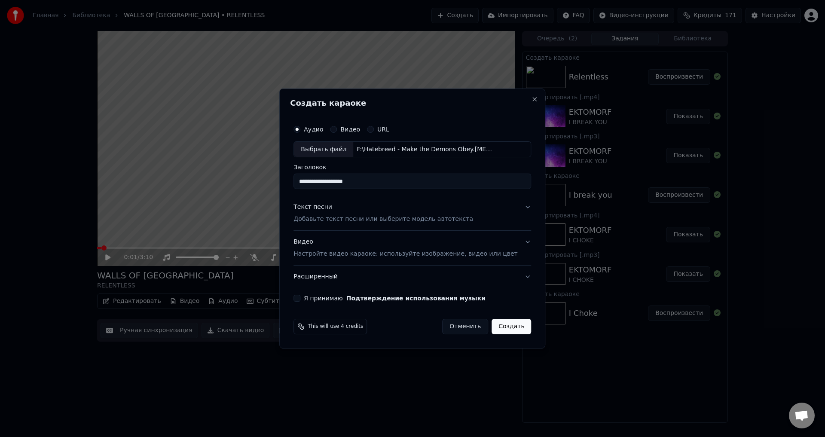
click at [365, 219] on p "Добавьте текст песни или выберите модель автотекста" at bounding box center [384, 219] width 180 height 9
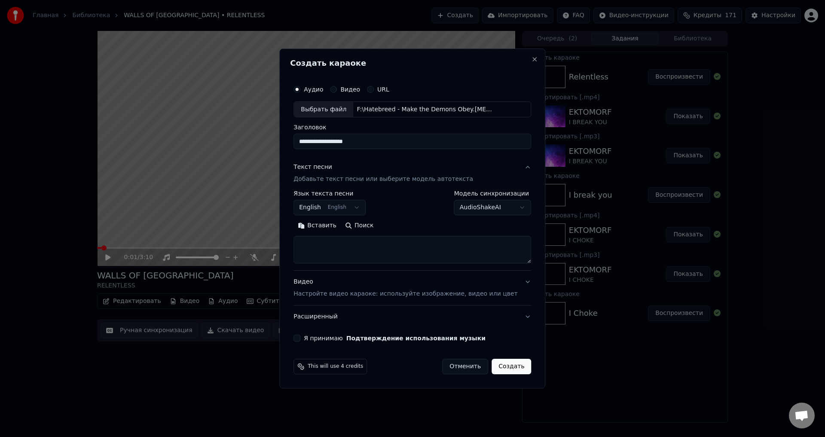
click at [394, 248] on textarea at bounding box center [413, 250] width 238 height 28
paste textarea "**********"
type textarea "**********"
click at [343, 290] on p "Настройте видео караоке: используйте изображение, видео или цвет" at bounding box center [406, 294] width 224 height 9
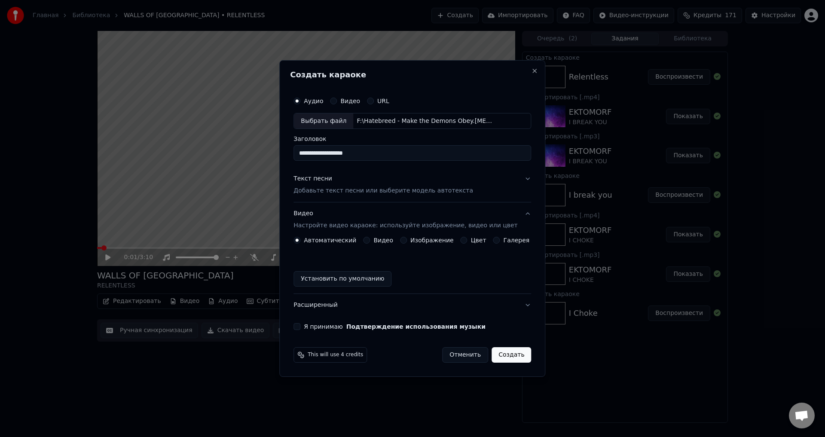
click at [405, 240] on button "Изображение" at bounding box center [403, 240] width 7 height 7
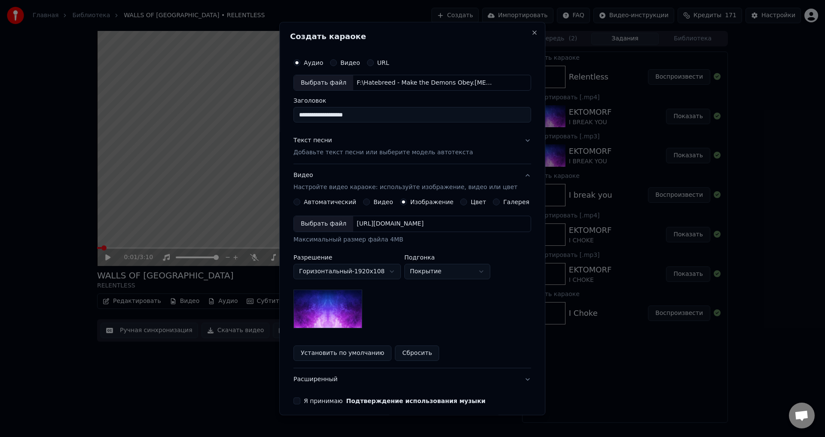
click at [332, 228] on div "Выбрать файл" at bounding box center [323, 224] width 59 height 15
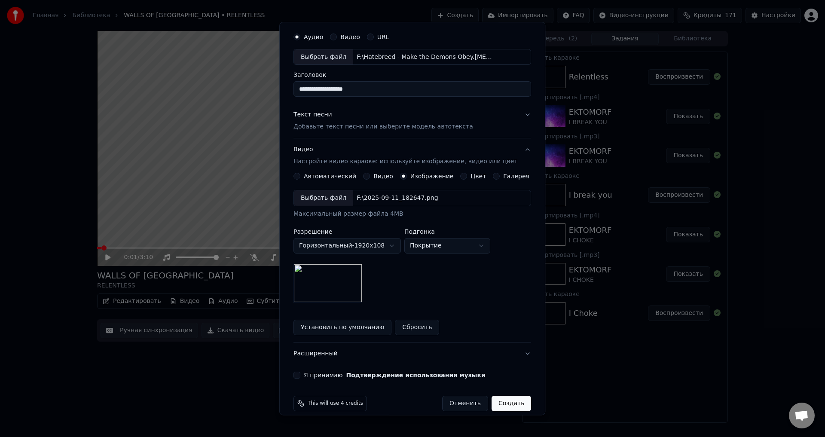
scroll to position [36, 0]
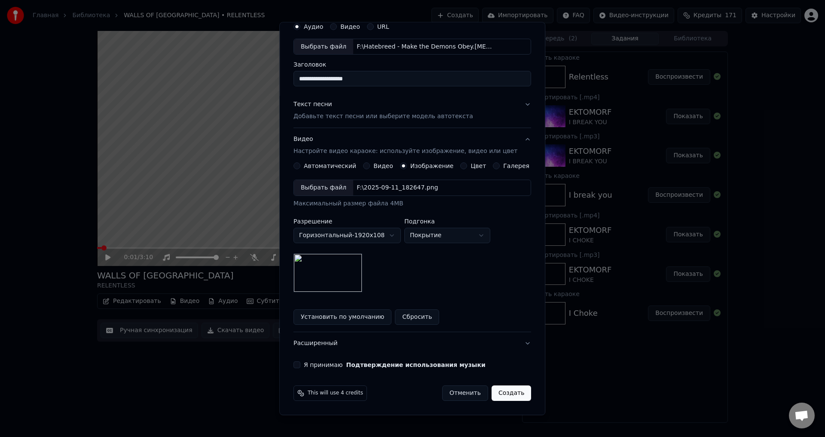
drag, startPoint x: 302, startPoint y: 362, endPoint x: 356, endPoint y: 361, distance: 54.6
click at [301, 362] on button "Я принимаю Подтверждение использования музыки" at bounding box center [297, 365] width 7 height 7
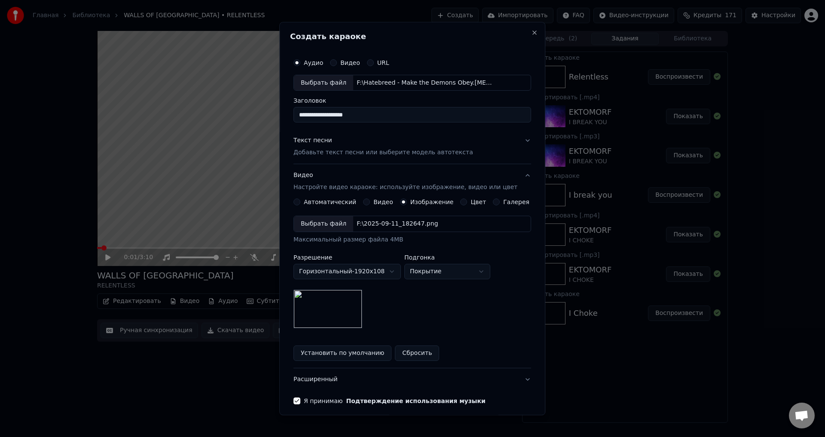
click at [425, 147] on div "Текст песни Добавьте текст песни или выберите модель автотекста" at bounding box center [384, 147] width 180 height 21
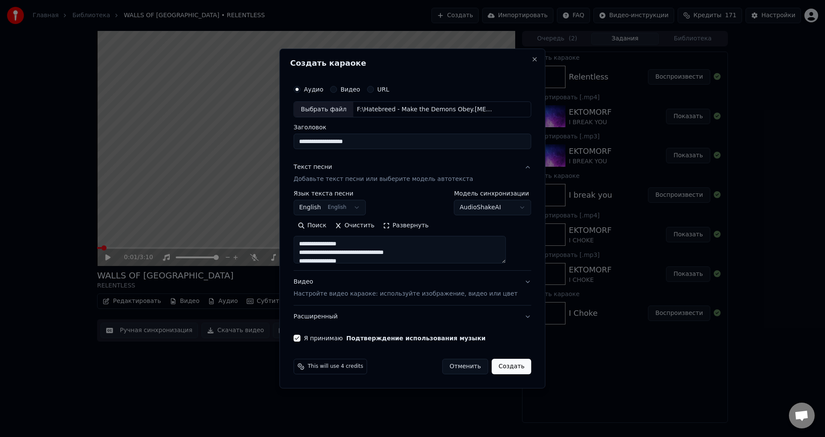
click at [495, 367] on button "Создать" at bounding box center [512, 366] width 40 height 15
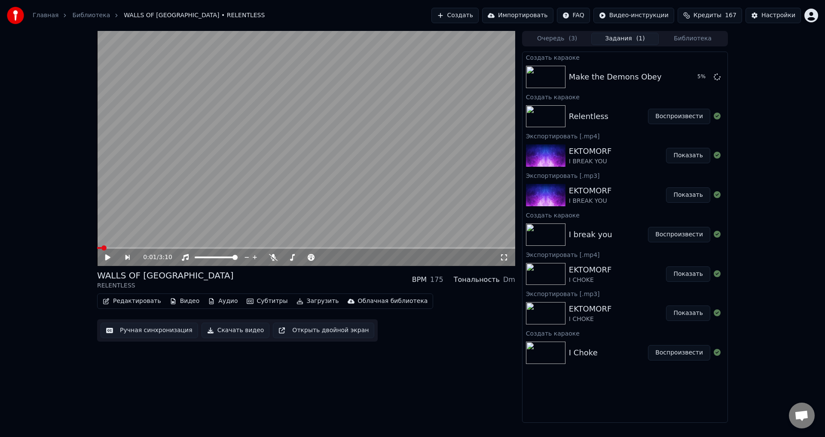
drag, startPoint x: 690, startPoint y: 38, endPoint x: 682, endPoint y: 45, distance: 10.4
click at [690, 38] on button "Библиотека" at bounding box center [693, 39] width 68 height 12
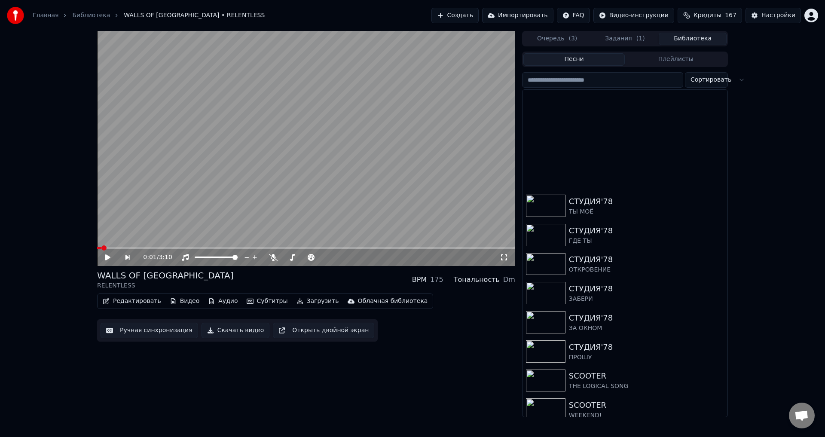
scroll to position [2010, 0]
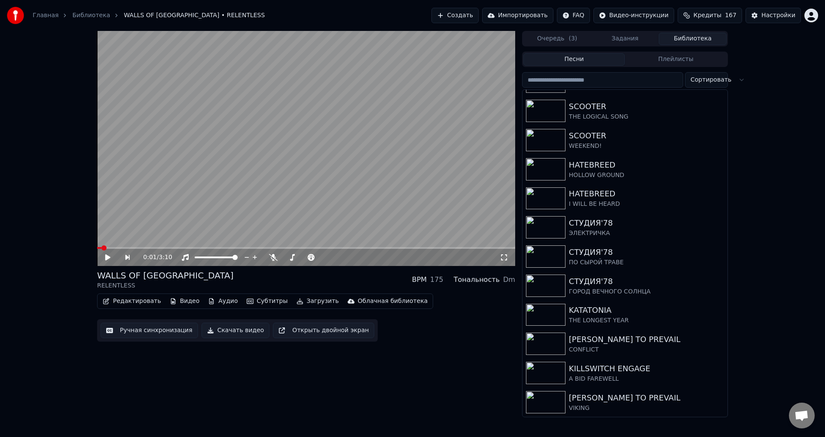
click at [176, 301] on button "Видео" at bounding box center [184, 301] width 37 height 12
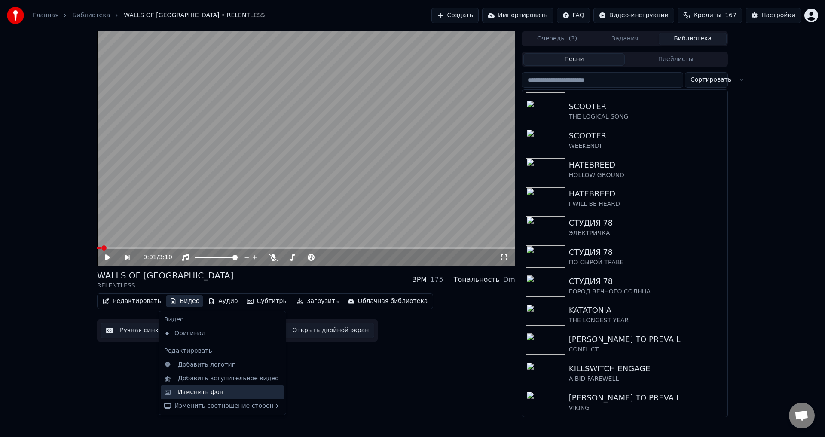
click at [201, 389] on div "Изменить фон" at bounding box center [201, 392] width 46 height 9
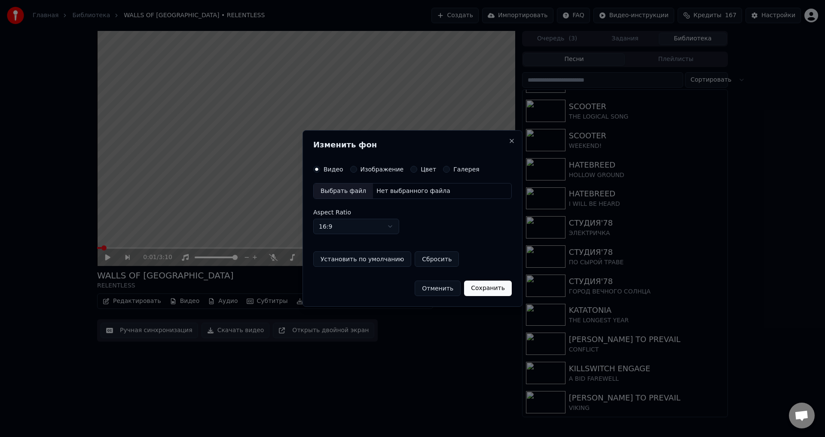
click at [352, 169] on button "Изображение" at bounding box center [353, 169] width 7 height 7
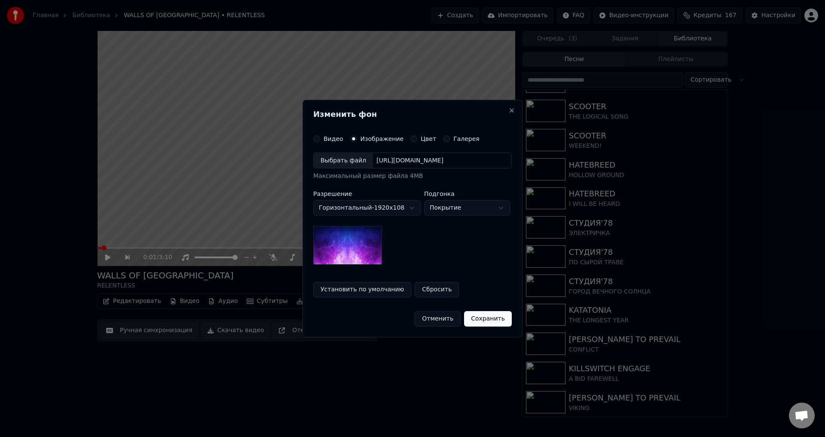
click at [340, 158] on div "Выбрать файл" at bounding box center [343, 160] width 59 height 15
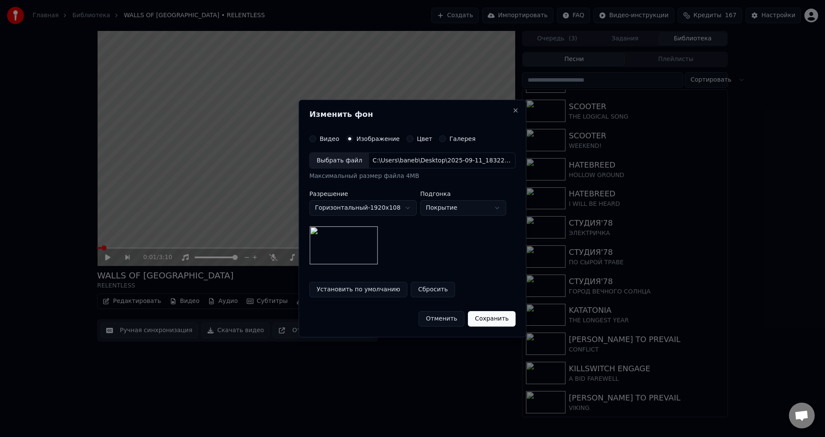
click at [497, 323] on button "Сохранить" at bounding box center [492, 318] width 48 height 15
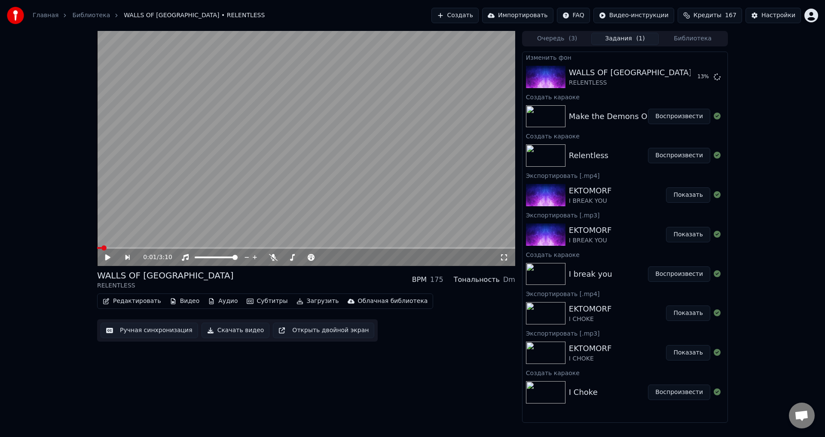
click at [688, 38] on button "Библиотека" at bounding box center [693, 39] width 68 height 12
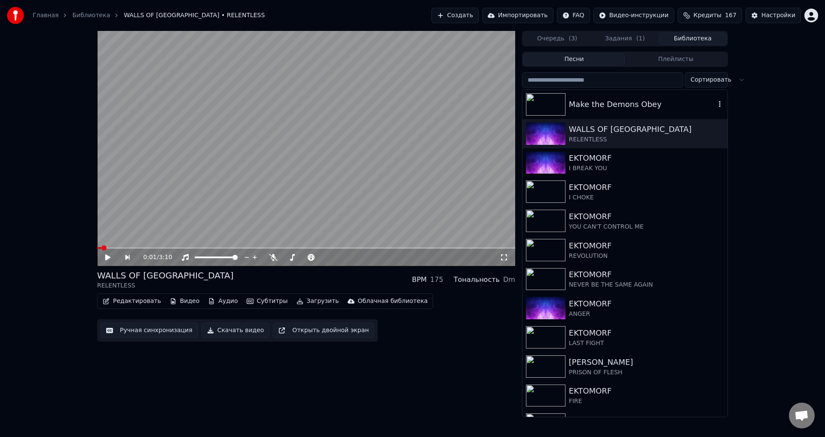
click at [616, 99] on div "Make the Demons Obey" at bounding box center [642, 104] width 147 height 12
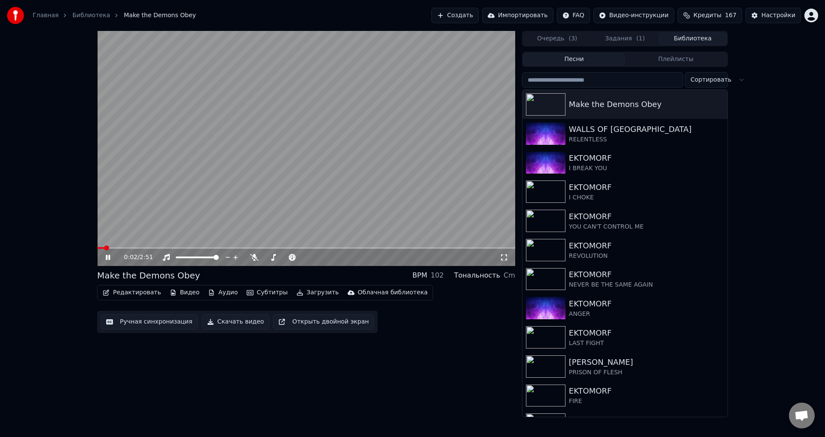
click at [267, 135] on video at bounding box center [306, 148] width 418 height 235
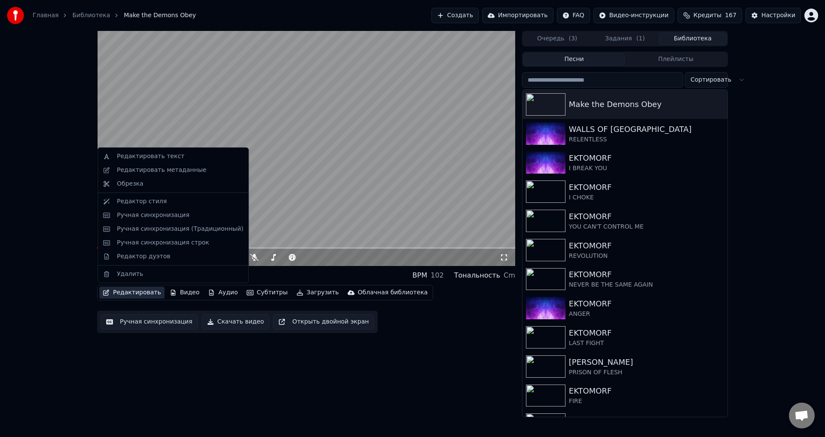
click at [137, 292] on button "Редактировать" at bounding box center [131, 293] width 65 height 12
click at [173, 176] on div "Редактировать метаданные" at bounding box center [173, 170] width 147 height 14
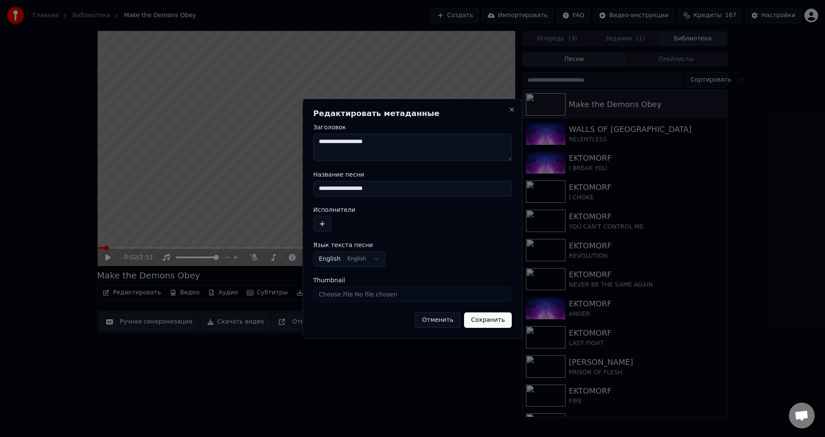
drag, startPoint x: 396, startPoint y: 190, endPoint x: 306, endPoint y: 185, distance: 90.0
click at [306, 185] on div "**********" at bounding box center [413, 219] width 220 height 240
type input "*********"
click at [326, 224] on button "button" at bounding box center [322, 223] width 18 height 15
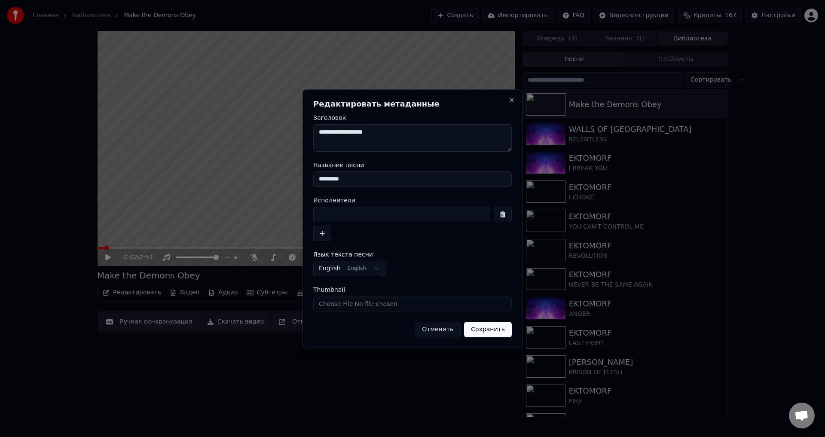
click at [367, 217] on input at bounding box center [401, 214] width 177 height 15
type input "**********"
click at [485, 326] on button "Сохранить" at bounding box center [488, 329] width 48 height 15
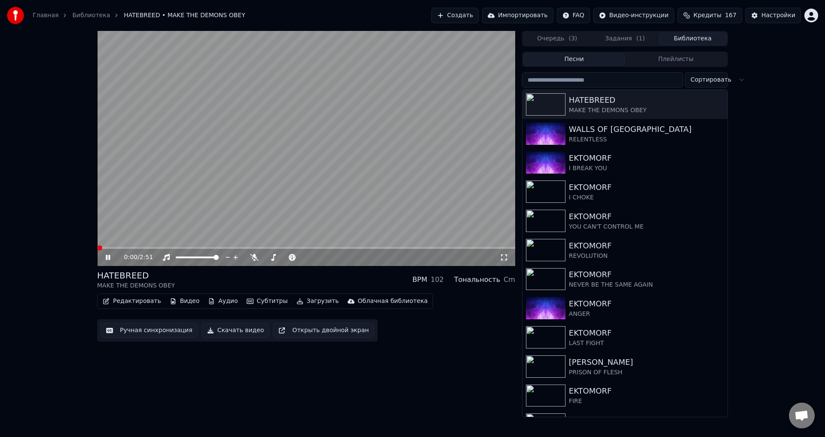
click at [97, 250] on span at bounding box center [99, 247] width 5 height 5
click at [309, 279] on div "HATEBREED MAKE THE DEMONS OBEY BPM 102 Тональность Cm" at bounding box center [306, 280] width 418 height 21
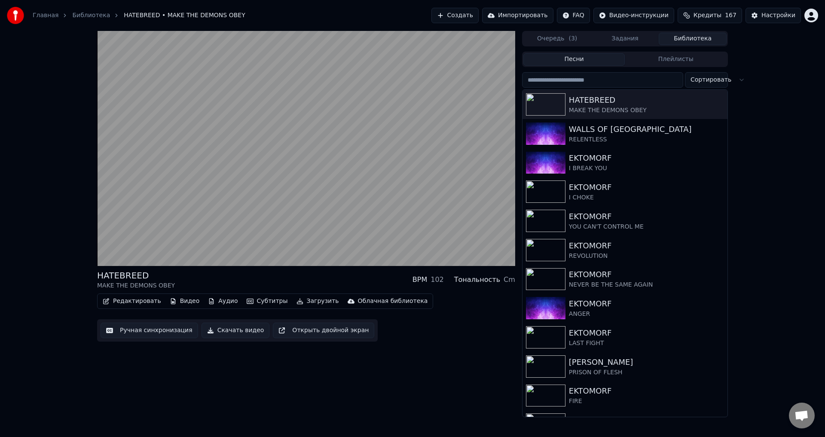
click at [330, 274] on div "HATEBREED MAKE THE DEMONS OBEY BPM 102 Тональность Cm" at bounding box center [306, 280] width 418 height 21
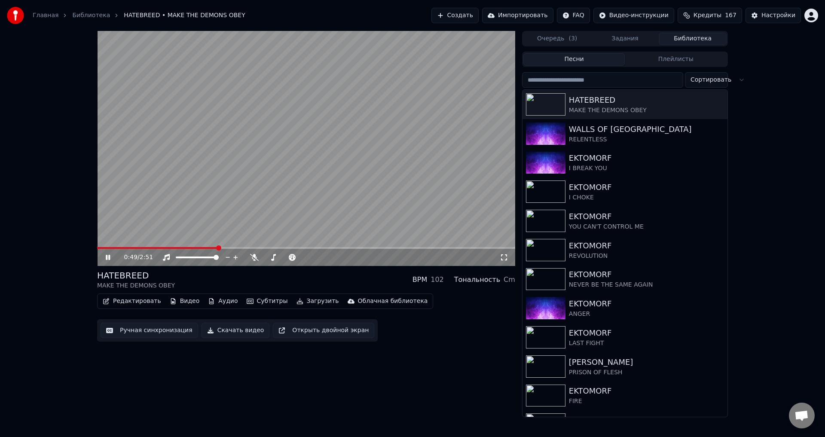
click at [356, 276] on div "HATEBREED MAKE THE DEMONS OBEY BPM 102 Тональность Cm" at bounding box center [306, 280] width 418 height 21
click at [256, 167] on video at bounding box center [306, 148] width 418 height 235
click at [148, 327] on button "Ручная синхронизация" at bounding box center [150, 330] width 98 height 15
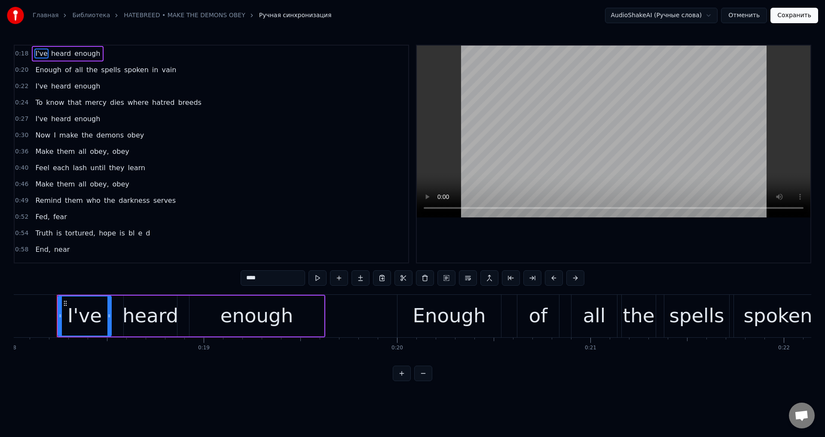
scroll to position [12, 0]
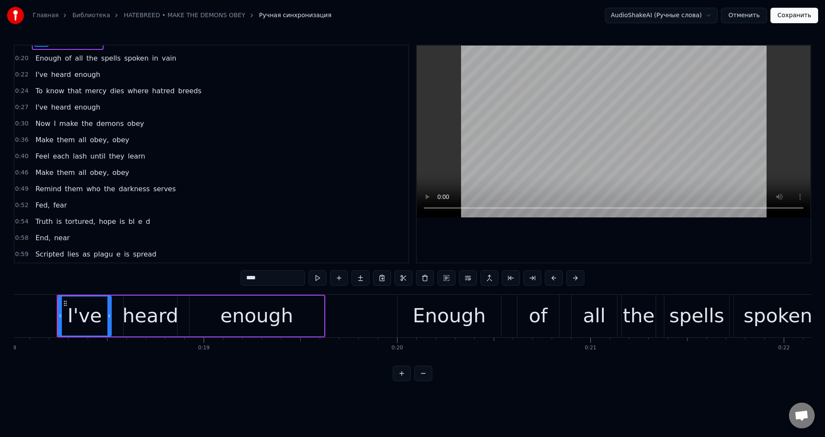
click at [132, 223] on div "Truth is tortured, hope is bl е d" at bounding box center [93, 221] width 122 height 15
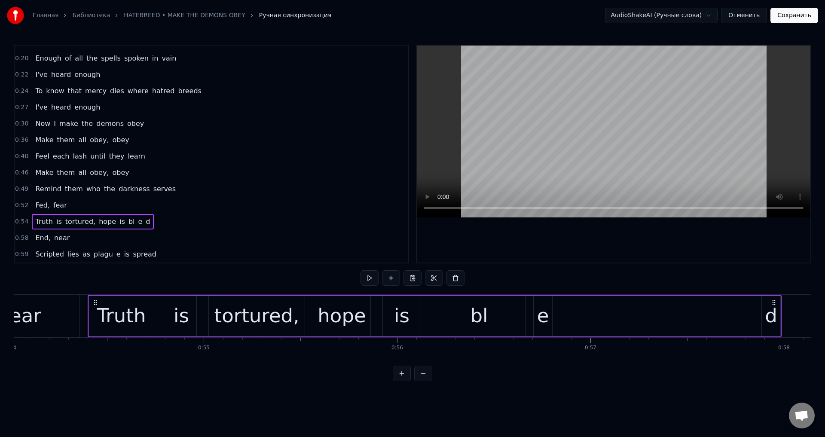
scroll to position [0, 10481]
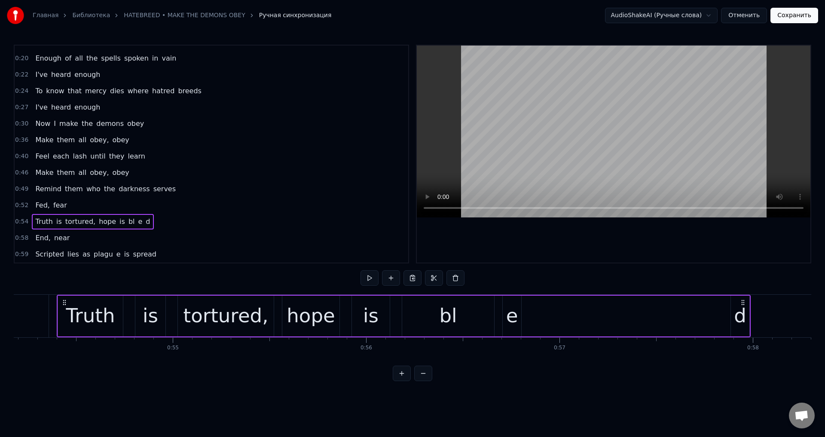
click at [435, 319] on div "bl" at bounding box center [448, 316] width 92 height 41
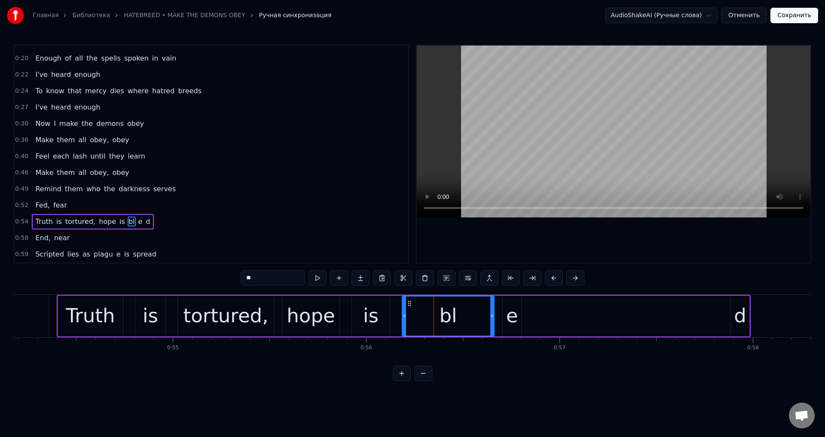
scroll to position [79, 0]
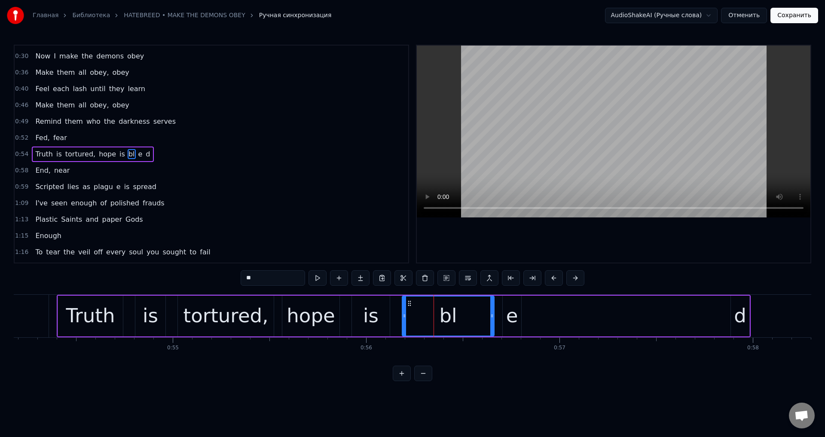
click at [285, 279] on input "**" at bounding box center [273, 277] width 64 height 15
click at [505, 312] on div "е" at bounding box center [512, 316] width 18 height 41
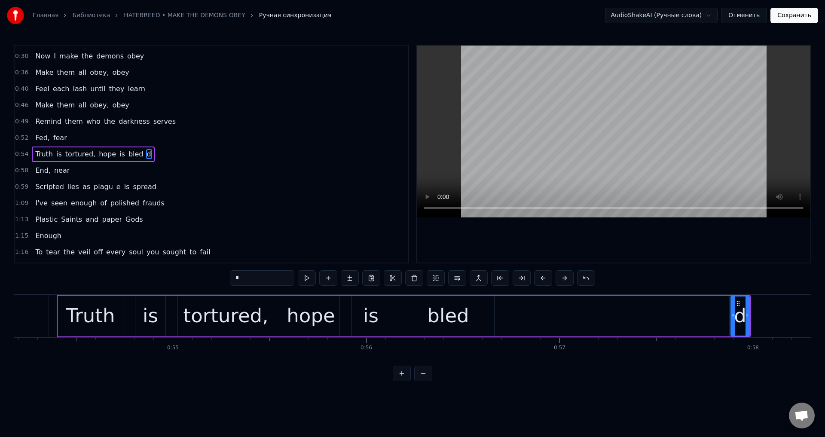
click at [741, 311] on div "d" at bounding box center [740, 315] width 12 height 29
type input "****"
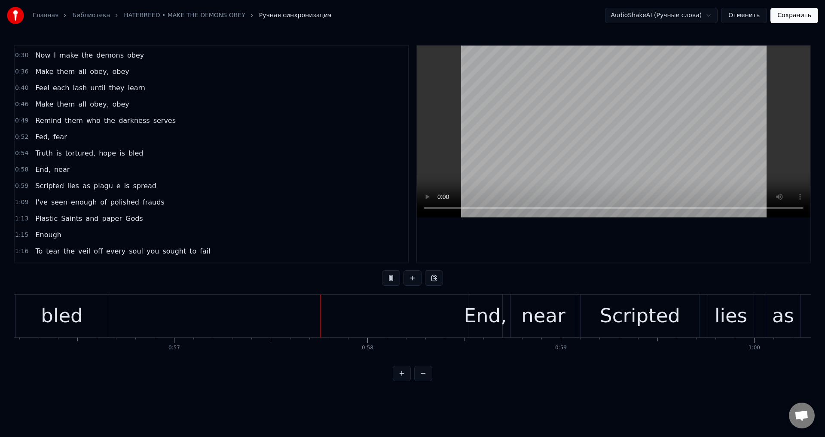
scroll to position [0, 11015]
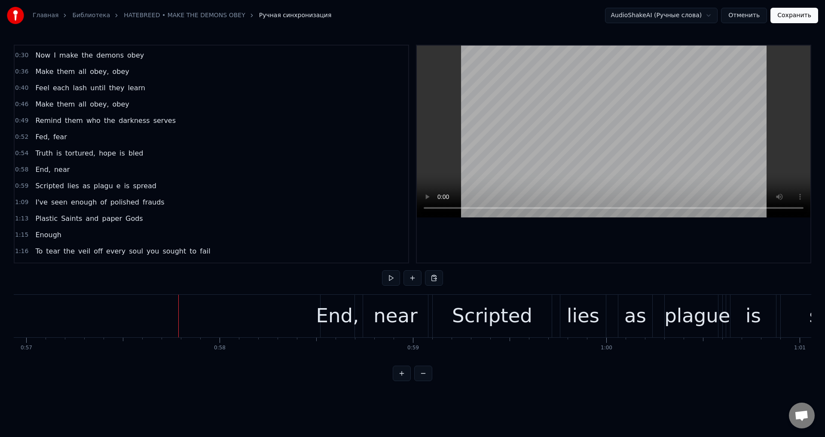
click at [327, 301] on div "End," at bounding box center [337, 315] width 43 height 29
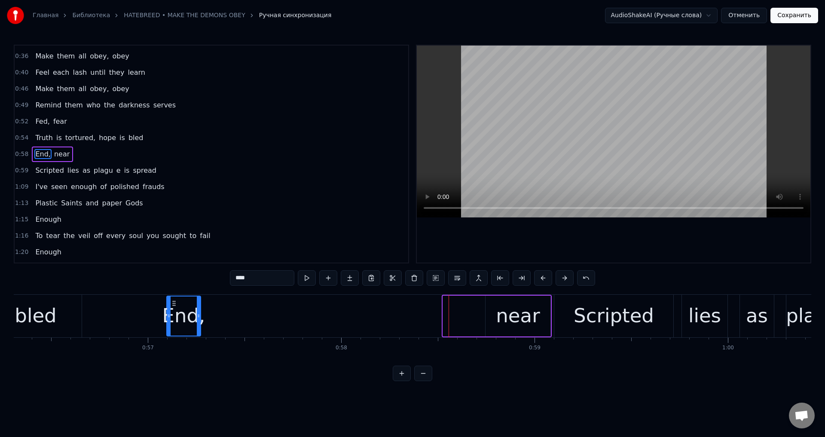
scroll to position [0, 10891]
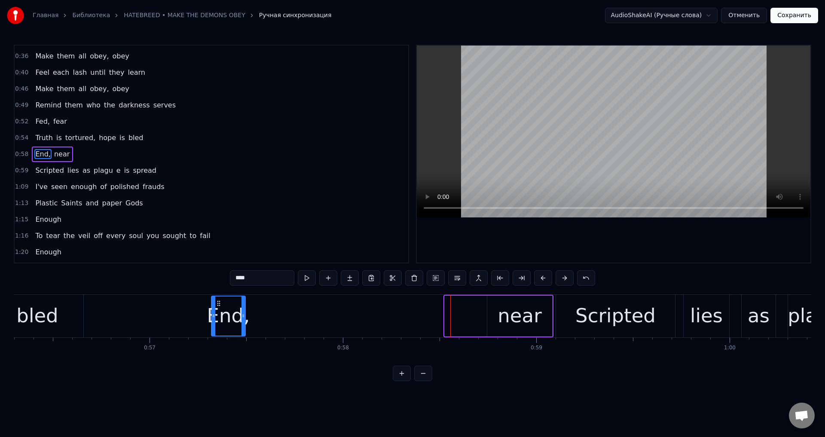
drag, startPoint x: 328, startPoint y: 303, endPoint x: 218, endPoint y: 307, distance: 110.1
click at [218, 307] on icon at bounding box center [218, 303] width 7 height 7
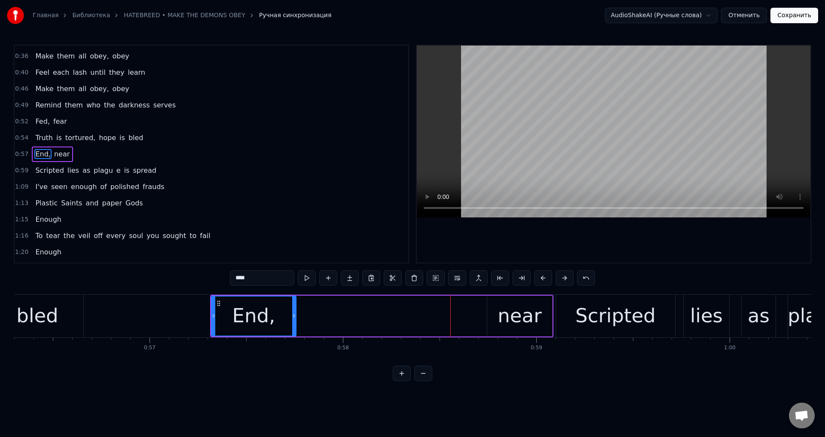
drag, startPoint x: 242, startPoint y: 308, endPoint x: 293, endPoint y: 309, distance: 50.7
click at [293, 309] on div at bounding box center [293, 316] width 3 height 39
drag, startPoint x: 294, startPoint y: 315, endPoint x: 325, endPoint y: 315, distance: 31.0
click at [325, 315] on circle at bounding box center [325, 315] width 0 height 0
drag, startPoint x: 324, startPoint y: 316, endPoint x: 330, endPoint y: 316, distance: 6.1
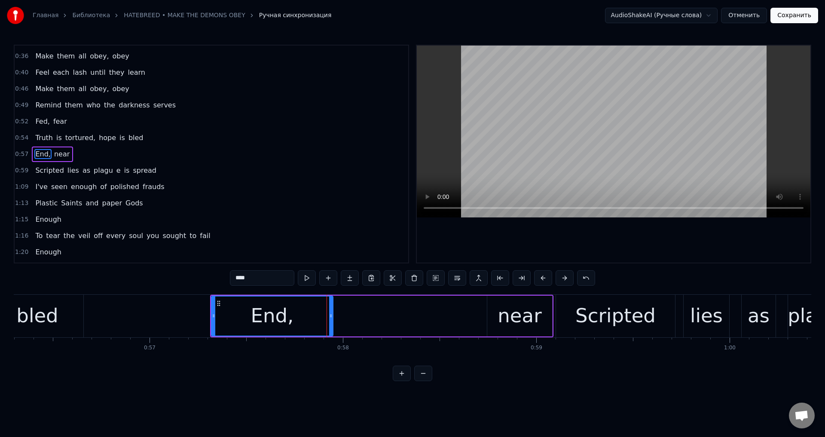
click at [330, 316] on icon at bounding box center [330, 316] width 3 height 7
click at [524, 315] on div "near" at bounding box center [520, 315] width 44 height 29
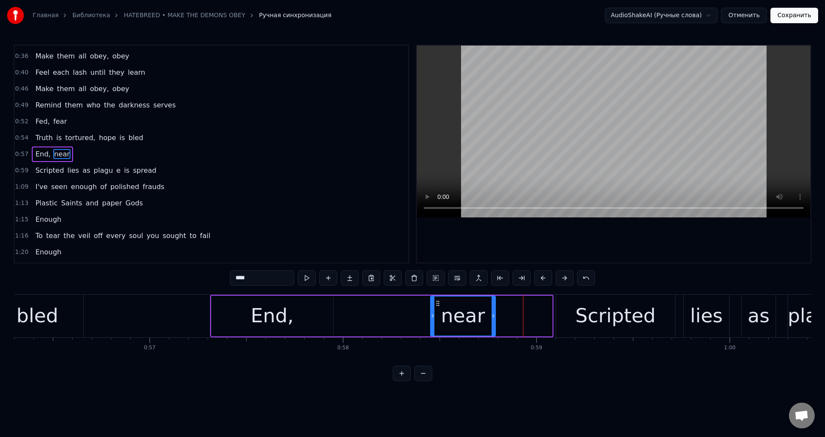
drag, startPoint x: 495, startPoint y: 302, endPoint x: 437, endPoint y: 305, distance: 57.7
click at [437, 305] on icon at bounding box center [438, 303] width 7 height 7
drag, startPoint x: 492, startPoint y: 313, endPoint x: 533, endPoint y: 318, distance: 41.2
click at [533, 318] on icon at bounding box center [533, 316] width 3 height 7
click at [534, 317] on icon at bounding box center [533, 316] width 3 height 7
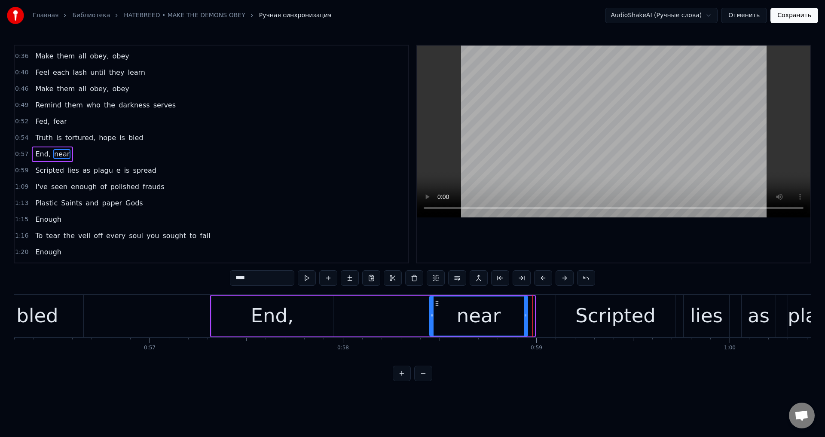
drag, startPoint x: 531, startPoint y: 317, endPoint x: 524, endPoint y: 317, distance: 6.9
click at [524, 317] on icon at bounding box center [525, 316] width 3 height 7
click at [564, 311] on div "Scripted" at bounding box center [615, 316] width 119 height 43
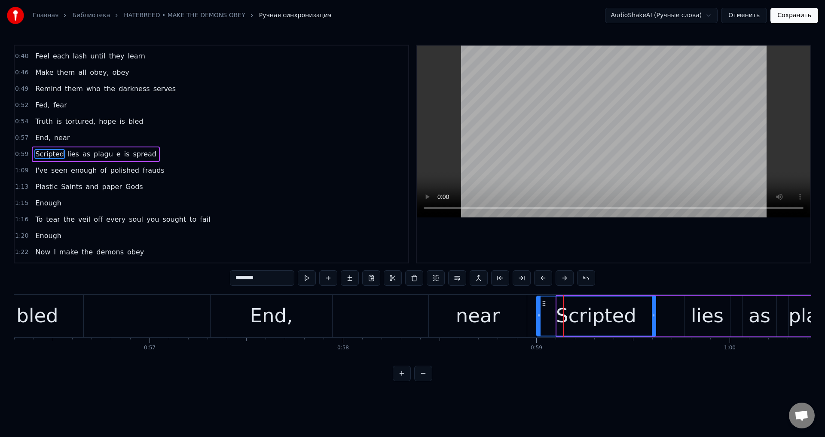
drag, startPoint x: 563, startPoint y: 303, endPoint x: 543, endPoint y: 303, distance: 20.2
click at [543, 303] on icon at bounding box center [544, 303] width 7 height 7
click at [699, 309] on div "lies" at bounding box center [707, 315] width 33 height 29
type input "****"
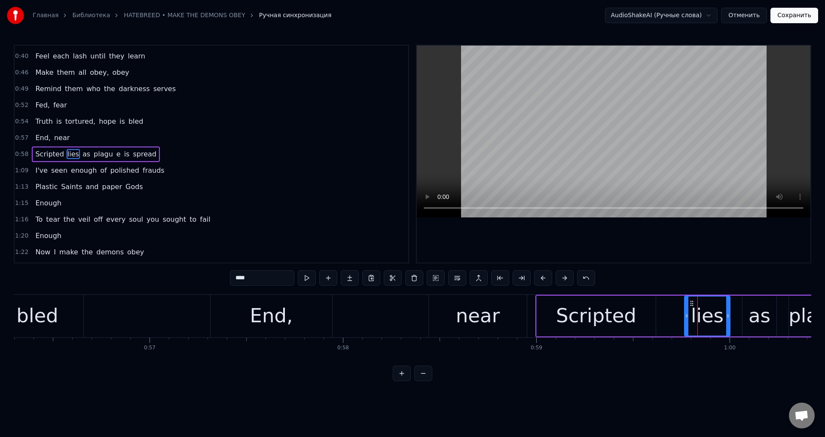
click at [679, 304] on div "Scripted lies as plagu е is spread" at bounding box center [783, 316] width 494 height 43
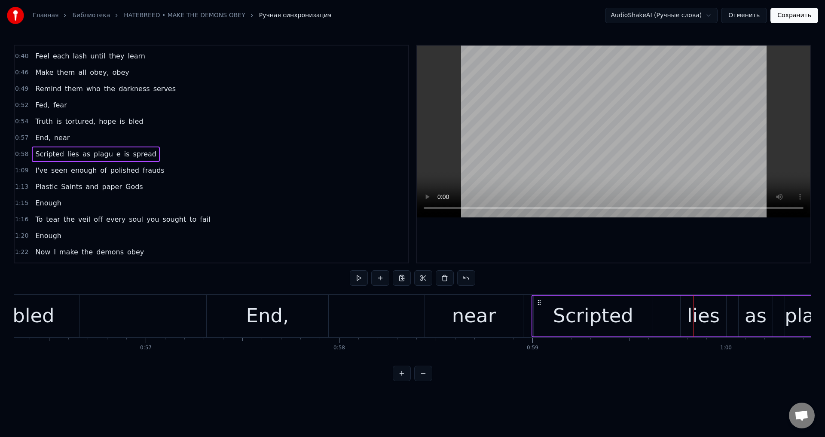
scroll to position [0, 10891]
click at [467, 311] on div "near" at bounding box center [478, 315] width 44 height 29
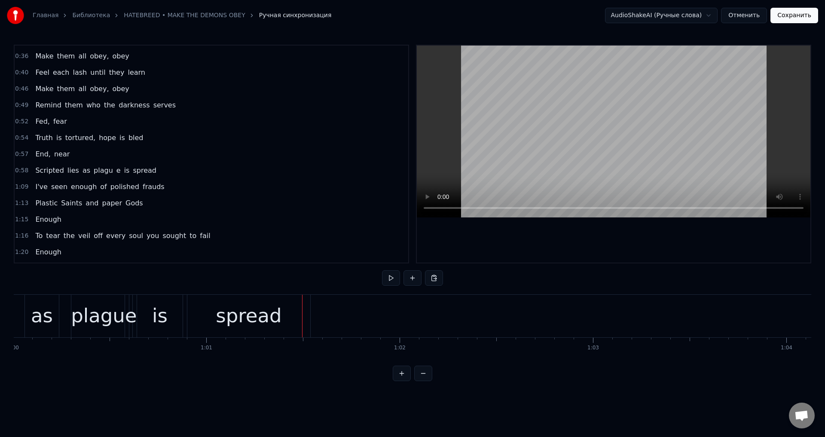
scroll to position [0, 11475]
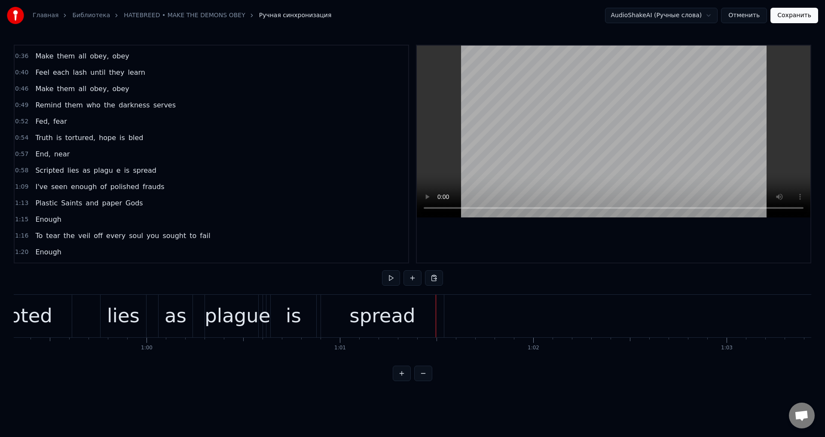
click at [263, 309] on div "е" at bounding box center [265, 315] width 12 height 29
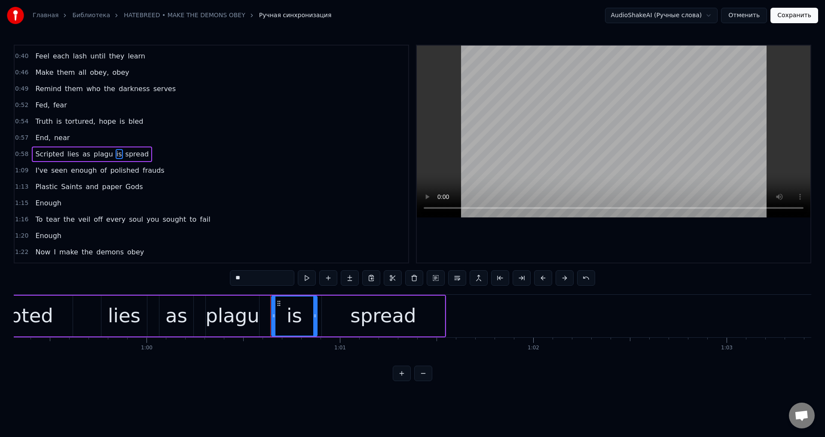
click at [246, 319] on div "plagu" at bounding box center [232, 315] width 54 height 29
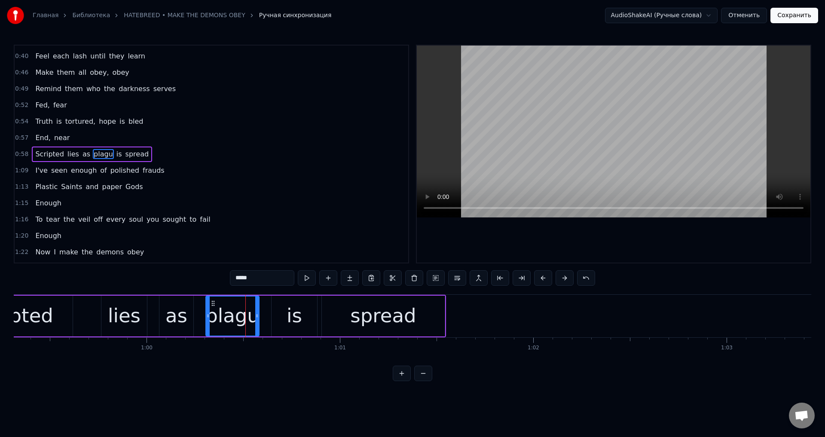
click at [269, 280] on input "*****" at bounding box center [262, 277] width 64 height 15
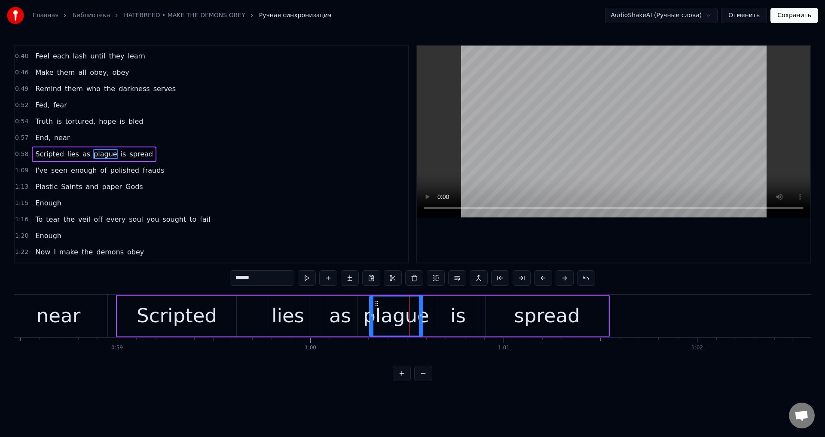
scroll to position [0, 11292]
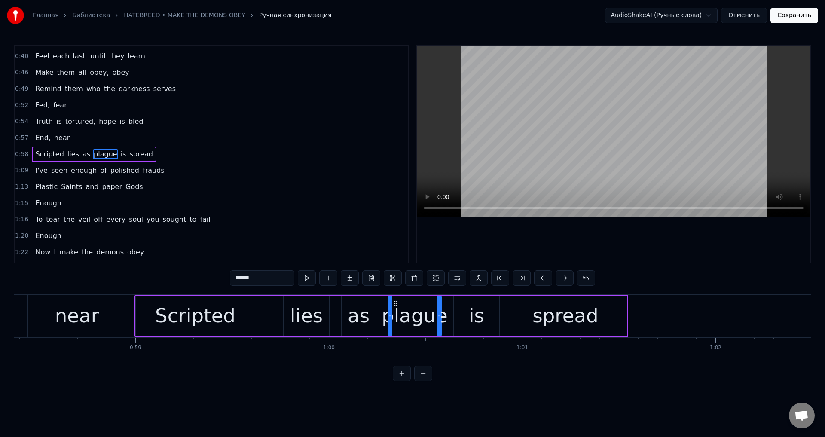
click at [207, 318] on div "Scripted" at bounding box center [195, 315] width 80 height 29
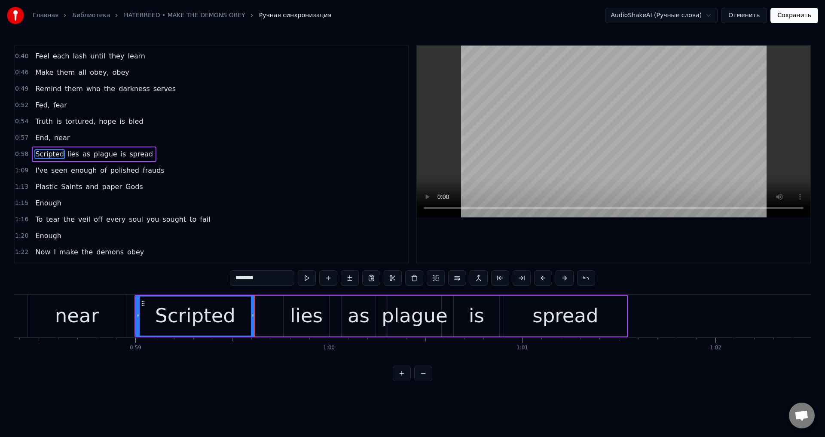
click at [298, 308] on div "lies" at bounding box center [306, 315] width 33 height 29
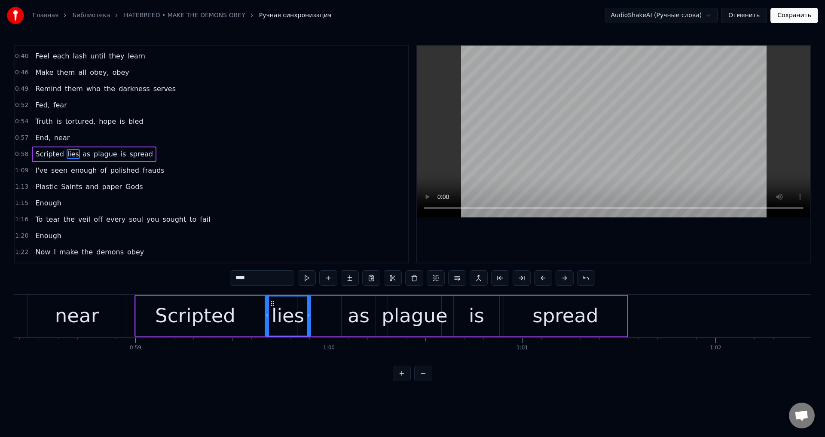
drag, startPoint x: 291, startPoint y: 302, endPoint x: 272, endPoint y: 309, distance: 19.6
click at [272, 309] on div "lies" at bounding box center [288, 316] width 45 height 39
click at [364, 320] on div "as" at bounding box center [359, 315] width 22 height 29
type input "**"
drag, startPoint x: 348, startPoint y: 304, endPoint x: 334, endPoint y: 305, distance: 13.8
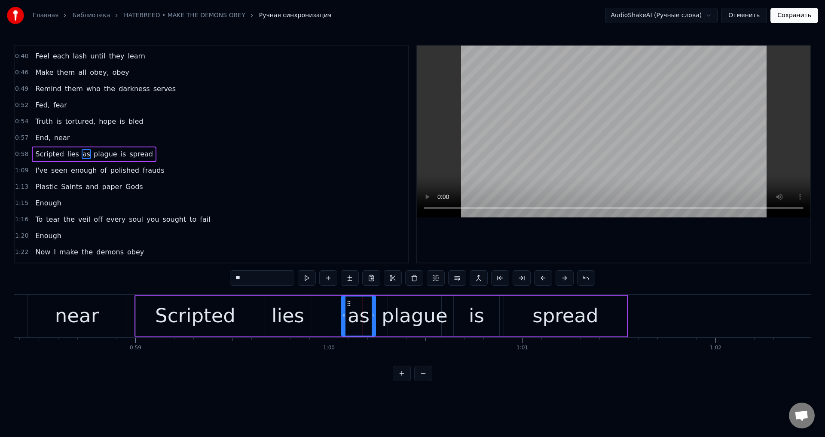
click at [334, 305] on div "Scripted lies as plague is spread" at bounding box center [382, 316] width 494 height 43
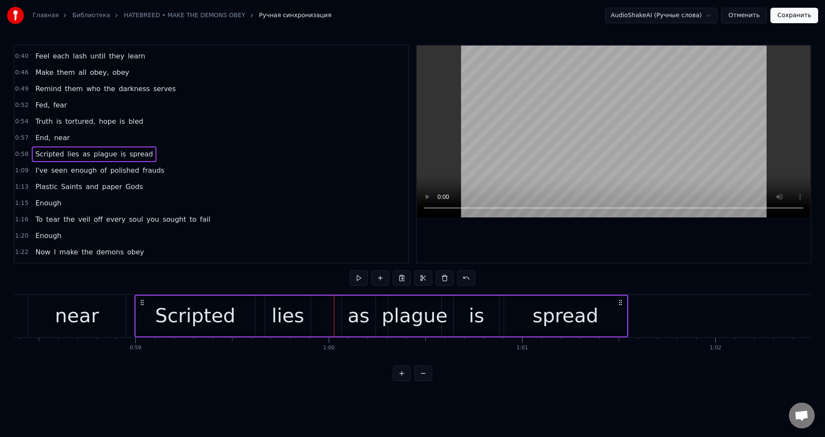
click at [362, 302] on div "as" at bounding box center [359, 315] width 22 height 29
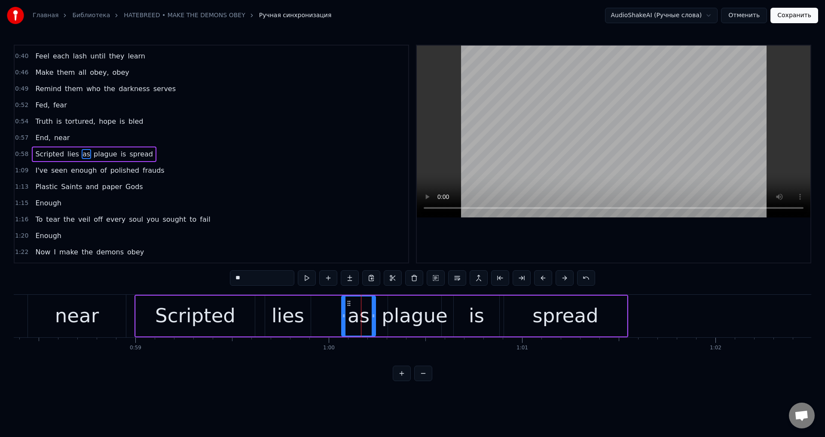
drag, startPoint x: 346, startPoint y: 302, endPoint x: 343, endPoint y: 309, distance: 6.9
click at [340, 306] on div "Scripted lies as plague is spread" at bounding box center [382, 316] width 494 height 43
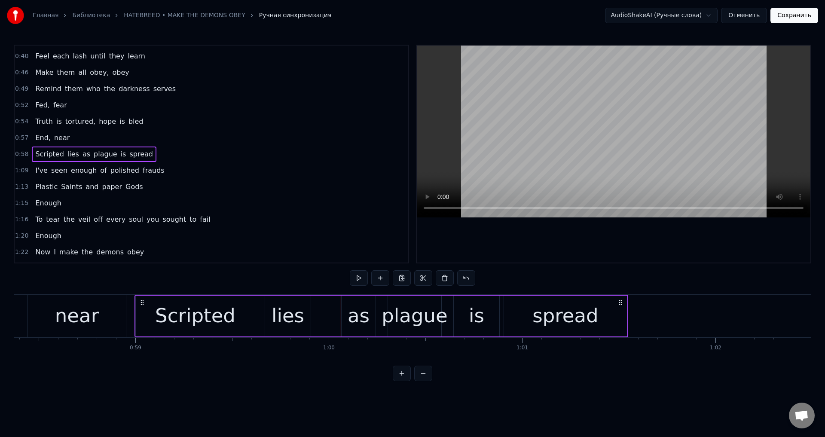
click at [346, 314] on div "as" at bounding box center [359, 316] width 34 height 41
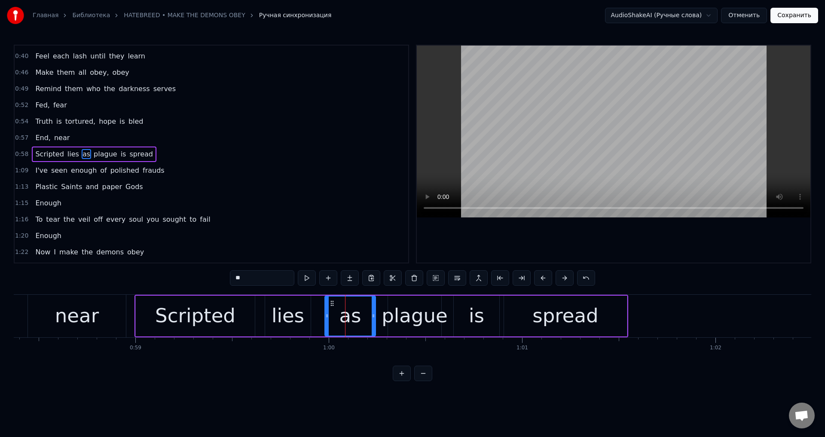
drag, startPoint x: 344, startPoint y: 314, endPoint x: 327, endPoint y: 317, distance: 17.0
click at [327, 317] on icon at bounding box center [326, 316] width 3 height 7
drag, startPoint x: 374, startPoint y: 317, endPoint x: 363, endPoint y: 319, distance: 11.3
click at [363, 319] on icon at bounding box center [362, 316] width 3 height 7
drag, startPoint x: 405, startPoint y: 316, endPoint x: 389, endPoint y: 307, distance: 18.9
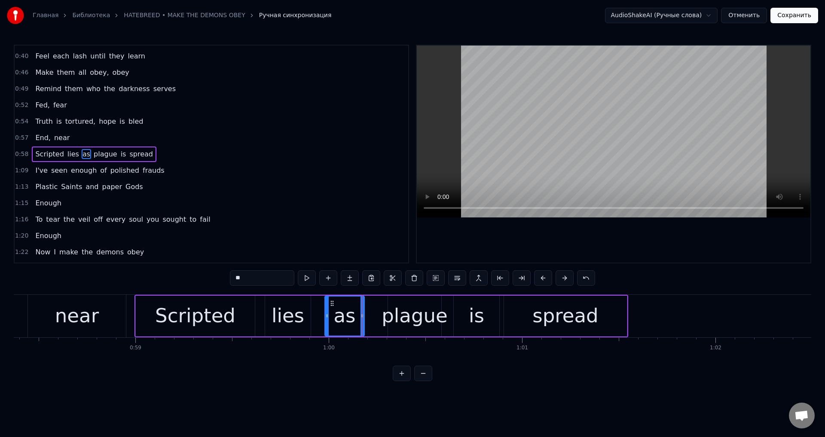
click at [404, 315] on div "plague" at bounding box center [415, 315] width 66 height 29
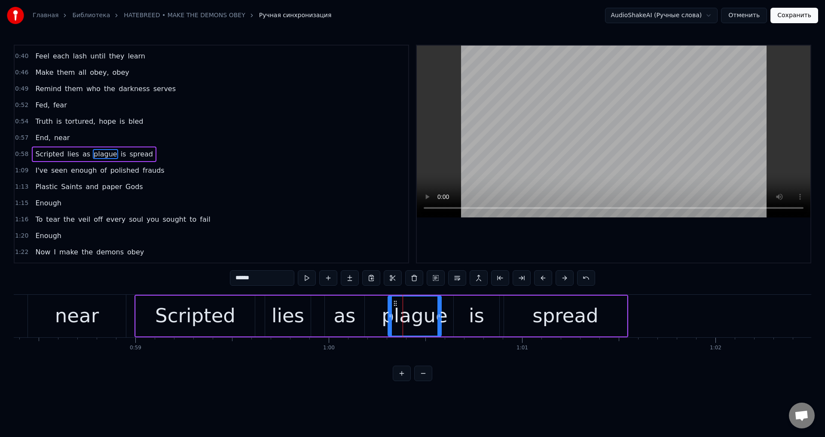
drag, startPoint x: 394, startPoint y: 304, endPoint x: 386, endPoint y: 305, distance: 7.8
click at [389, 305] on div "plague" at bounding box center [415, 316] width 52 height 39
click at [398, 310] on div "plague" at bounding box center [415, 315] width 66 height 29
drag, startPoint x: 389, startPoint y: 313, endPoint x: 378, endPoint y: 316, distance: 11.4
click at [378, 316] on icon at bounding box center [378, 316] width 3 height 7
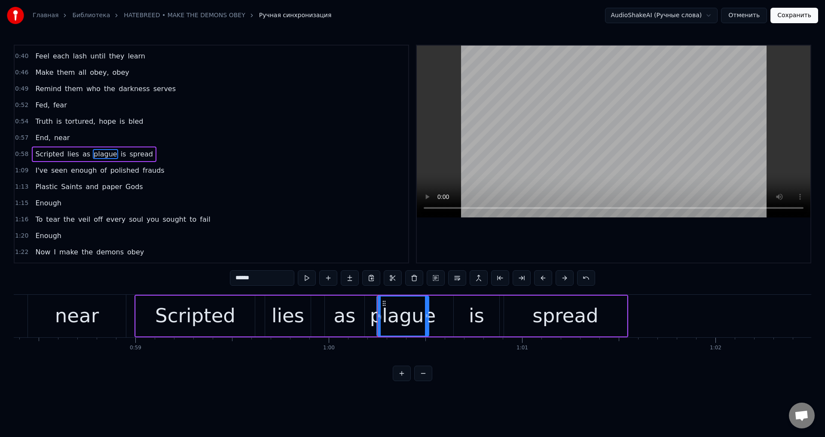
drag, startPoint x: 439, startPoint y: 316, endPoint x: 426, endPoint y: 318, distance: 12.7
click at [426, 318] on icon at bounding box center [426, 316] width 3 height 7
drag, startPoint x: 463, startPoint y: 314, endPoint x: 458, endPoint y: 307, distance: 8.9
click at [462, 313] on div "is" at bounding box center [477, 316] width 46 height 41
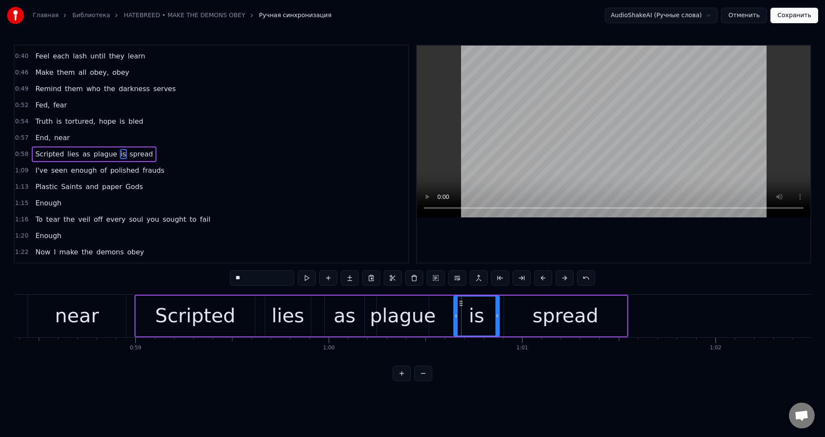
drag, startPoint x: 461, startPoint y: 301, endPoint x: 454, endPoint y: 304, distance: 7.9
click at [454, 304] on div "is" at bounding box center [477, 316] width 46 height 41
click at [469, 310] on div "is" at bounding box center [476, 316] width 45 height 39
drag, startPoint x: 457, startPoint y: 315, endPoint x: 449, endPoint y: 316, distance: 8.7
click at [449, 316] on icon at bounding box center [447, 316] width 3 height 7
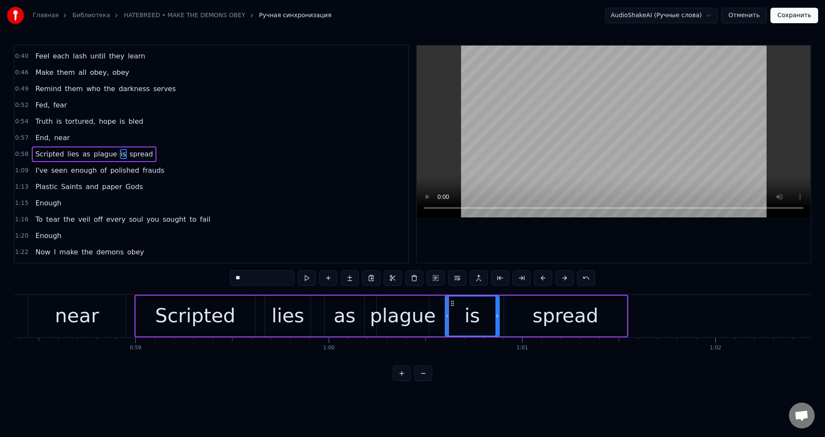
click at [514, 315] on div "spread" at bounding box center [565, 316] width 123 height 41
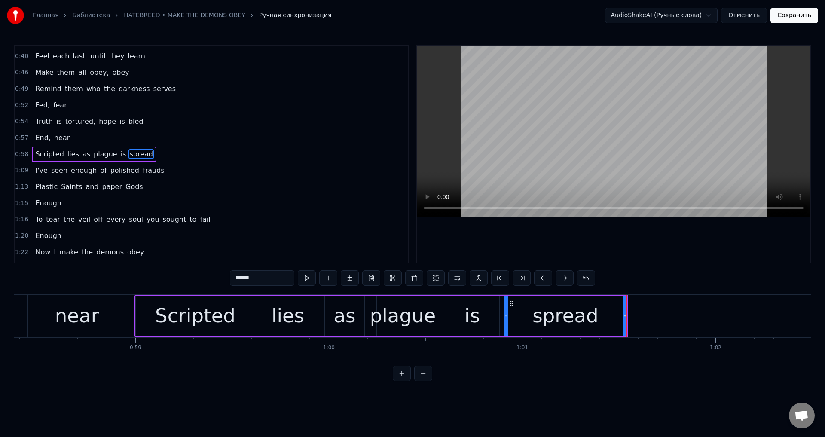
click at [488, 315] on div "is" at bounding box center [472, 316] width 54 height 41
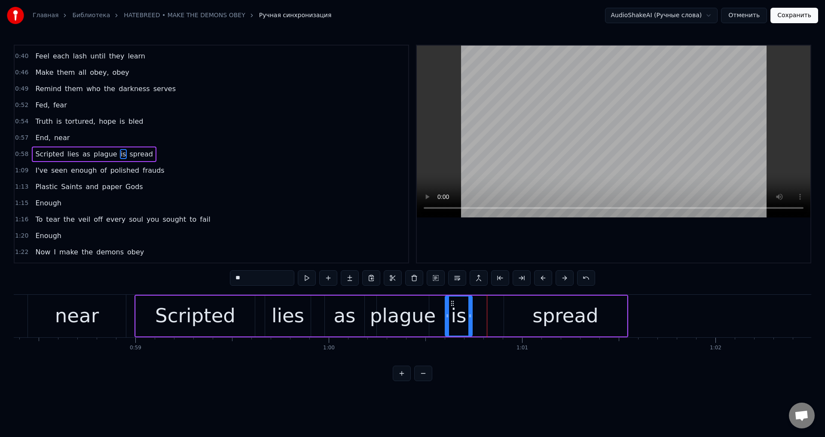
drag, startPoint x: 497, startPoint y: 315, endPoint x: 470, endPoint y: 320, distance: 27.5
click at [470, 320] on div at bounding box center [470, 316] width 3 height 39
click at [508, 315] on div "spread" at bounding box center [565, 316] width 123 height 41
type input "******"
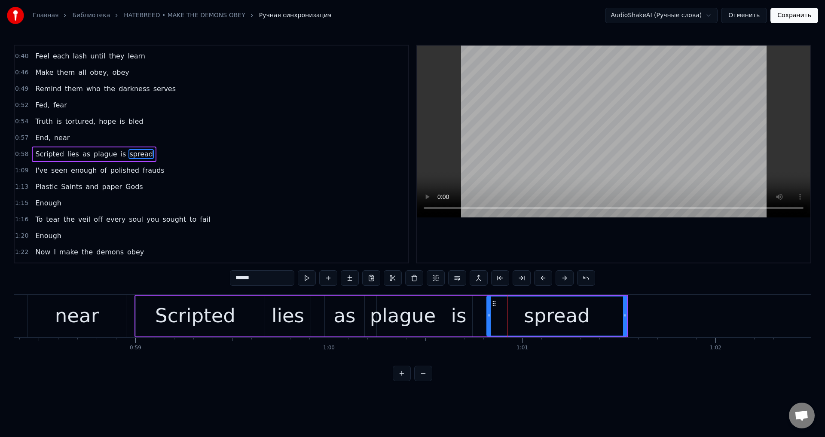
drag, startPoint x: 506, startPoint y: 315, endPoint x: 488, endPoint y: 318, distance: 18.8
click at [488, 318] on icon at bounding box center [489, 316] width 3 height 7
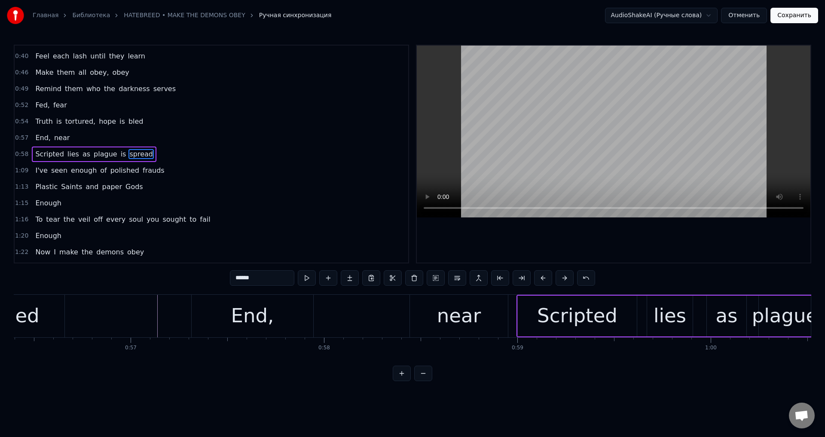
scroll to position [0, 10892]
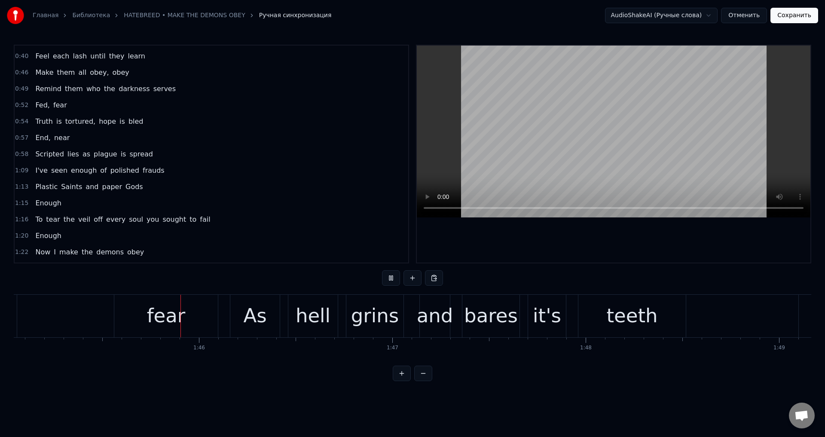
scroll to position [0, 20324]
click at [140, 317] on div "fear" at bounding box center [163, 316] width 104 height 43
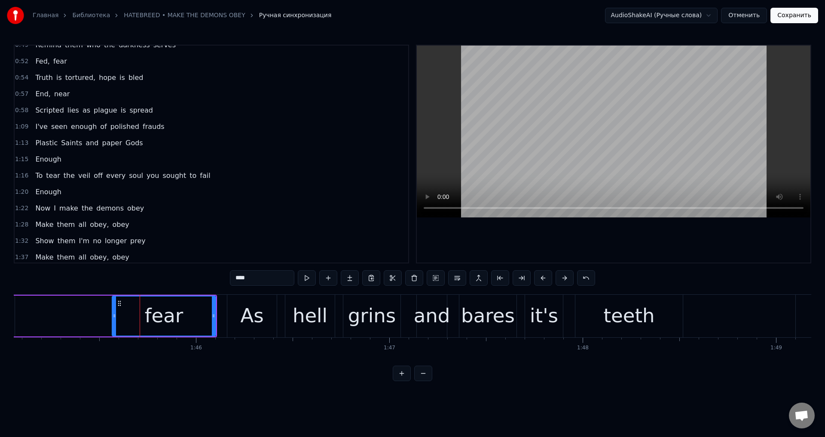
scroll to position [291, 0]
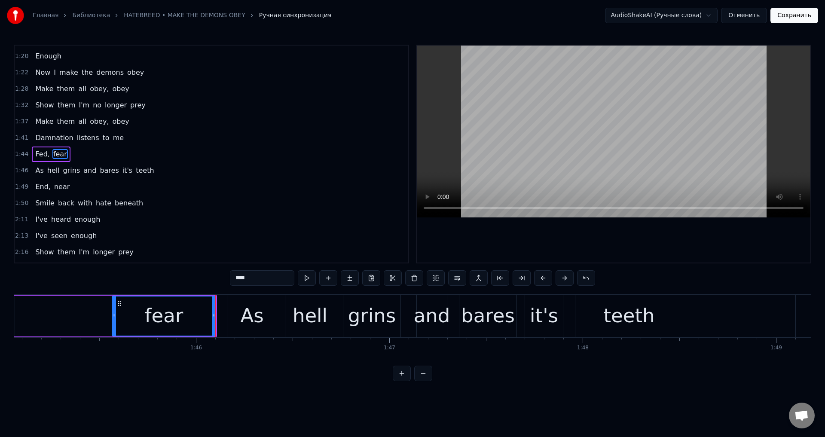
click at [254, 310] on div "As" at bounding box center [251, 315] width 23 height 29
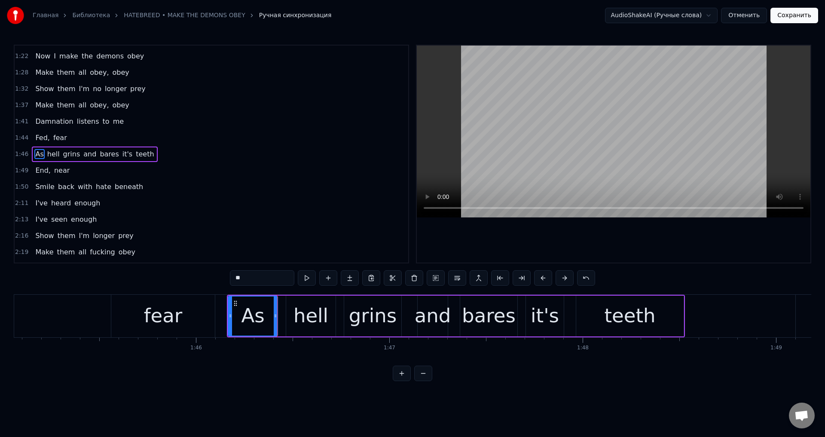
click at [290, 313] on div "hell" at bounding box center [310, 316] width 49 height 41
click at [349, 315] on div "grins" at bounding box center [372, 316] width 57 height 41
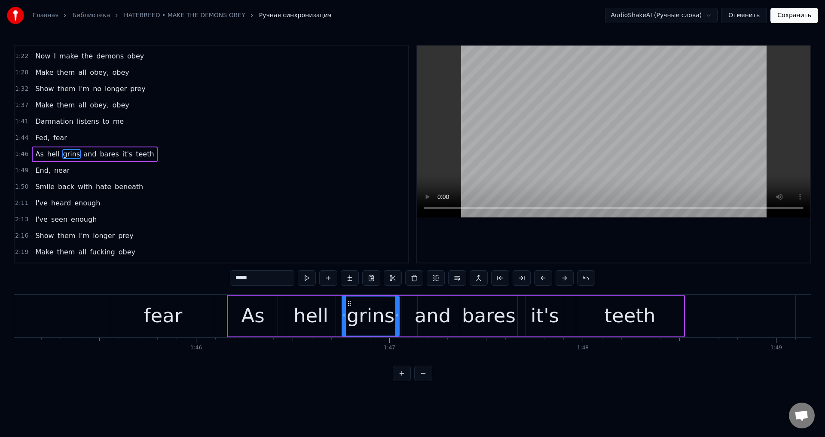
click at [347, 304] on icon at bounding box center [349, 303] width 7 height 7
drag, startPoint x: 398, startPoint y: 312, endPoint x: 388, endPoint y: 316, distance: 11.0
click at [388, 316] on div at bounding box center [387, 316] width 3 height 39
click at [424, 310] on div "and" at bounding box center [433, 315] width 37 height 29
drag, startPoint x: 424, startPoint y: 304, endPoint x: 400, endPoint y: 310, distance: 24.3
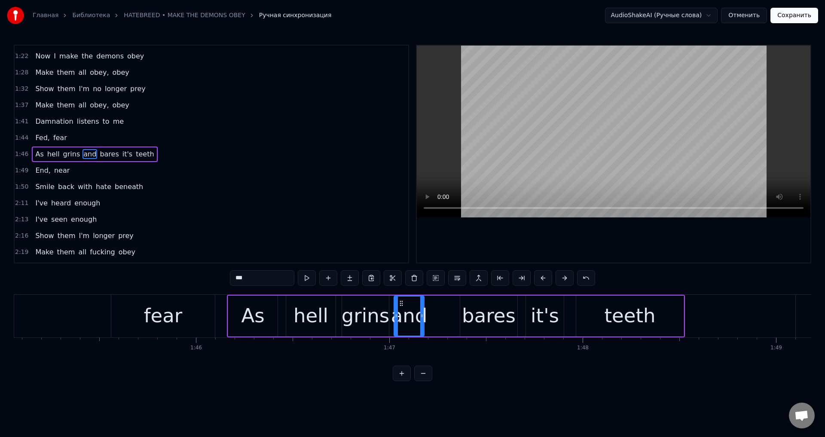
click at [400, 310] on div "and" at bounding box center [409, 316] width 29 height 39
click at [490, 310] on div "bares" at bounding box center [489, 315] width 54 height 29
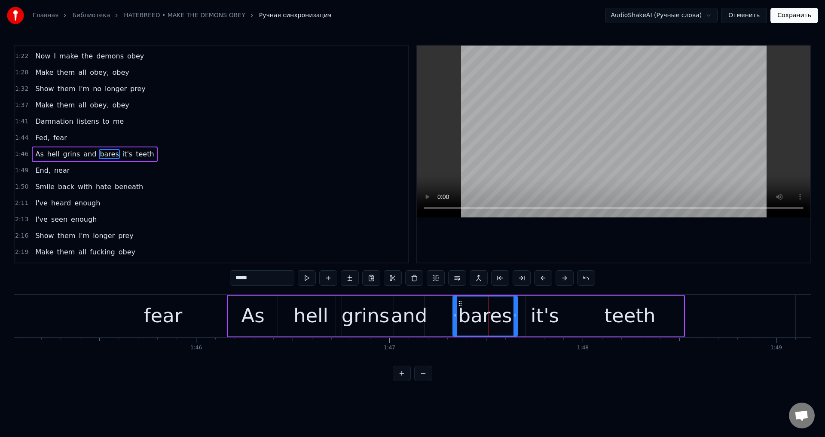
drag, startPoint x: 460, startPoint y: 310, endPoint x: 455, endPoint y: 312, distance: 5.0
click at [455, 312] on div at bounding box center [455, 316] width 3 height 39
drag, startPoint x: 515, startPoint y: 314, endPoint x: 508, endPoint y: 316, distance: 6.9
click at [508, 316] on icon at bounding box center [508, 316] width 3 height 7
click at [531, 312] on div "it's" at bounding box center [545, 316] width 38 height 41
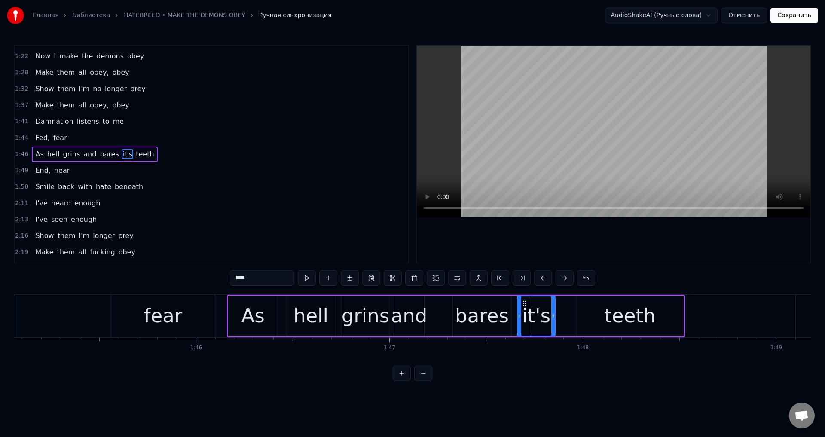
drag, startPoint x: 531, startPoint y: 305, endPoint x: 522, endPoint y: 307, distance: 8.8
click at [522, 307] on icon at bounding box center [524, 303] width 7 height 7
click at [586, 316] on div "teeth" at bounding box center [630, 316] width 107 height 41
type input "*****"
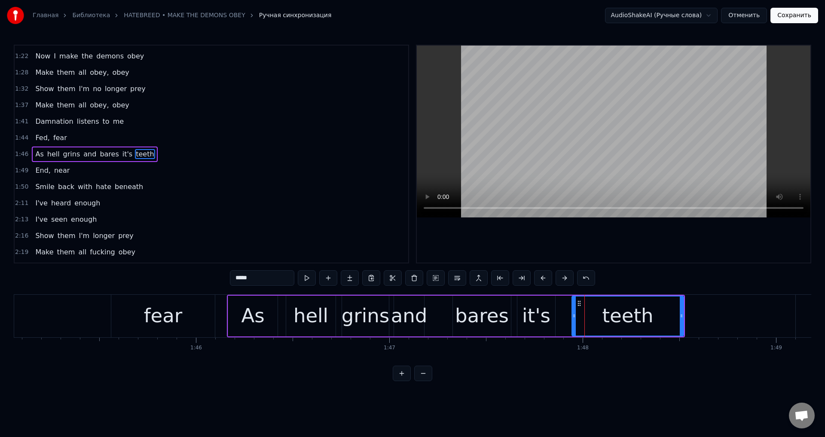
click at [574, 317] on icon at bounding box center [574, 316] width 3 height 7
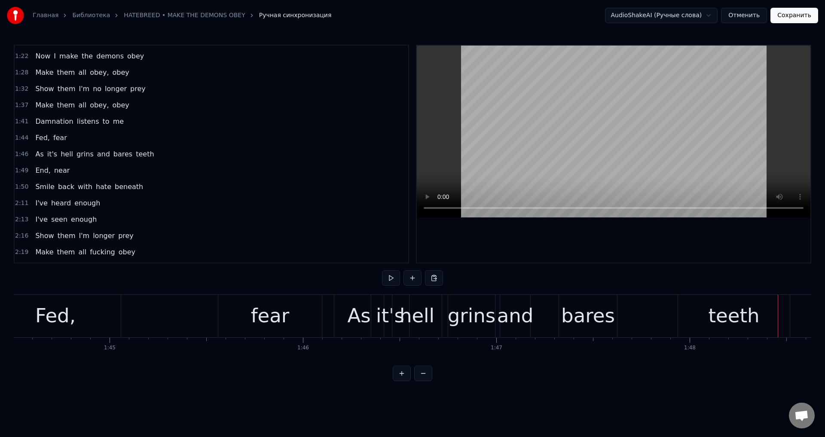
scroll to position [0, 20144]
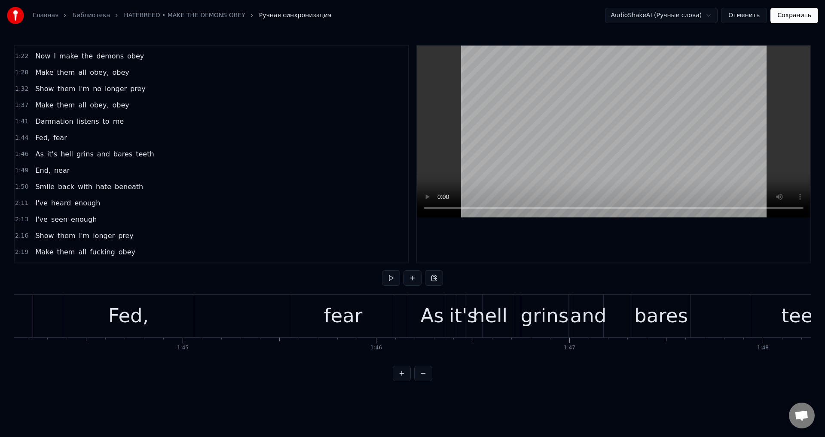
click at [253, 318] on div "Fed, fear" at bounding box center [230, 316] width 334 height 43
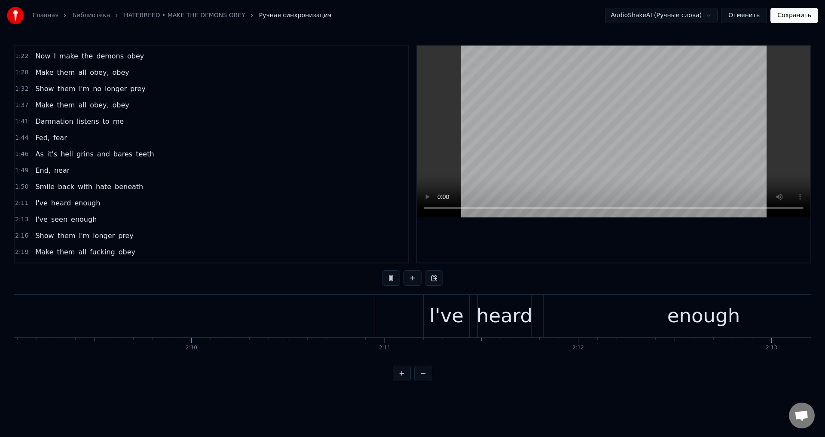
scroll to position [0, 25179]
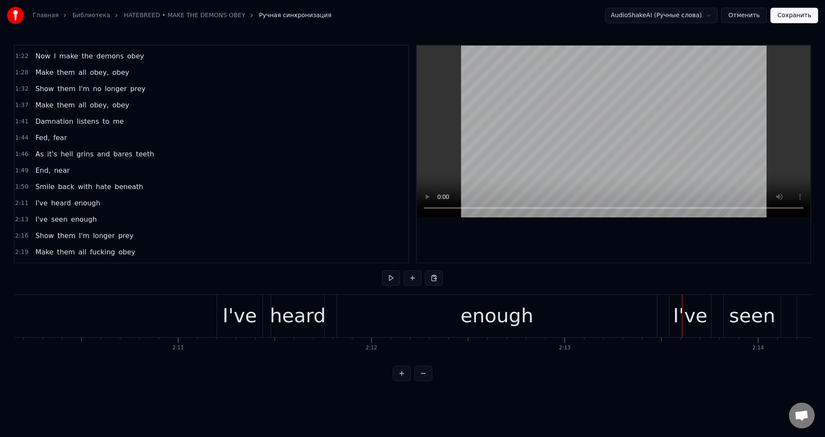
click at [413, 317] on div "enough" at bounding box center [497, 316] width 320 height 43
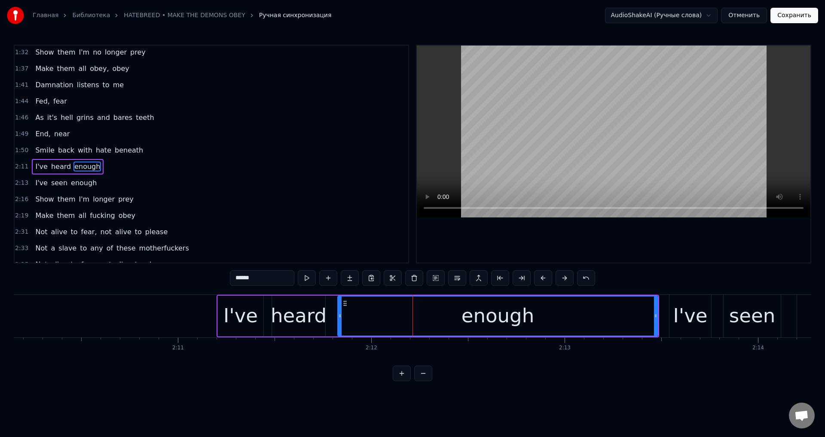
scroll to position [357, 0]
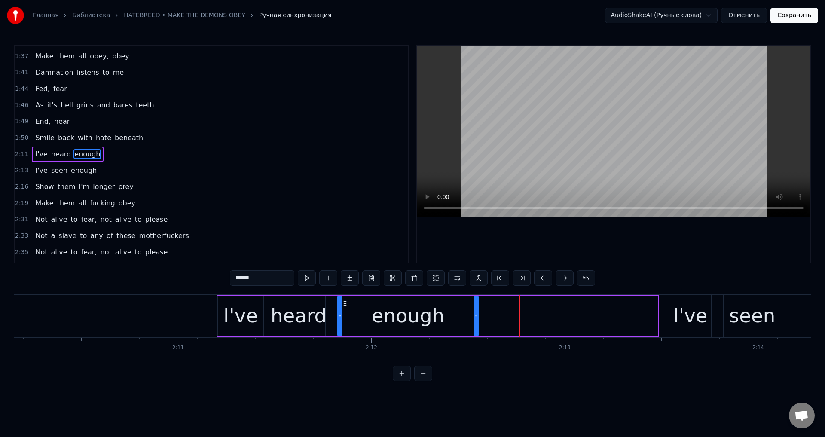
drag, startPoint x: 657, startPoint y: 311, endPoint x: 474, endPoint y: 323, distance: 183.5
click at [475, 323] on div at bounding box center [476, 316] width 3 height 39
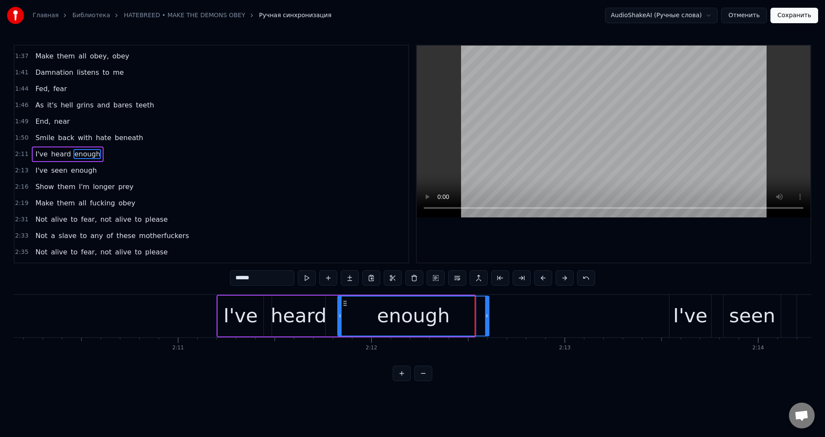
drag, startPoint x: 472, startPoint y: 323, endPoint x: 488, endPoint y: 322, distance: 15.1
click at [488, 322] on div at bounding box center [486, 316] width 3 height 39
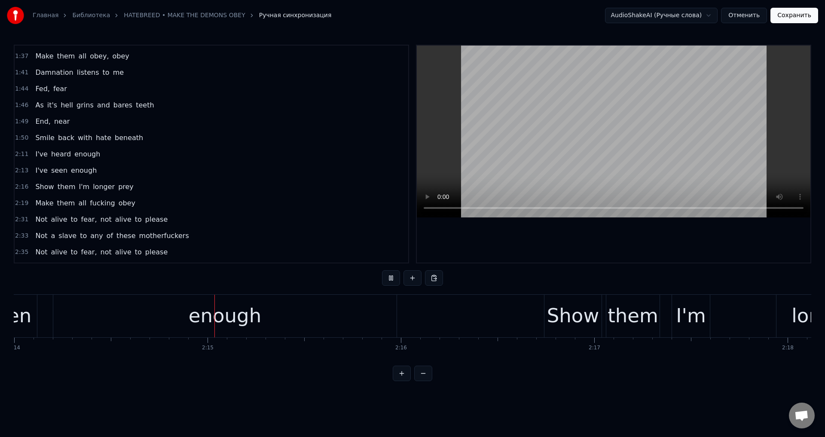
scroll to position [0, 25926]
click at [386, 315] on div "enough" at bounding box center [222, 316] width 343 height 43
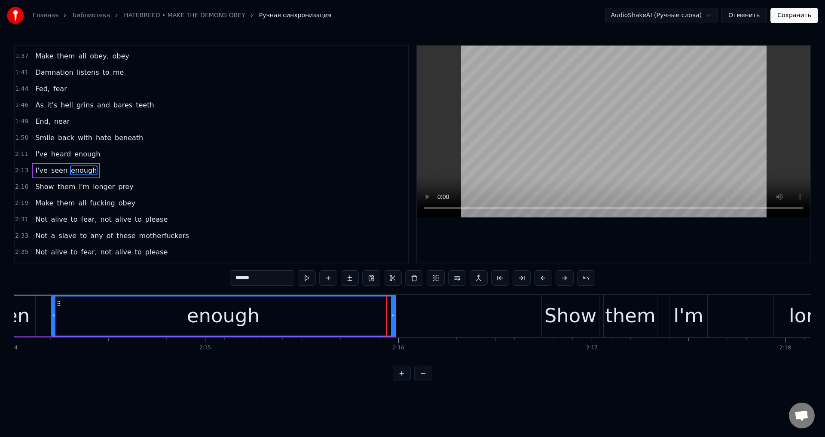
scroll to position [373, 0]
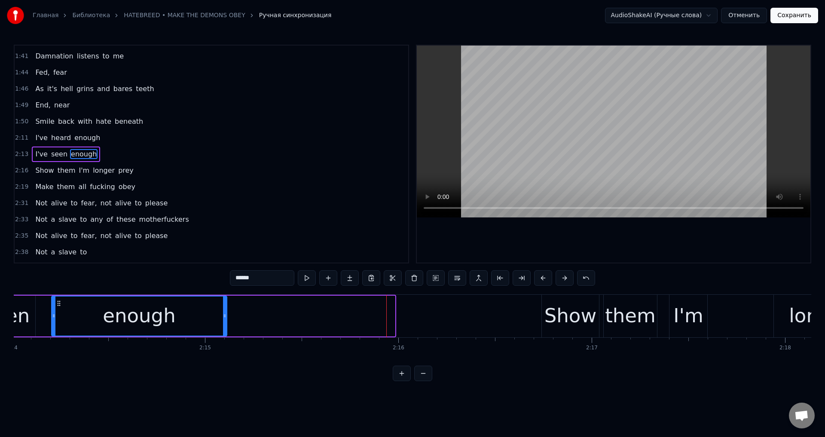
drag, startPoint x: 393, startPoint y: 315, endPoint x: 224, endPoint y: 317, distance: 168.1
click at [224, 317] on icon at bounding box center [224, 316] width 3 height 7
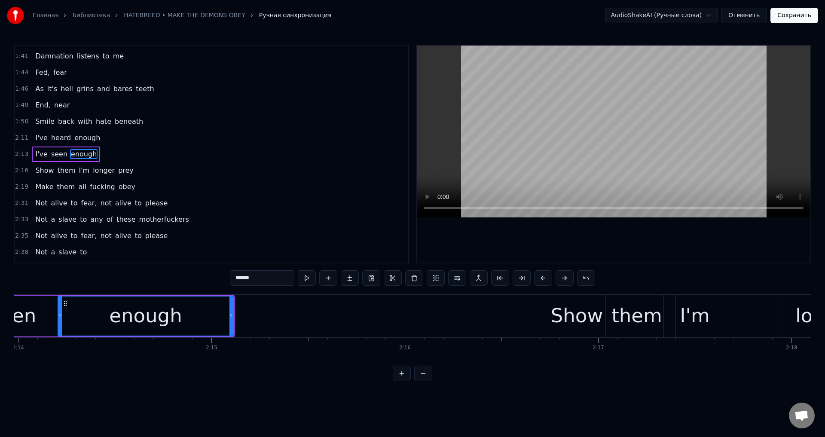
click at [232, 318] on div "enough" at bounding box center [145, 316] width 175 height 39
drag, startPoint x: 232, startPoint y: 318, endPoint x: 250, endPoint y: 318, distance: 18.5
click at [250, 318] on icon at bounding box center [247, 316] width 3 height 7
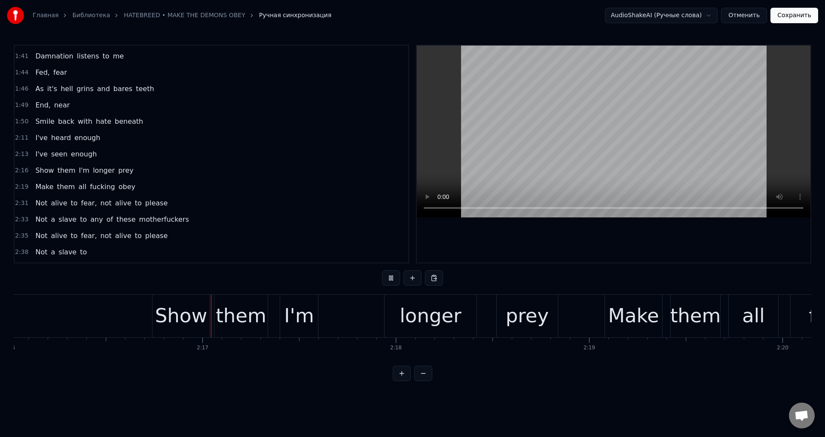
scroll to position [0, 26318]
click at [164, 313] on div "Show" at bounding box center [179, 315] width 52 height 29
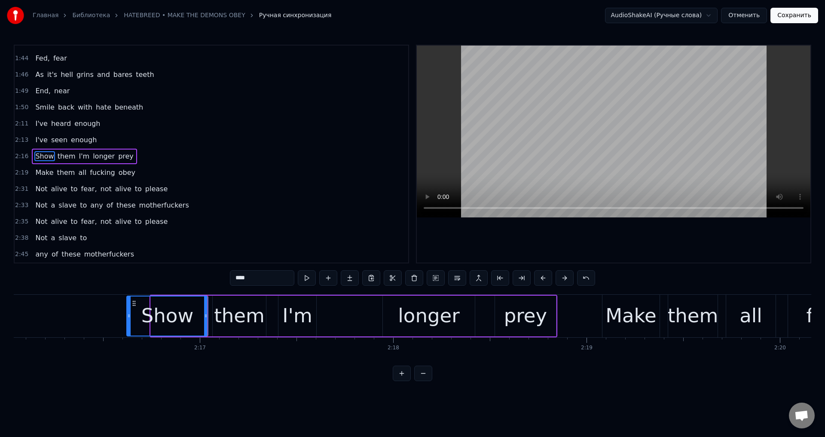
drag, startPoint x: 154, startPoint y: 313, endPoint x: 130, endPoint y: 314, distance: 24.1
click at [130, 314] on icon at bounding box center [128, 316] width 3 height 7
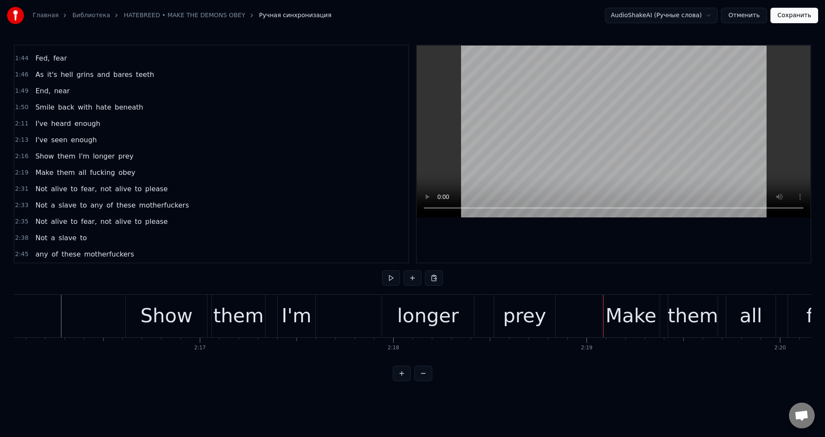
click at [332, 320] on div "Show them I'm longer prey" at bounding box center [342, 316] width 432 height 43
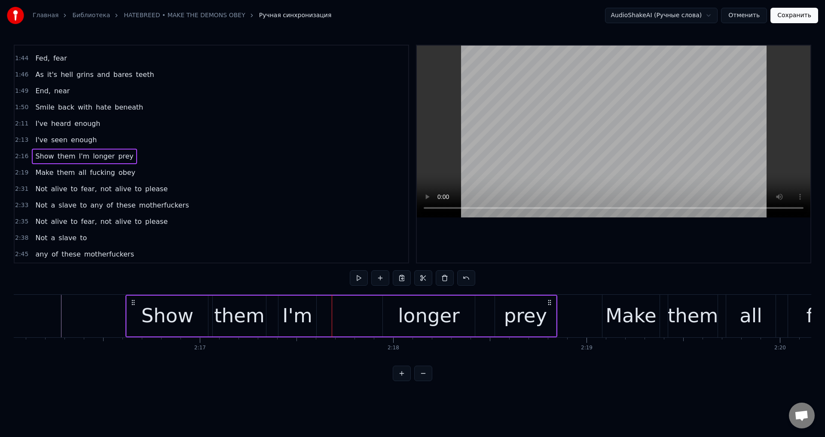
click at [325, 311] on div "Show them I'm longer prey" at bounding box center [342, 316] width 432 height 43
click at [322, 312] on div "Show them I'm longer prey" at bounding box center [342, 316] width 432 height 43
click at [377, 281] on button at bounding box center [380, 277] width 18 height 15
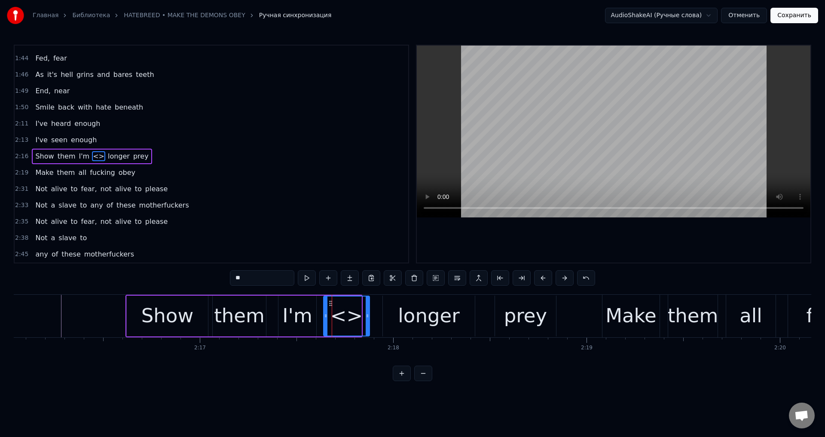
drag, startPoint x: 361, startPoint y: 313, endPoint x: 368, endPoint y: 313, distance: 7.8
click at [368, 313] on icon at bounding box center [367, 316] width 3 height 7
click at [323, 314] on div "<>" at bounding box center [347, 316] width 48 height 41
click at [323, 315] on icon at bounding box center [323, 316] width 3 height 7
drag, startPoint x: 264, startPoint y: 279, endPoint x: 222, endPoint y: 279, distance: 42.6
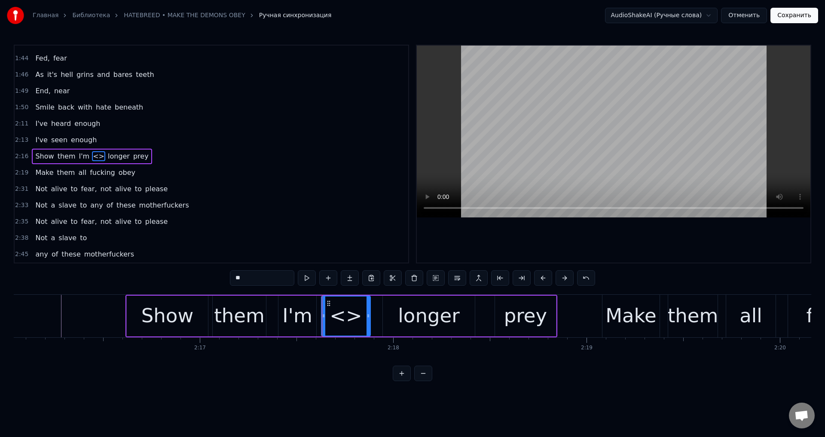
click at [222, 279] on div "0:18 I've heard enough 0:20 Enough of all the spells spoken in vain 0:22 I've h…" at bounding box center [413, 213] width 798 height 337
type input "**"
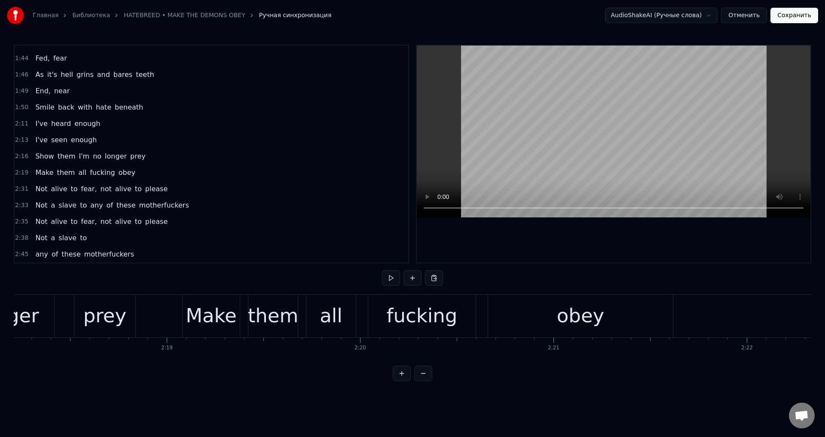
scroll to position [0, 26683]
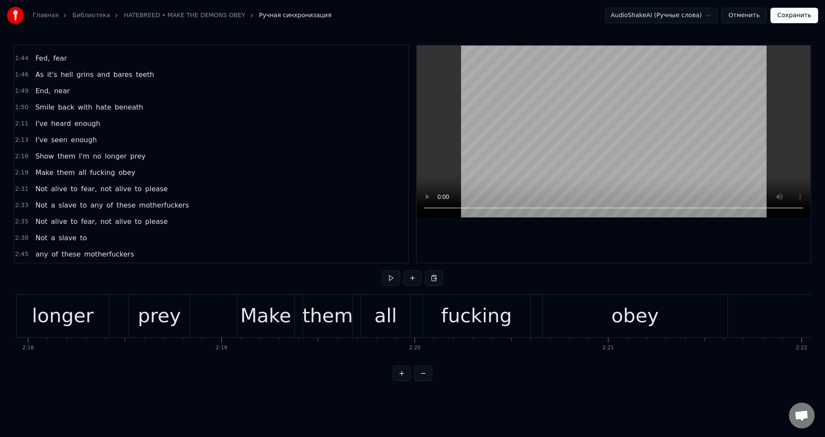
click at [267, 308] on div "Make" at bounding box center [265, 315] width 51 height 29
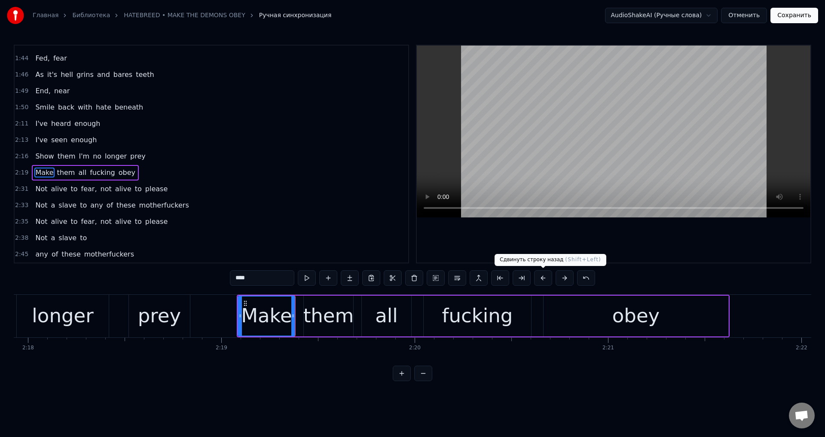
click at [538, 276] on button at bounding box center [543, 277] width 18 height 15
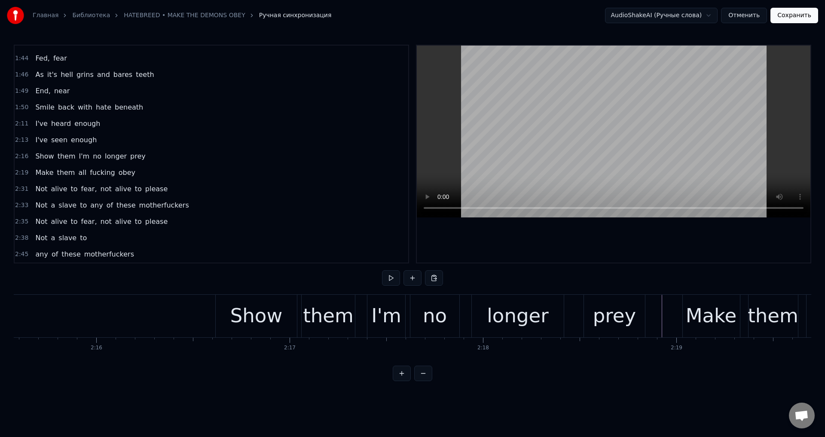
scroll to position [0, 26155]
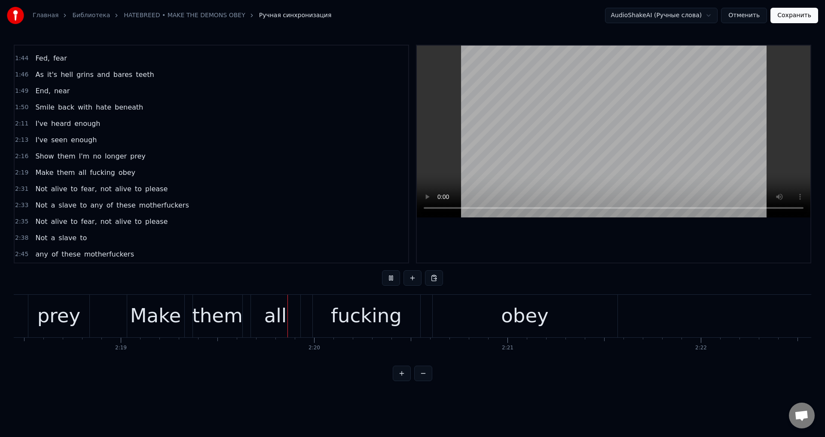
scroll to position [0, 26911]
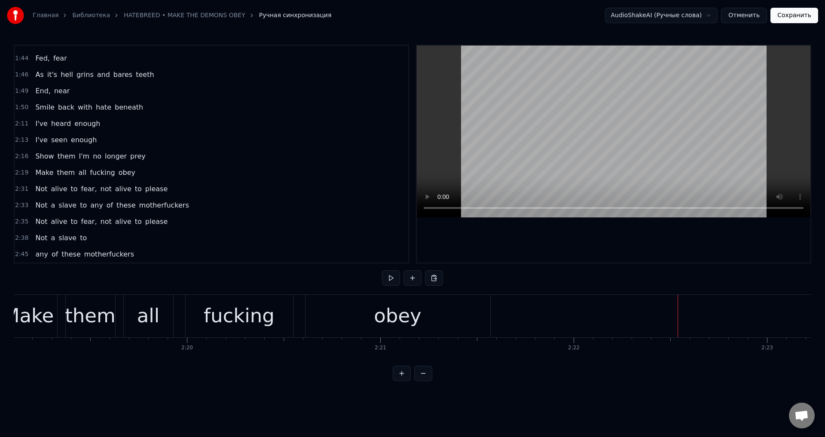
click at [251, 322] on div "fucking" at bounding box center [239, 315] width 71 height 29
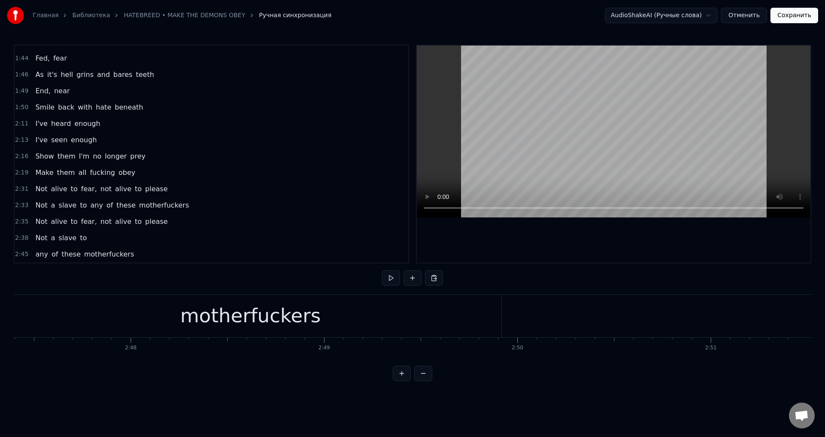
scroll to position [0, 32386]
click at [791, 15] on button "Сохранить" at bounding box center [795, 15] width 48 height 15
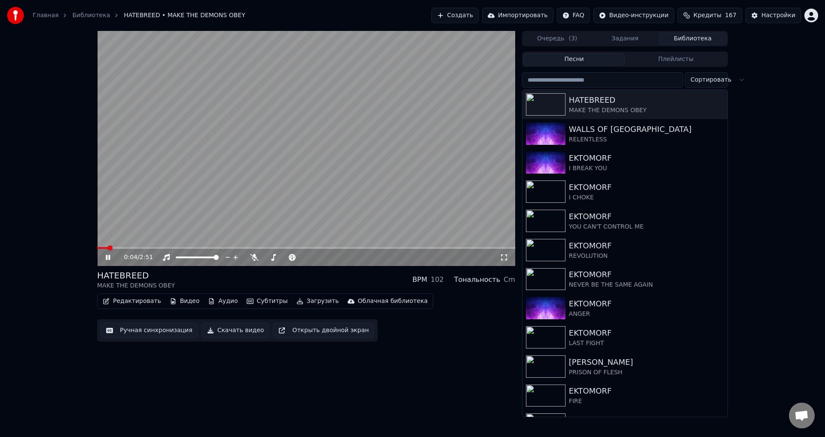
click at [309, 276] on div "HATEBREED MAKE THE DEMONS OBEY BPM 102 Тональность Cm" at bounding box center [306, 280] width 418 height 21
click at [153, 332] on button "Ручная синхронизация" at bounding box center [150, 330] width 98 height 15
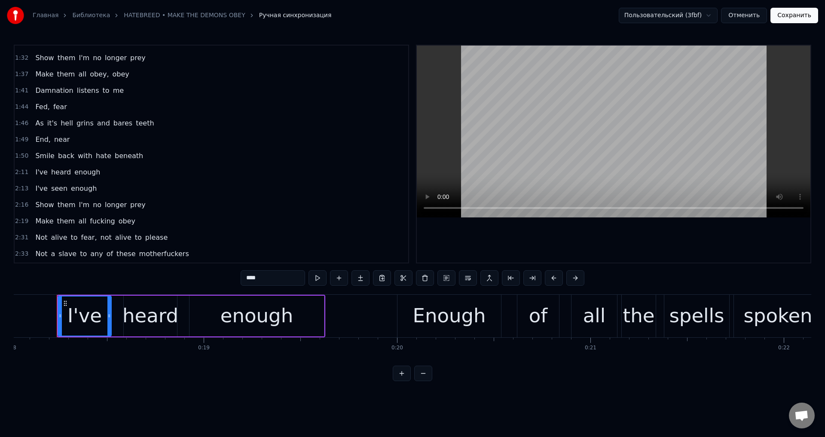
scroll to position [341, 0]
click at [54, 119] on div "As it's hell grins and bares teeth" at bounding box center [95, 120] width 126 height 15
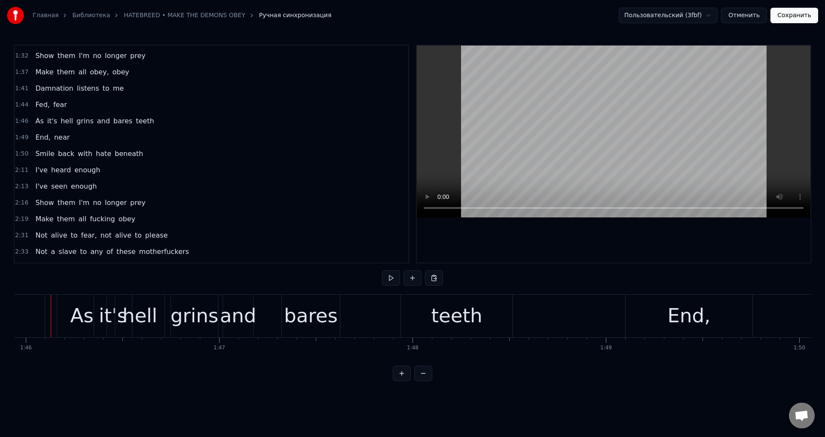
scroll to position [0, 20489]
click at [357, 317] on div "As it's hell grins and bares teeth" at bounding box center [292, 316] width 458 height 43
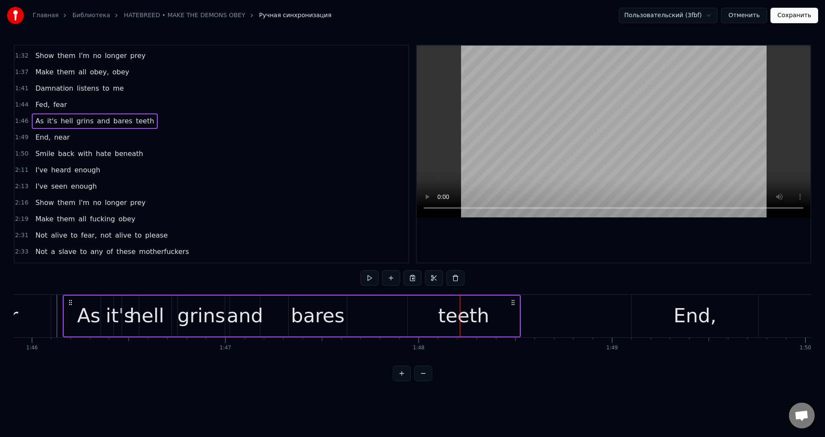
click at [372, 317] on div "As it's hell grins and bares teeth" at bounding box center [292, 316] width 458 height 43
click at [353, 313] on div "As it's hell grins and bares teeth" at bounding box center [292, 316] width 458 height 43
click at [396, 279] on button at bounding box center [391, 277] width 18 height 15
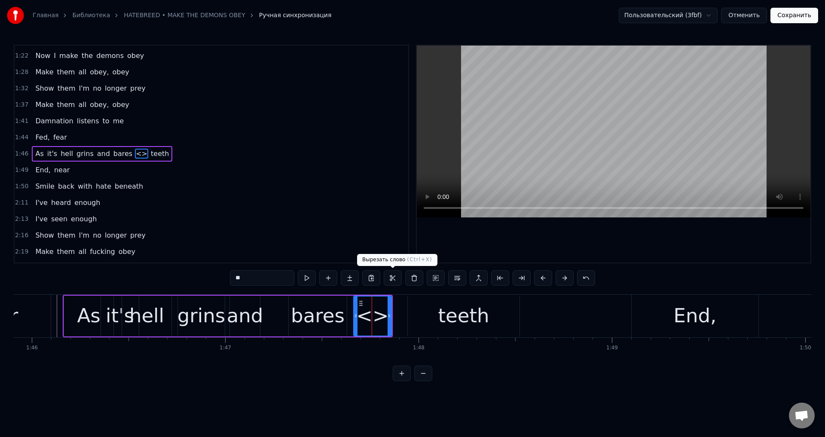
scroll to position [308, 0]
click at [355, 315] on icon at bounding box center [354, 316] width 3 height 7
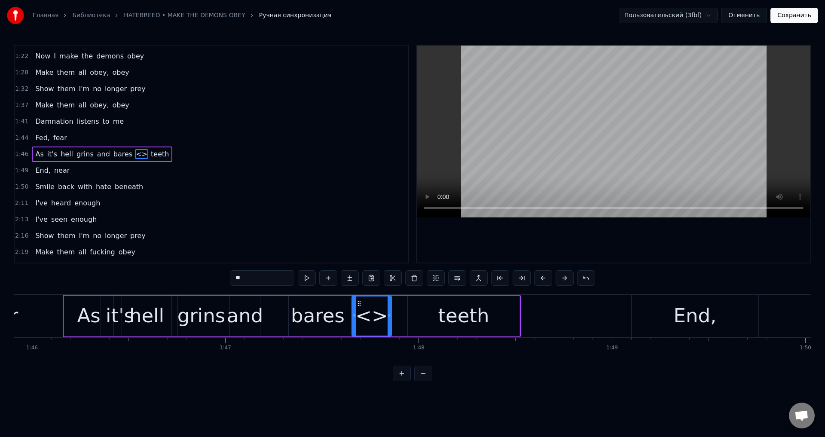
drag, startPoint x: 267, startPoint y: 276, endPoint x: 235, endPoint y: 279, distance: 32.3
click at [235, 279] on input "**" at bounding box center [262, 277] width 64 height 15
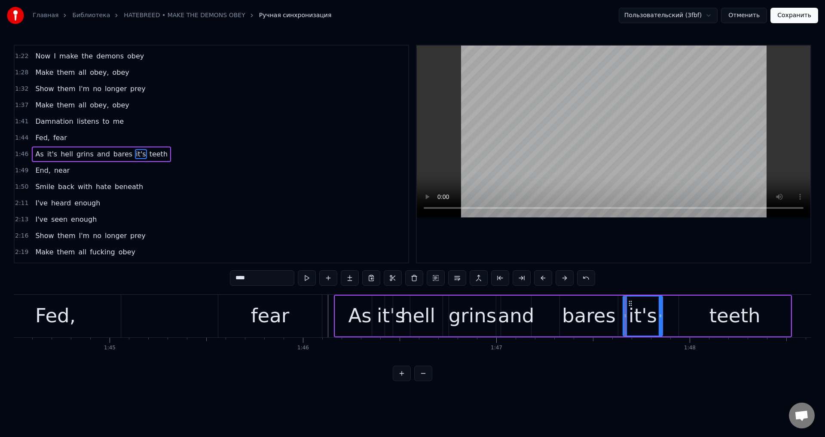
scroll to position [0, 20181]
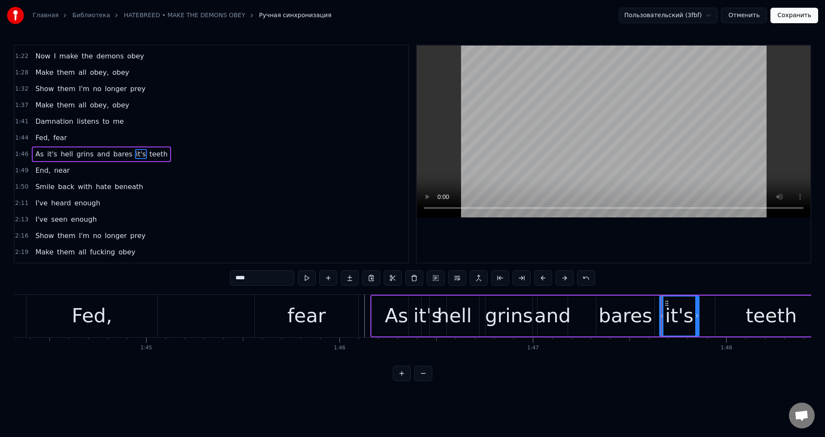
type input "****"
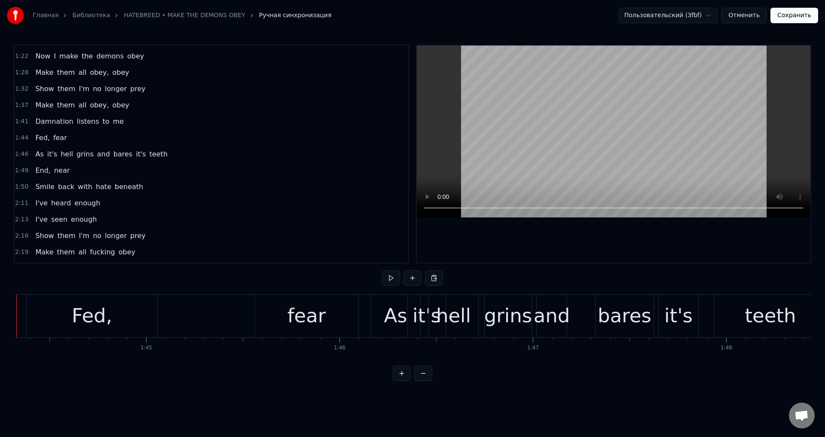
scroll to position [0, 20140]
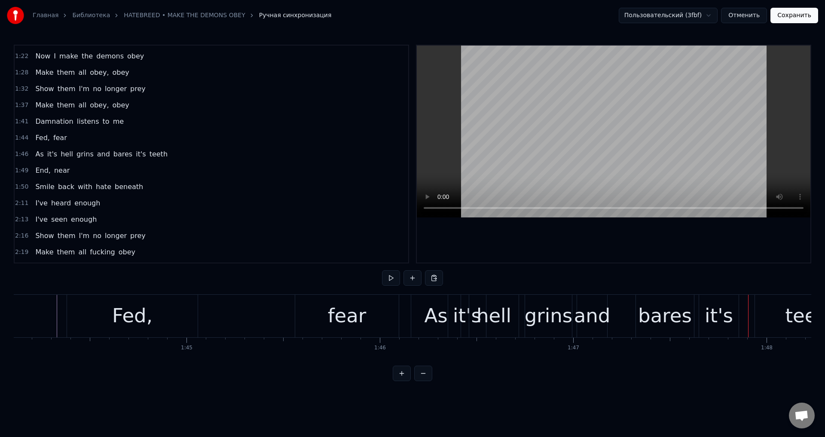
click at [453, 305] on div "it's" at bounding box center [467, 316] width 38 height 43
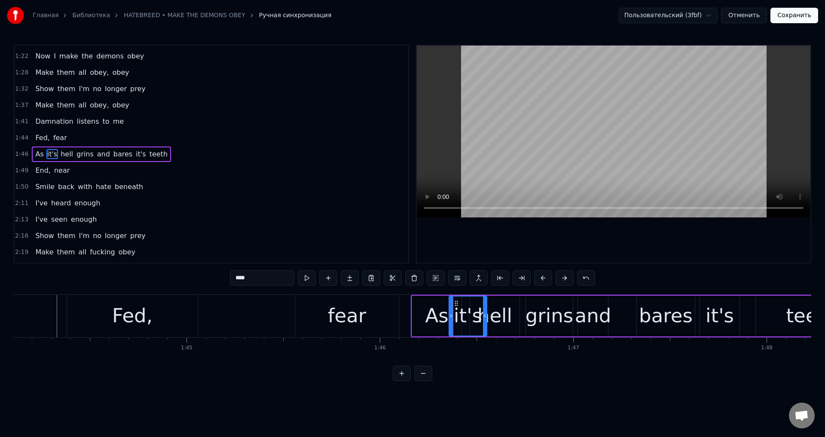
type input "****"
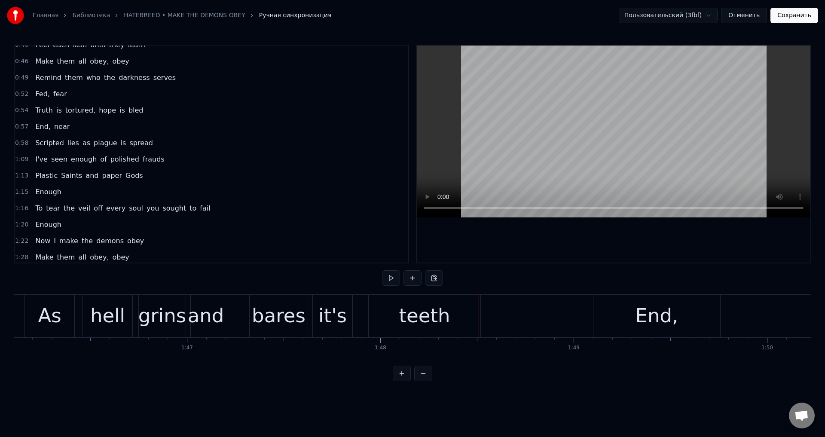
scroll to position [104, 0]
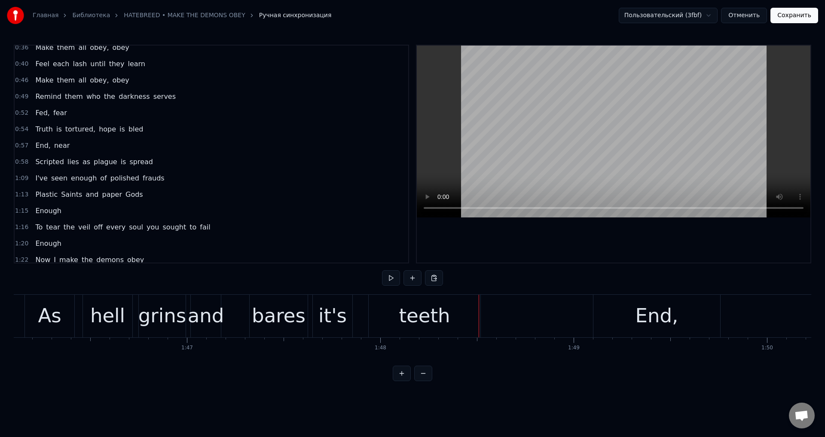
click at [45, 117] on span "Fed," at bounding box center [42, 113] width 16 height 10
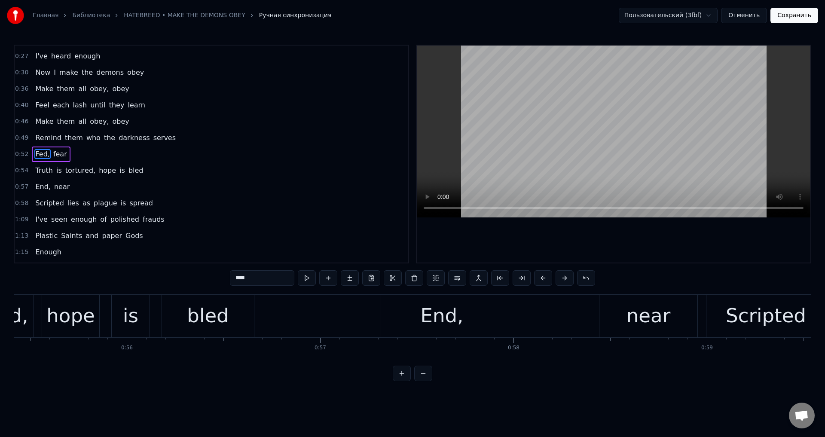
scroll to position [0, 10137]
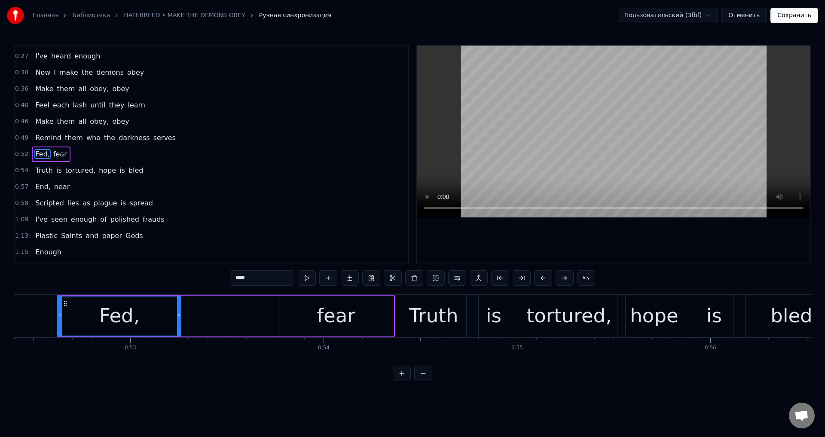
drag, startPoint x: 267, startPoint y: 366, endPoint x: 266, endPoint y: 360, distance: 6.5
click at [260, 368] on div "0:18 I've heard enough 0:20 Enough of all the spells spoken in vain 0:22 I've h…" at bounding box center [413, 213] width 798 height 337
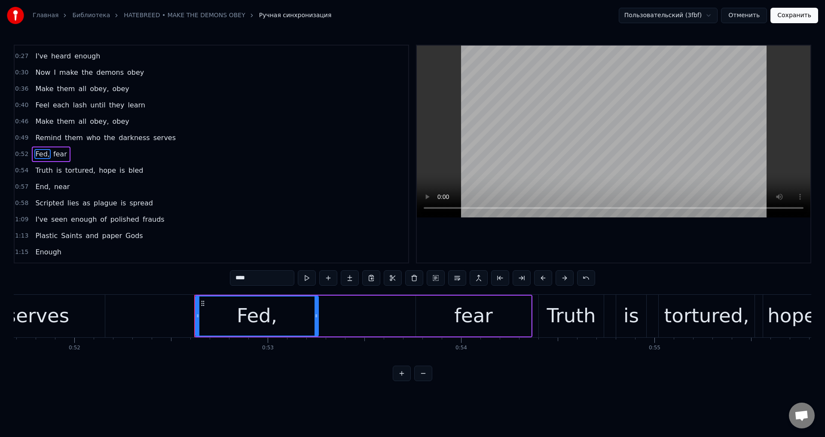
scroll to position [0, 9945]
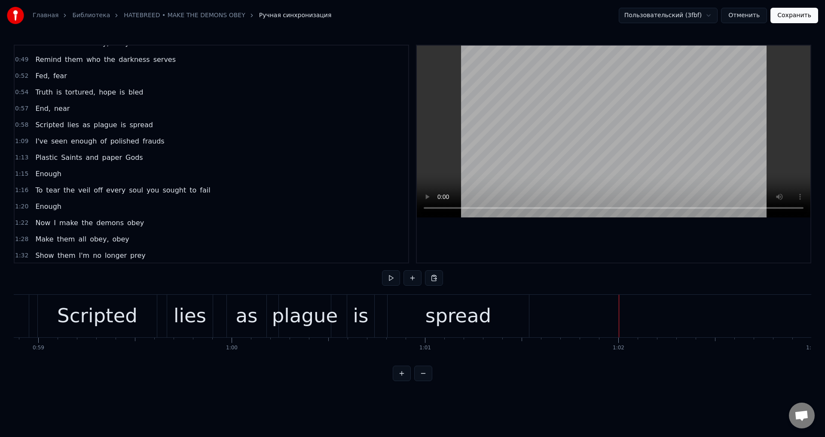
scroll to position [149, 0]
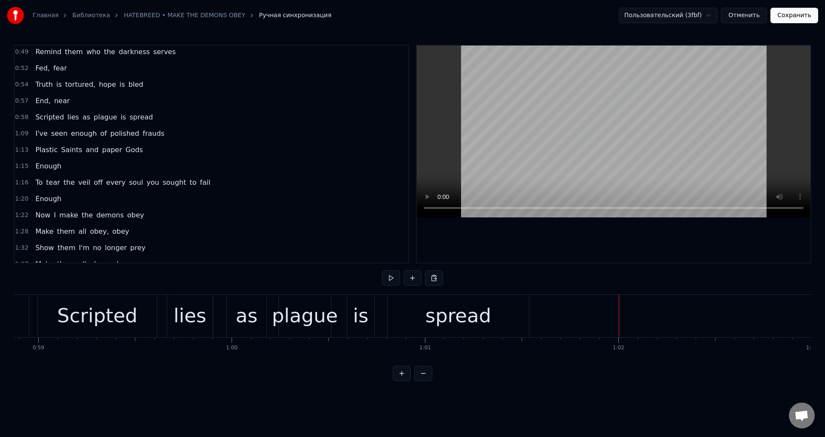
click at [45, 182] on span "tear" at bounding box center [53, 183] width 16 height 10
click at [41, 184] on div "To tear the veil off every soul you sought to fail" at bounding box center [123, 182] width 182 height 15
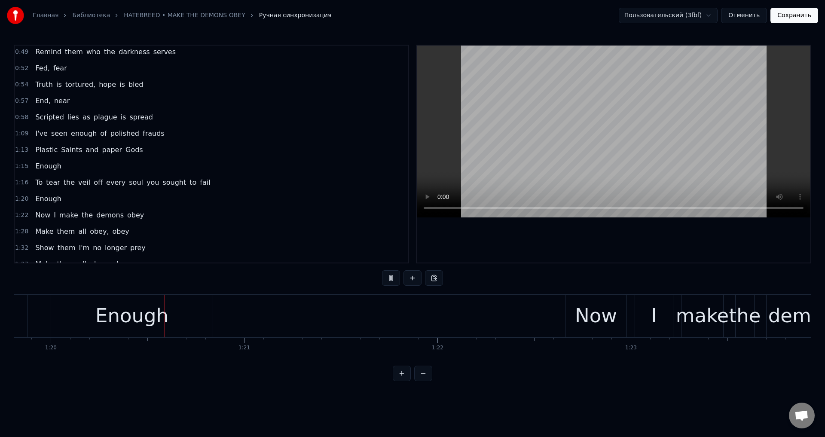
scroll to position [0, 15440]
drag, startPoint x: 798, startPoint y: 15, endPoint x: 769, endPoint y: 43, distance: 39.9
click at [797, 15] on button "Сохранить" at bounding box center [795, 15] width 48 height 15
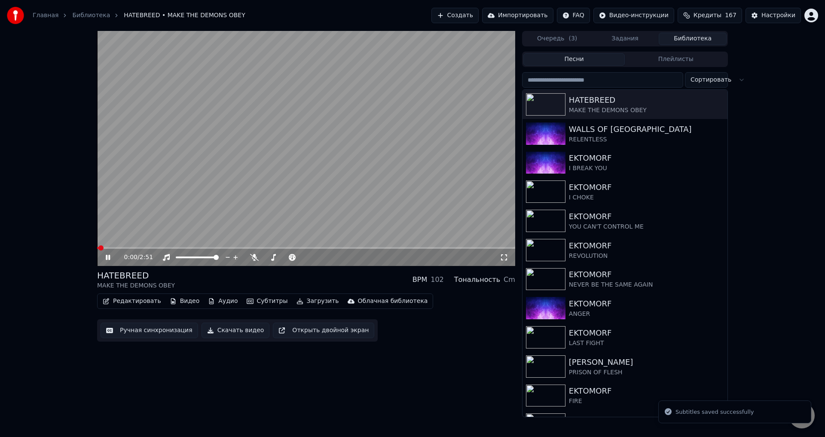
click at [319, 247] on video at bounding box center [306, 148] width 418 height 235
click at [316, 248] on span at bounding box center [306, 248] width 418 height 2
click at [316, 194] on video at bounding box center [306, 148] width 418 height 235
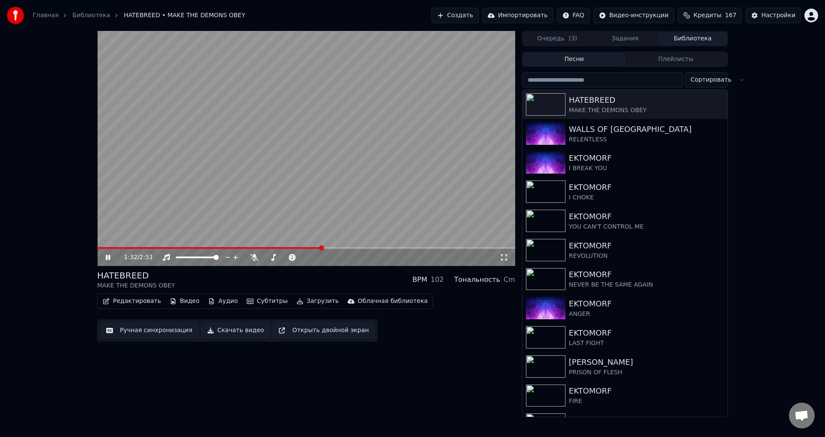
click at [295, 248] on span at bounding box center [209, 248] width 224 height 2
click at [780, 161] on div "2:51 / 2:51 HATEBREED MAKE THE DEMONS OBEY BPM 102 Тональность Cm Редактировать…" at bounding box center [412, 224] width 825 height 386
click at [273, 285] on div "HATEBREED MAKE THE DEMONS OBEY BPM 102 Тональность Cm" at bounding box center [306, 280] width 418 height 21
click at [580, 139] on div "RELENTLESS" at bounding box center [642, 139] width 147 height 9
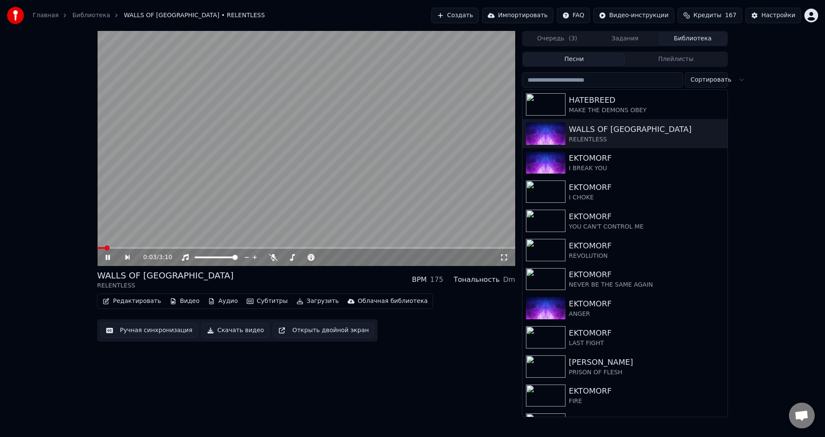
click at [504, 255] on icon at bounding box center [504, 257] width 9 height 7
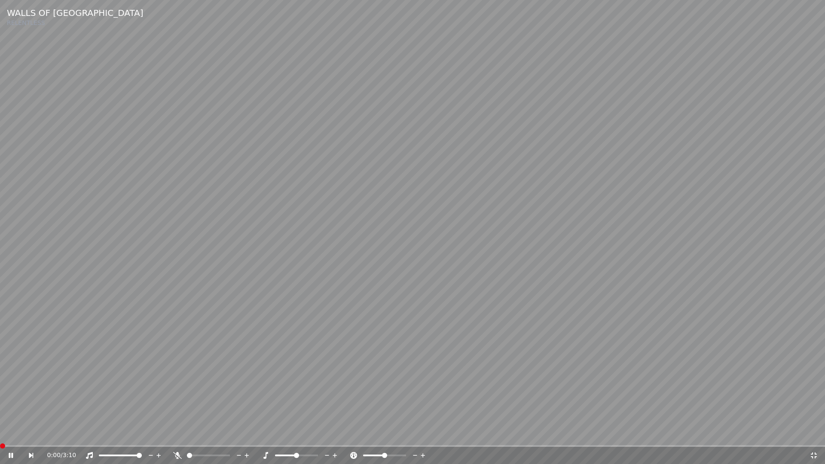
click at [0, 437] on span at bounding box center [0, 446] width 0 height 2
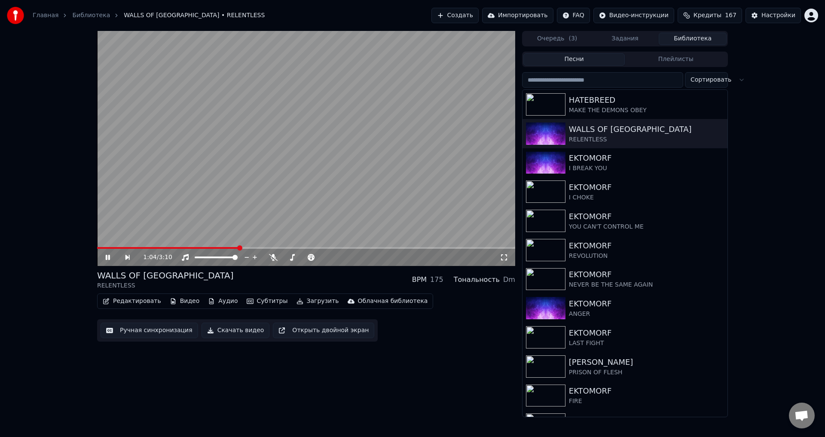
click at [304, 162] on video at bounding box center [306, 148] width 418 height 235
click at [131, 334] on button "Ручная синхронизация" at bounding box center [150, 330] width 98 height 15
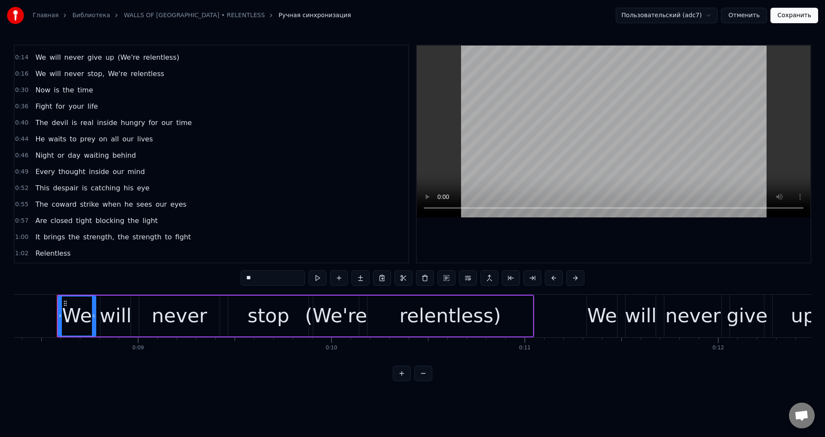
scroll to position [73, 0]
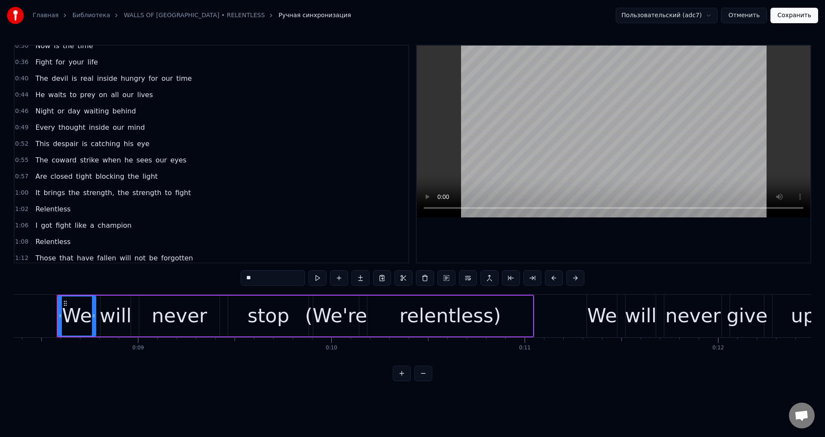
click at [40, 162] on span "The" at bounding box center [41, 160] width 15 height 10
type input "***"
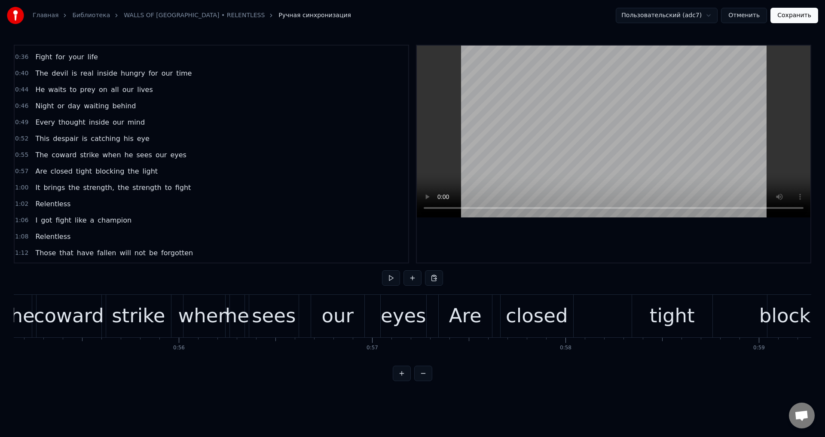
scroll to position [0, 10628]
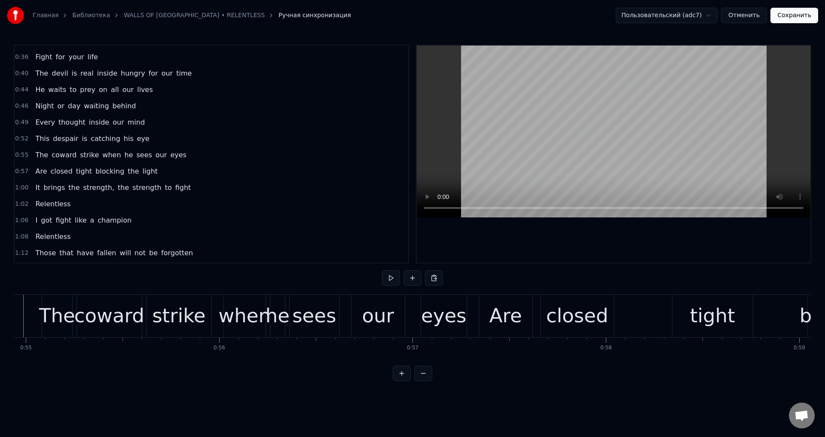
click at [522, 317] on div "Are" at bounding box center [505, 316] width 53 height 43
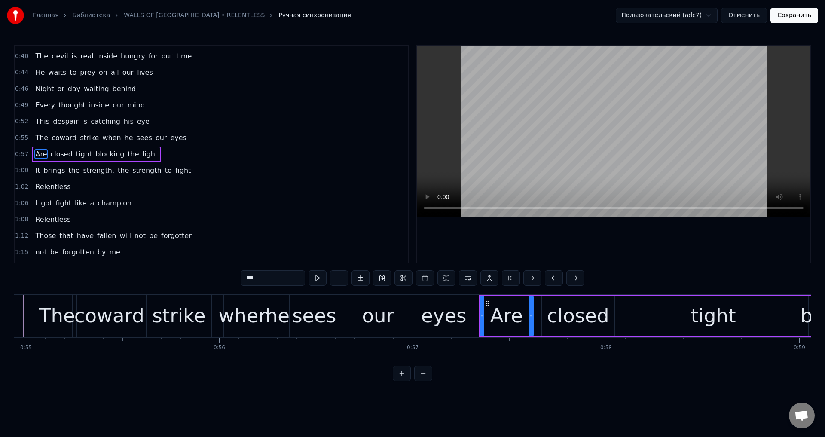
scroll to position [0, 10487]
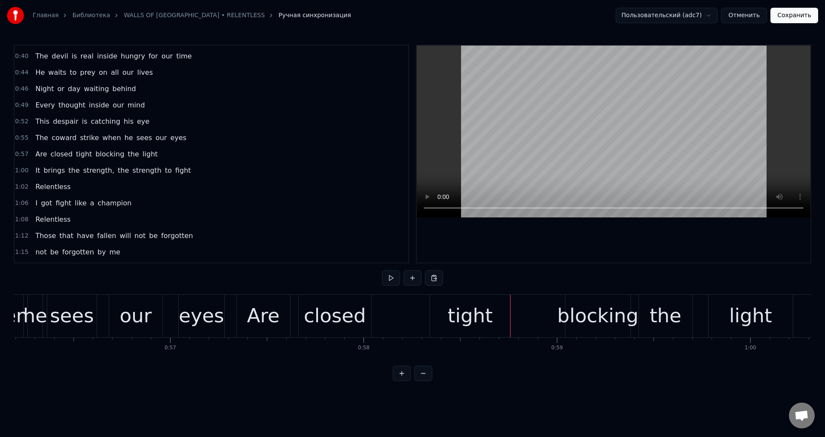
scroll to position [0, 10830]
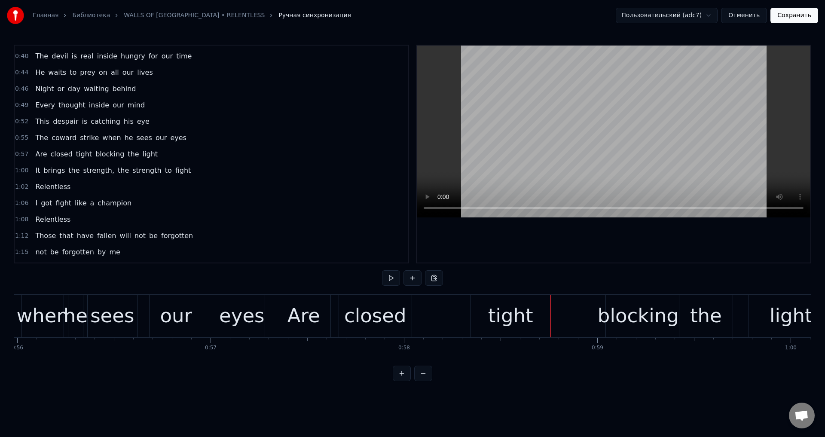
click at [311, 311] on div "Are" at bounding box center [304, 315] width 33 height 29
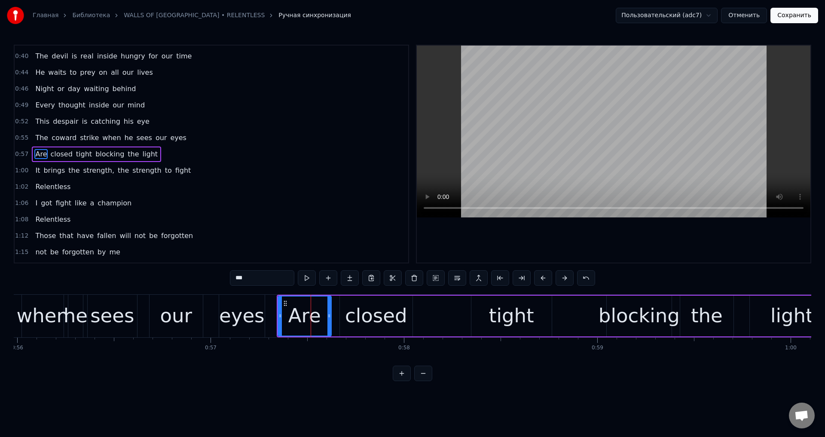
click at [169, 141] on span "eyes" at bounding box center [178, 138] width 18 height 10
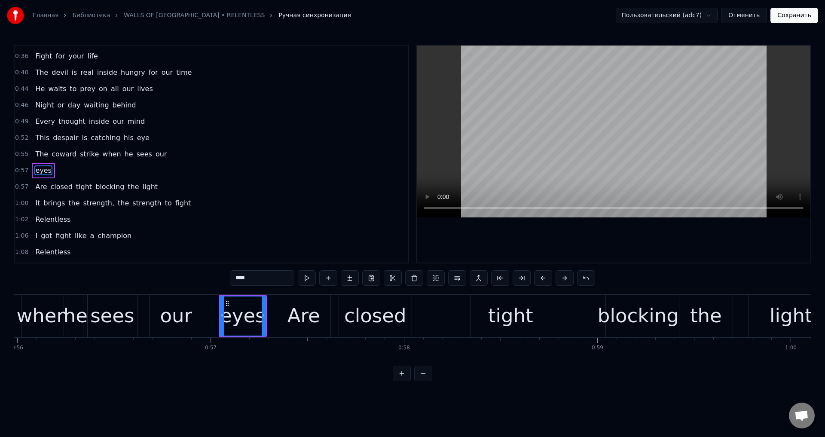
scroll to position [95, 0]
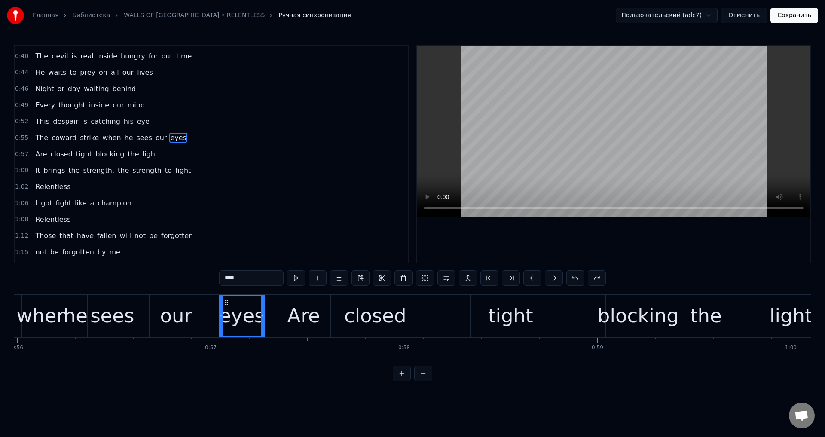
click at [169, 139] on span "eyes" at bounding box center [178, 138] width 18 height 10
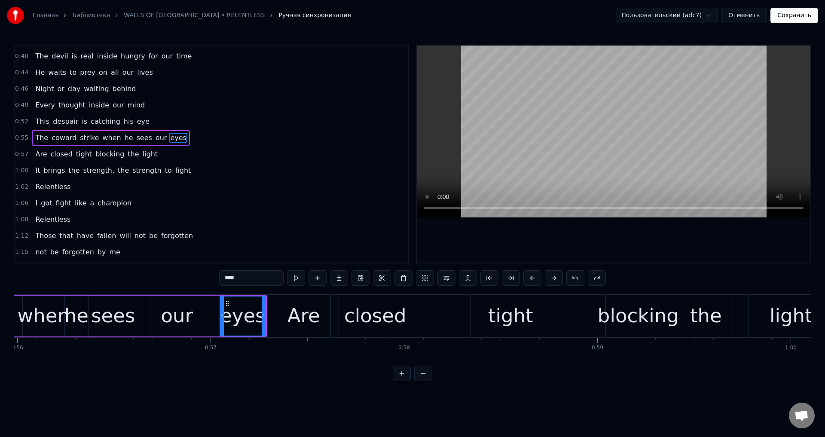
scroll to position [79, 0]
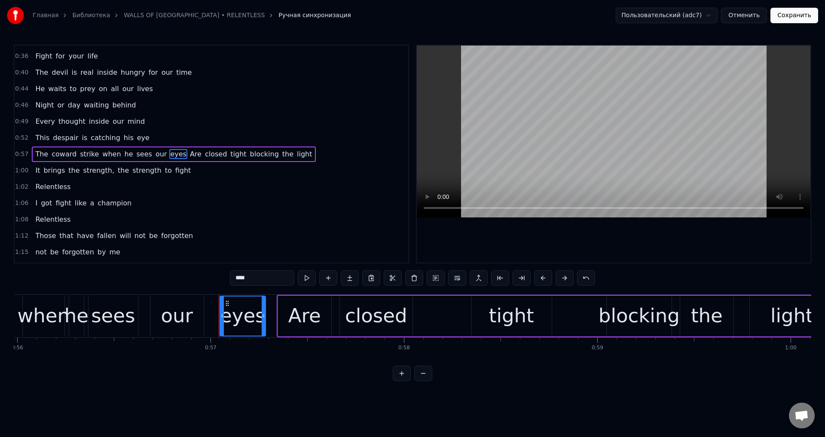
click at [204, 153] on span "closed" at bounding box center [216, 154] width 24 height 10
type input "******"
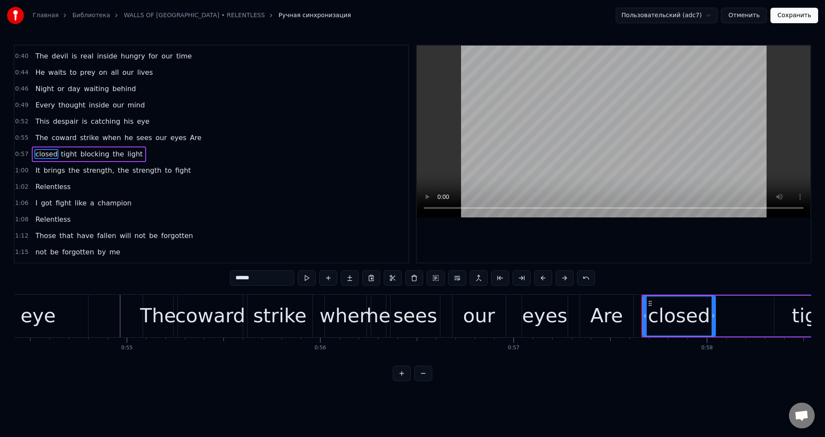
scroll to position [0, 10426]
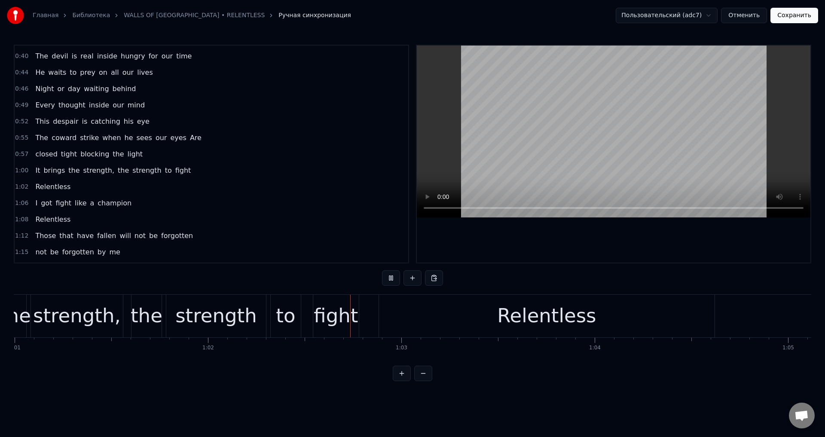
scroll to position [0, 11984]
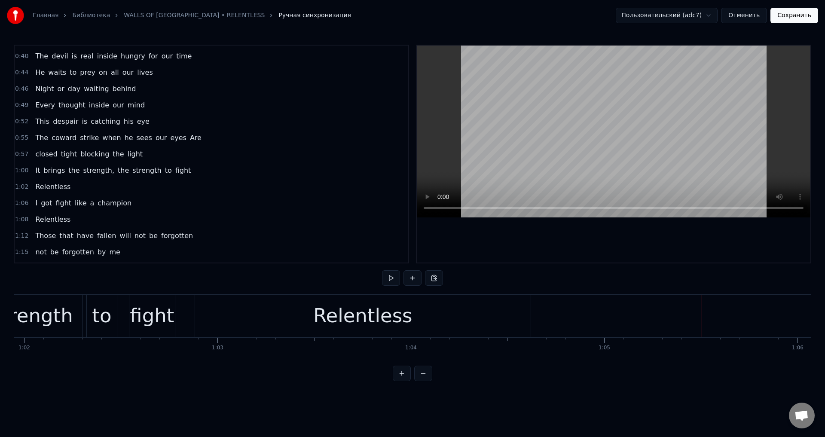
click at [788, 13] on button "Сохранить" at bounding box center [795, 15] width 48 height 15
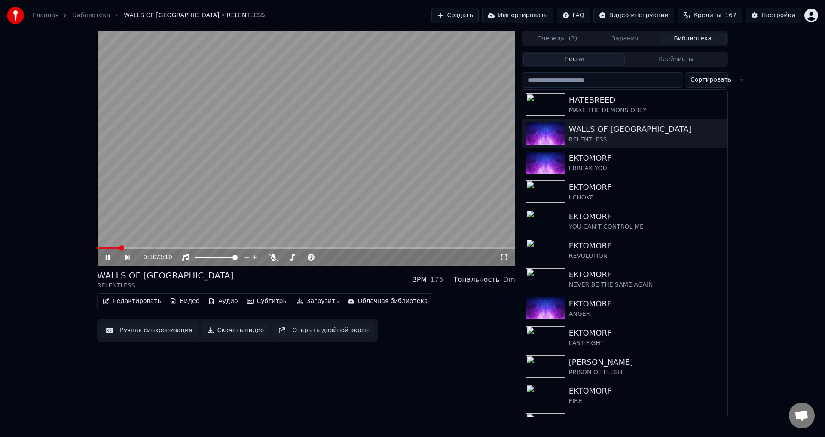
click at [234, 247] on span at bounding box center [306, 248] width 418 height 2
click at [346, 249] on span at bounding box center [306, 248] width 418 height 2
click at [399, 247] on video at bounding box center [306, 148] width 418 height 235
click at [399, 248] on span at bounding box center [306, 248] width 418 height 2
click at [312, 178] on video at bounding box center [306, 148] width 418 height 235
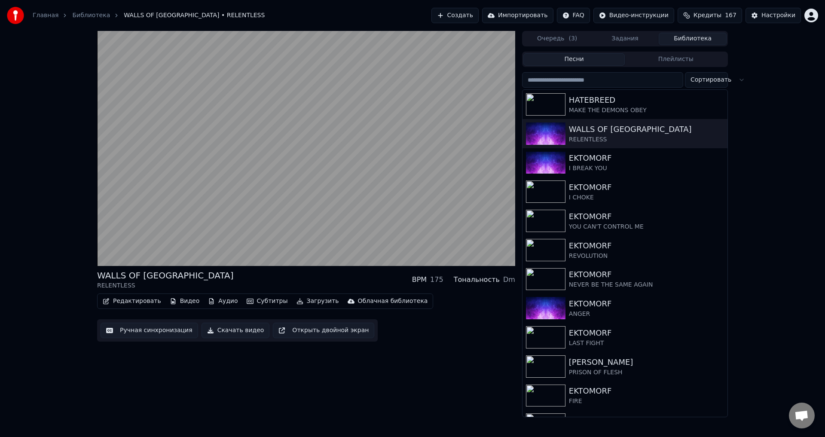
click at [285, 374] on div "WALLS OF JERICHO RELENTLESS BPM 175 Тональность Dm Редактировать Видео Аудио Су…" at bounding box center [306, 224] width 418 height 386
click at [295, 278] on div "WALLS OF JERICHO RELENTLESS BPM 175 Тональность Dm" at bounding box center [306, 280] width 418 height 21
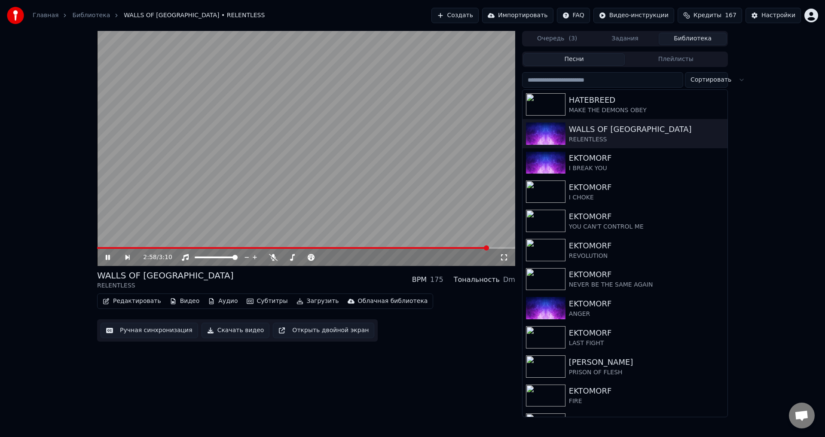
click at [304, 196] on video at bounding box center [306, 148] width 418 height 235
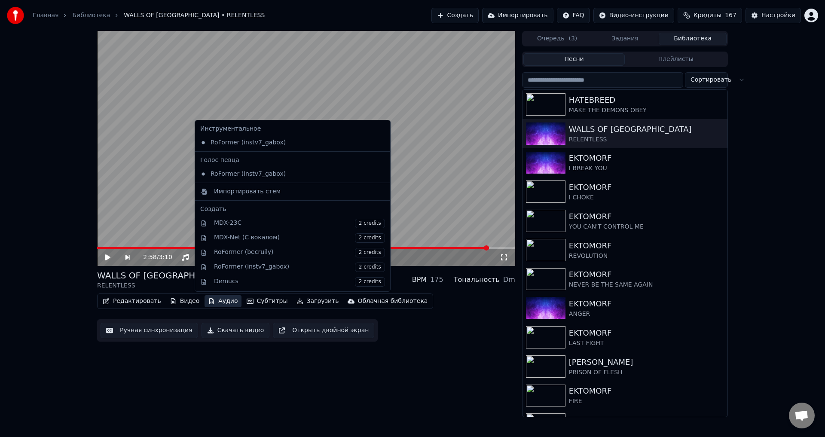
click at [222, 301] on button "Аудио" at bounding box center [223, 301] width 37 height 12
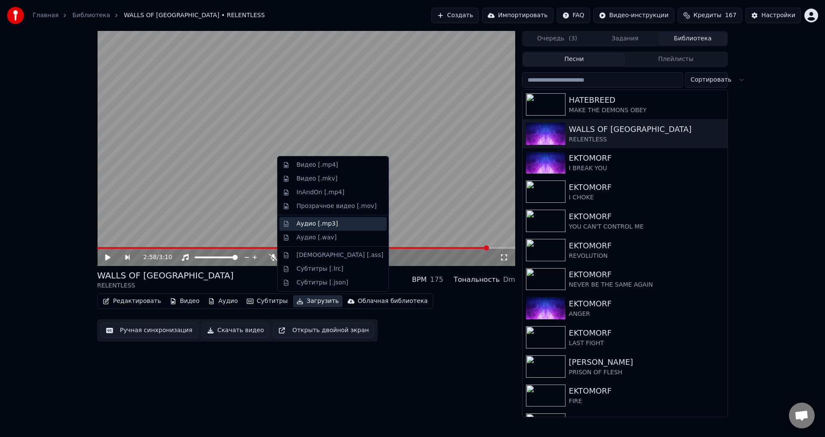
click at [316, 226] on div "Аудио [.mp3]" at bounding box center [317, 224] width 41 height 9
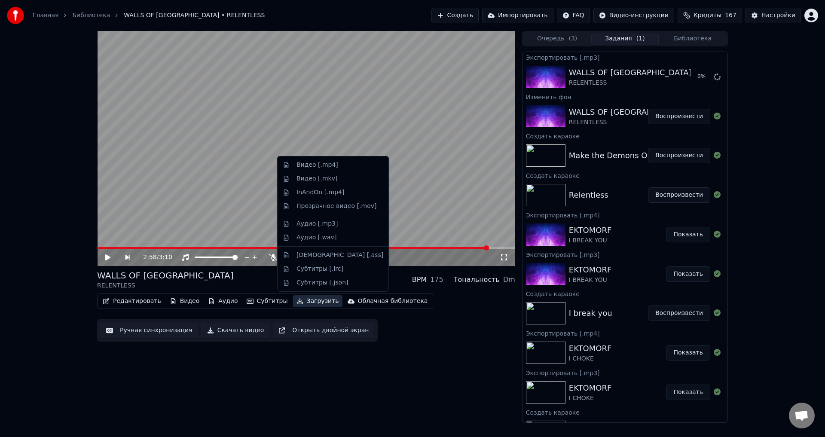
click at [303, 298] on button "Загрузить" at bounding box center [317, 301] width 49 height 12
click at [301, 168] on div "Видео [.mp4]" at bounding box center [318, 165] width 42 height 9
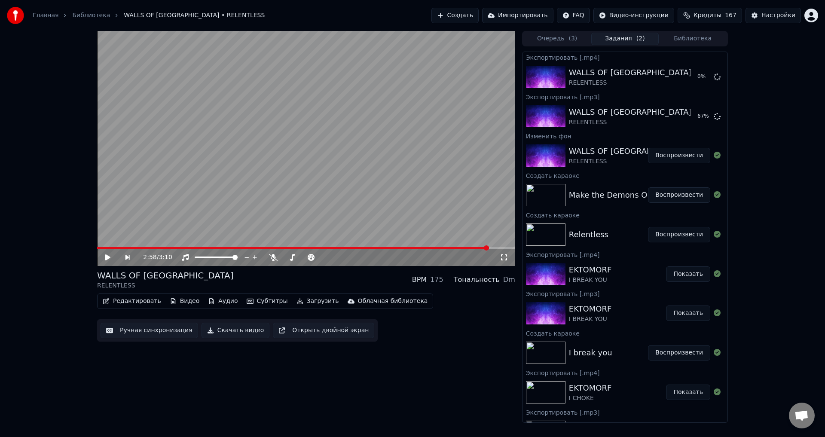
click at [288, 282] on div "WALLS OF JERICHO RELENTLESS BPM 175 Тональность Dm" at bounding box center [306, 280] width 418 height 21
click at [353, 370] on div "2:58 / 3:10 WALLS OF JERICHO RELENTLESS BPM 175 Тональность Dm Редактировать Ви…" at bounding box center [306, 227] width 418 height 392
click at [714, 77] on icon at bounding box center [717, 76] width 7 height 7
click at [684, 115] on button "Показать" at bounding box center [688, 116] width 44 height 15
click at [319, 276] on div "WALLS OF JERICHO RELENTLESS BPM 175 Тональность Dm" at bounding box center [306, 280] width 418 height 21
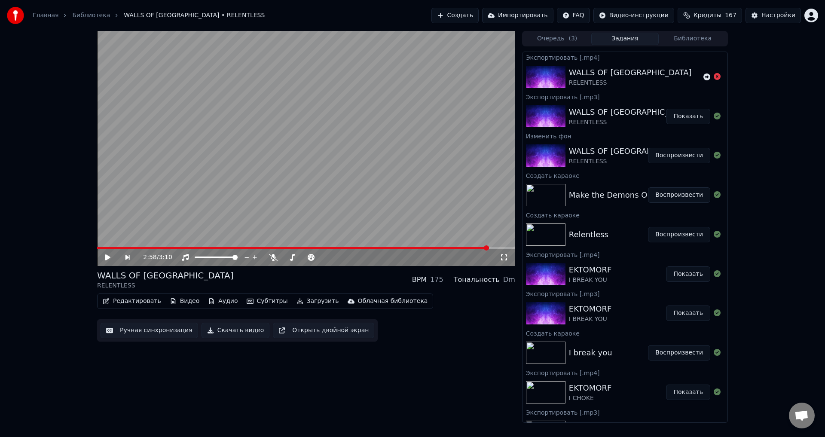
click at [690, 40] on button "Библиотека" at bounding box center [693, 39] width 68 height 12
